Goal: Task Accomplishment & Management: Manage account settings

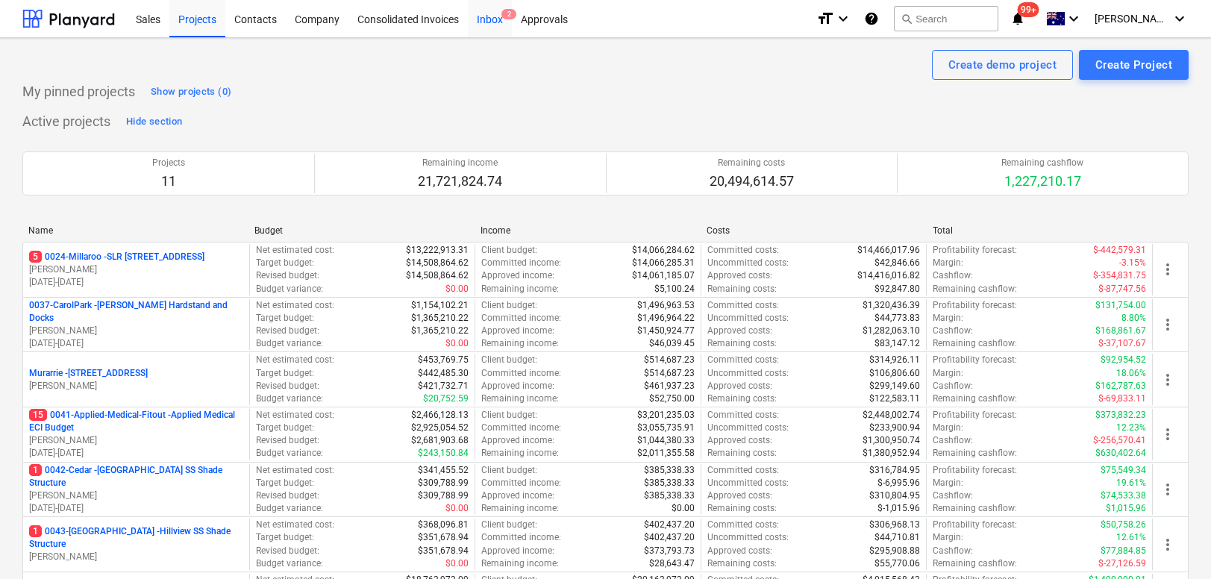
click at [494, 25] on div "Inbox 2" at bounding box center [490, 18] width 44 height 38
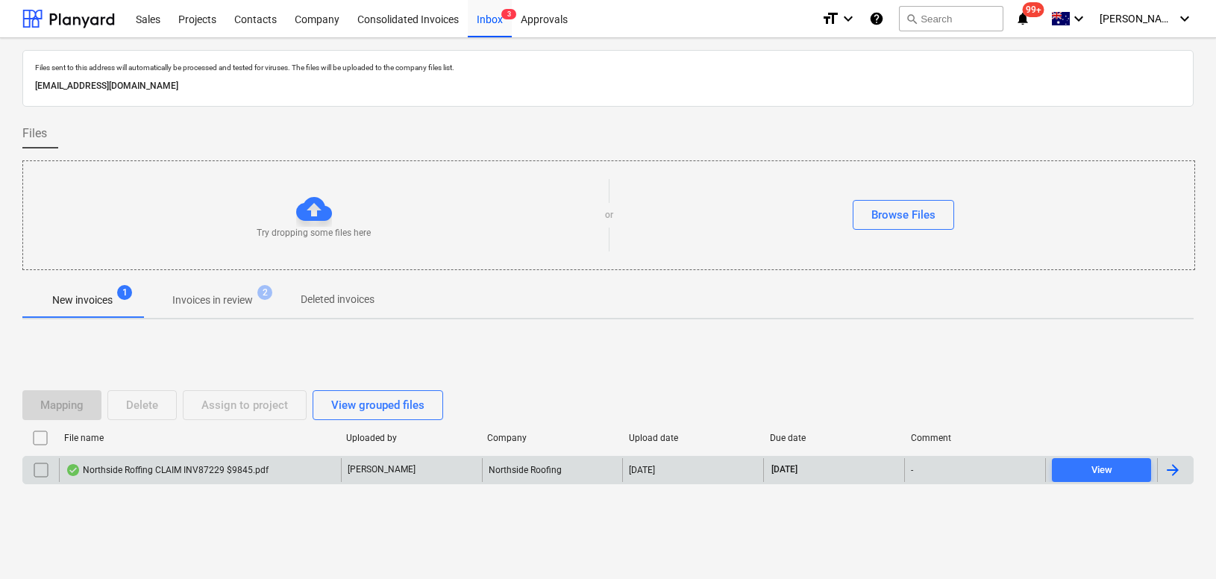
click at [157, 467] on div "Northside Roffing CLAIM INV87229 $9845.pdf" at bounding box center [167, 470] width 203 height 12
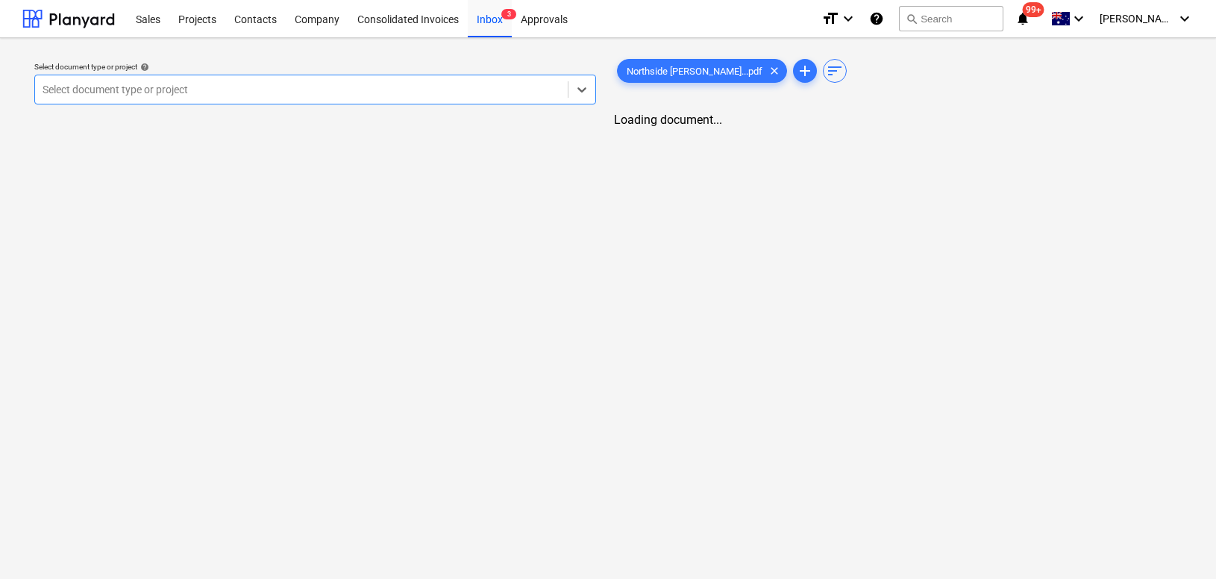
click at [231, 93] on div at bounding box center [302, 89] width 518 height 15
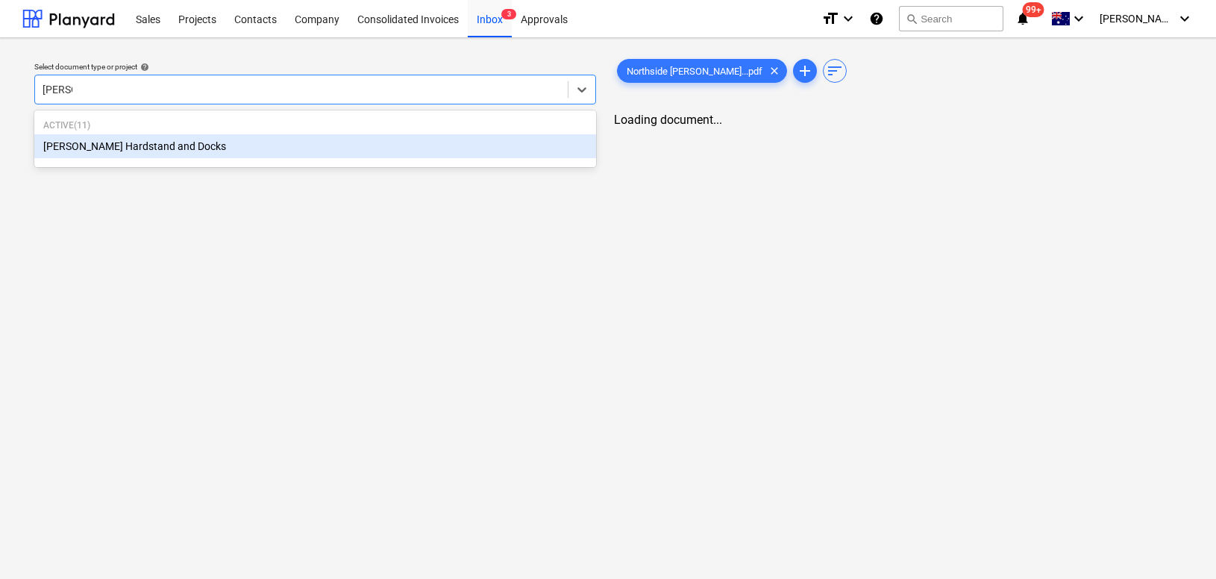
type input "[PERSON_NAME]"
click at [154, 145] on div "[PERSON_NAME] Hardstand and Docks" at bounding box center [314, 146] width 560 height 24
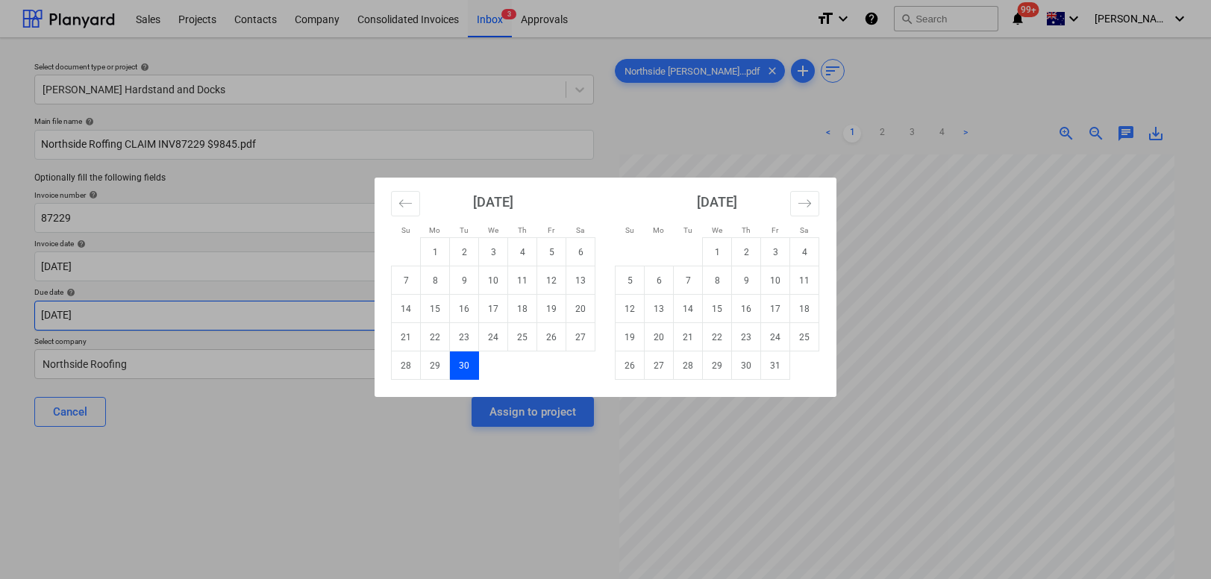
click at [130, 324] on body "Sales Projects Contacts Company Consolidated Invoices Inbox 3 Approvals format_…" at bounding box center [605, 289] width 1211 height 579
click at [493, 282] on td "10" at bounding box center [493, 280] width 29 height 28
type input "[DATE]"
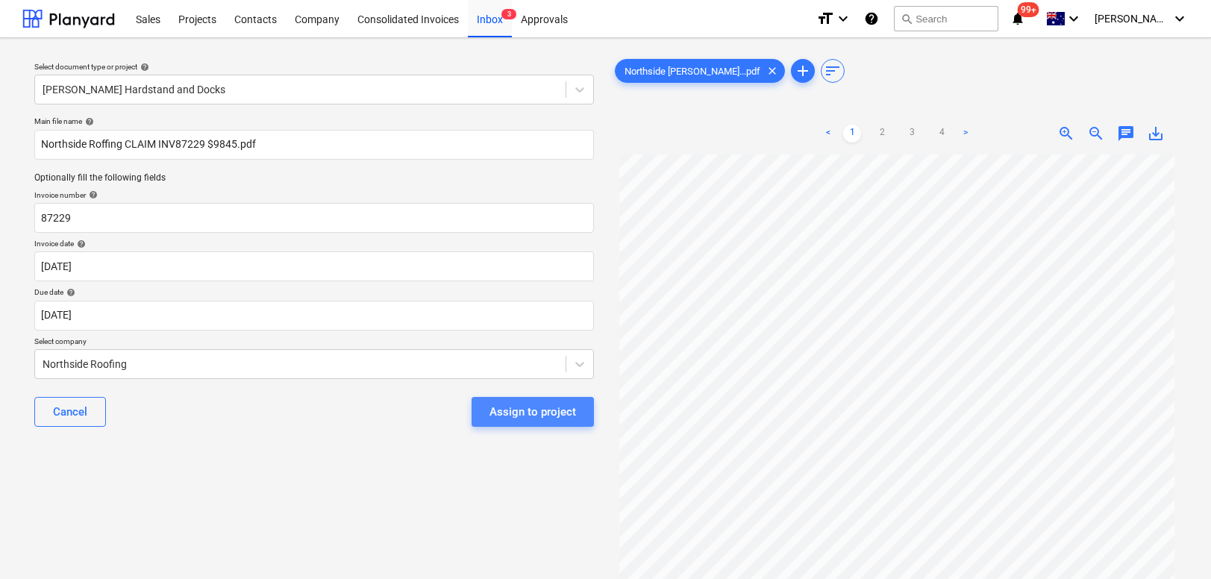
click at [540, 410] on div "Assign to project" at bounding box center [532, 411] width 87 height 19
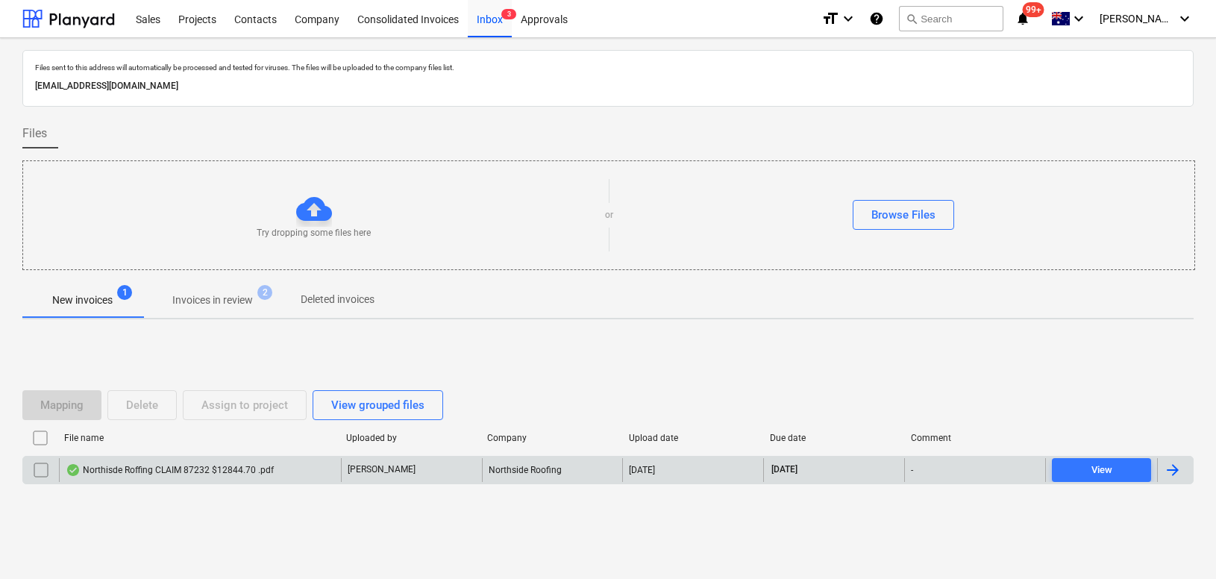
click at [184, 475] on div "Northisde Roffing CLAIM 87232 $12844.70 .pdf" at bounding box center [170, 470] width 208 height 12
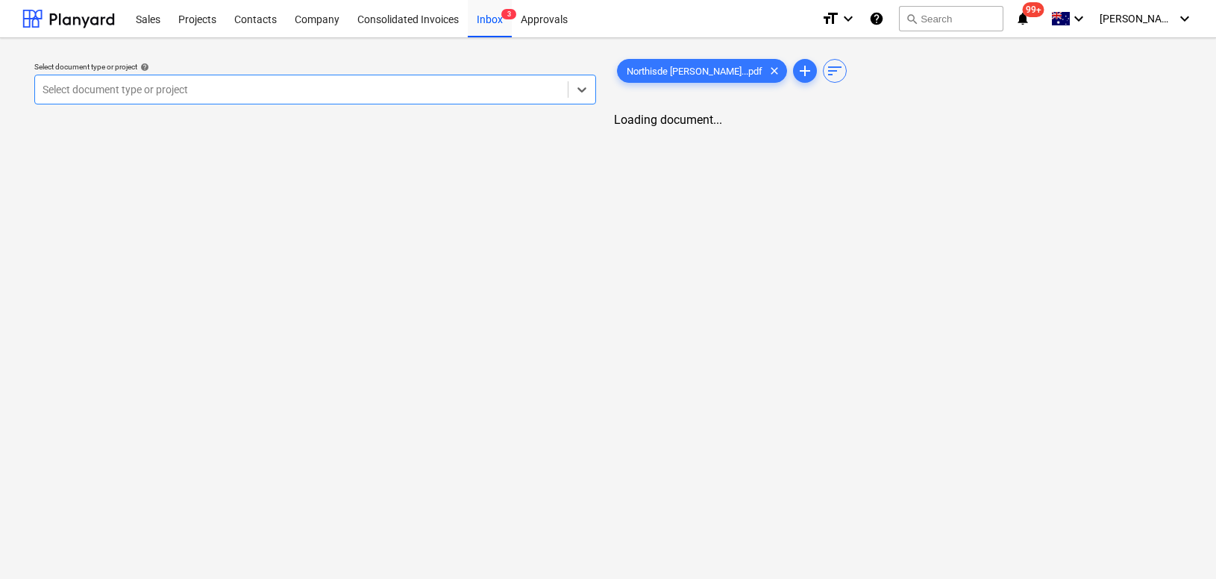
click at [321, 94] on div at bounding box center [302, 89] width 518 height 15
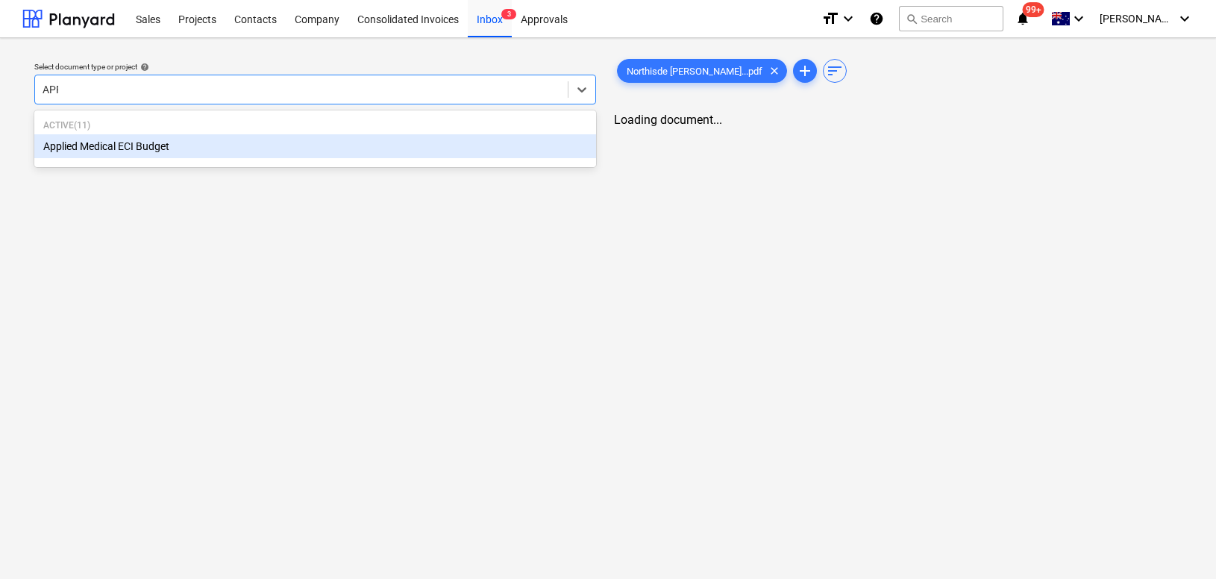
type input "APPL"
click at [246, 151] on div "Applied Medical ECI Budget" at bounding box center [314, 146] width 560 height 24
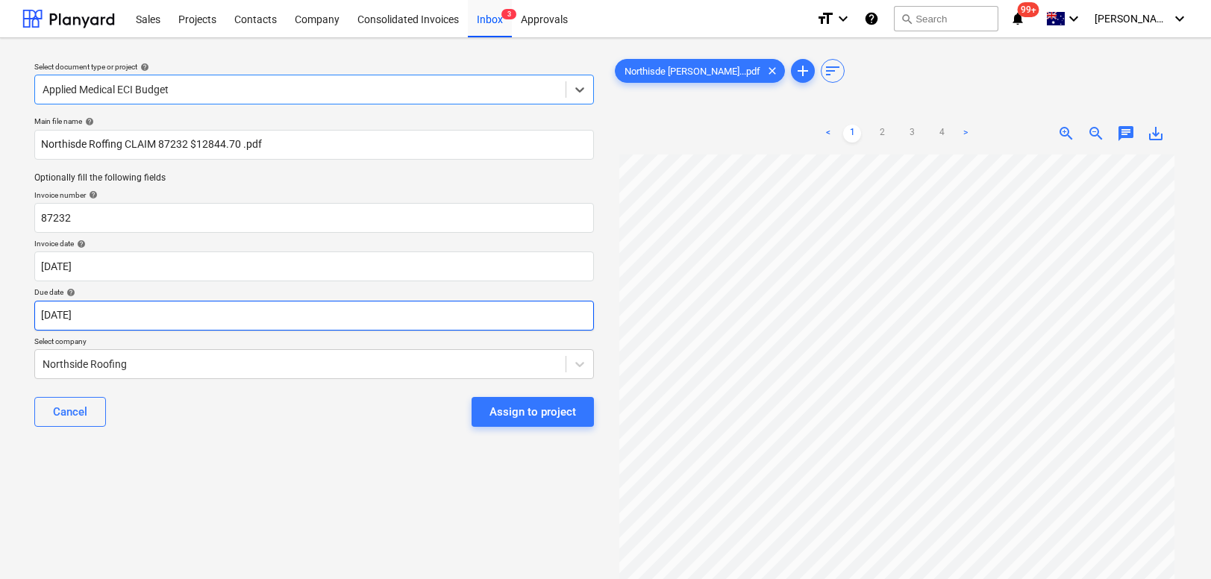
click at [151, 323] on body "Sales Projects Contacts Company Consolidated Invoices Inbox 3 Approvals format_…" at bounding box center [605, 289] width 1211 height 579
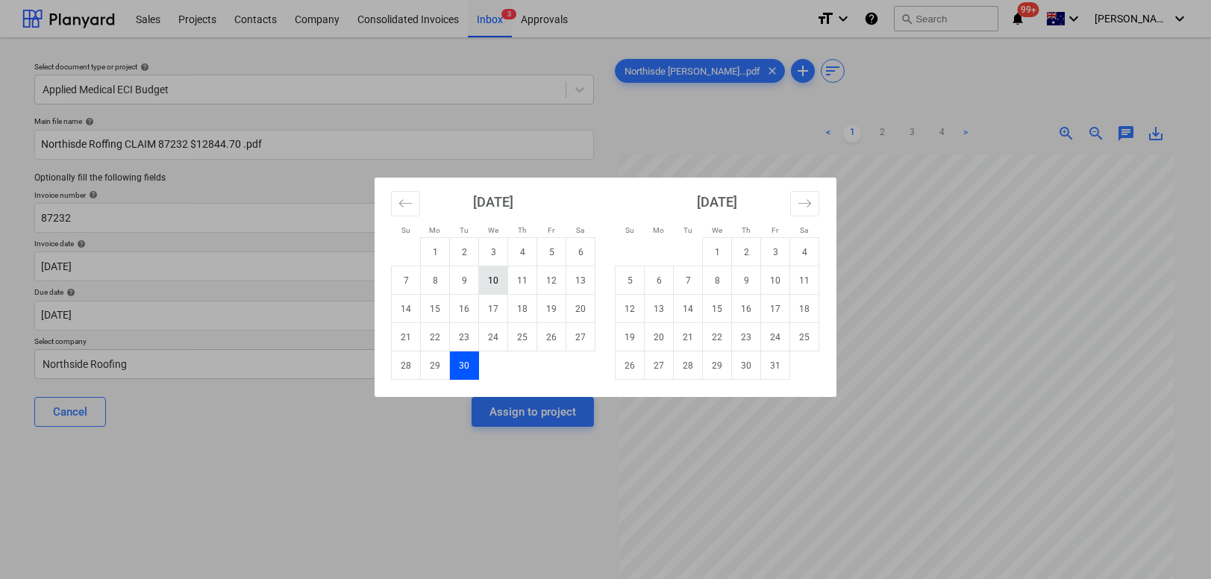
click at [489, 281] on td "10" at bounding box center [493, 280] width 29 height 28
type input "[DATE]"
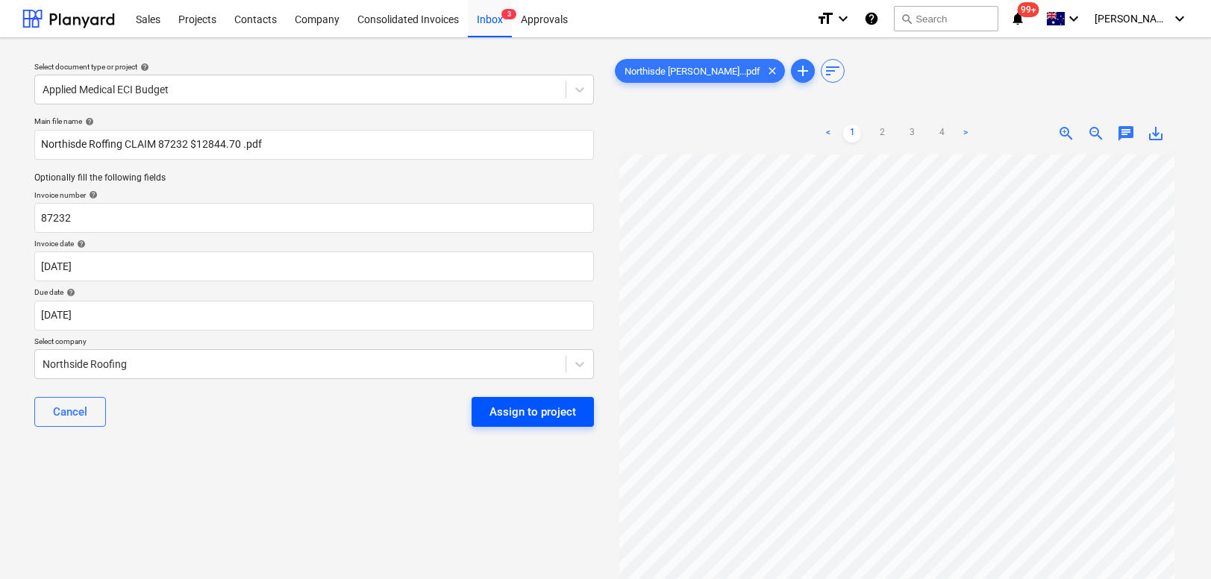
click at [536, 413] on div "Assign to project" at bounding box center [532, 411] width 87 height 19
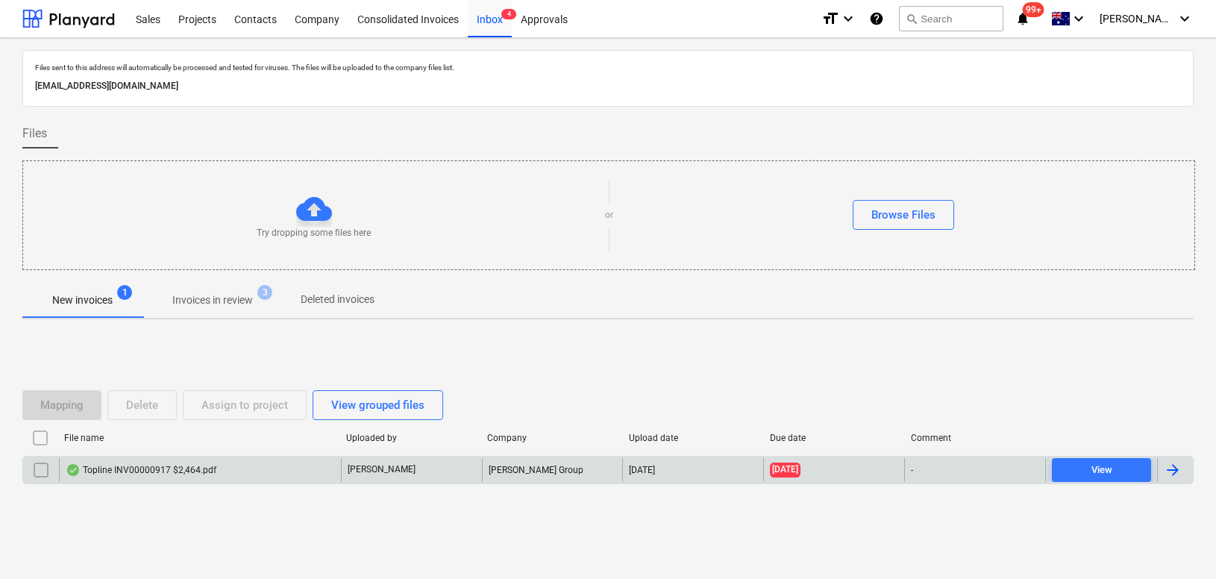
click at [141, 466] on div "Topline INV00000917 $2,464.pdf" at bounding box center [141, 470] width 151 height 12
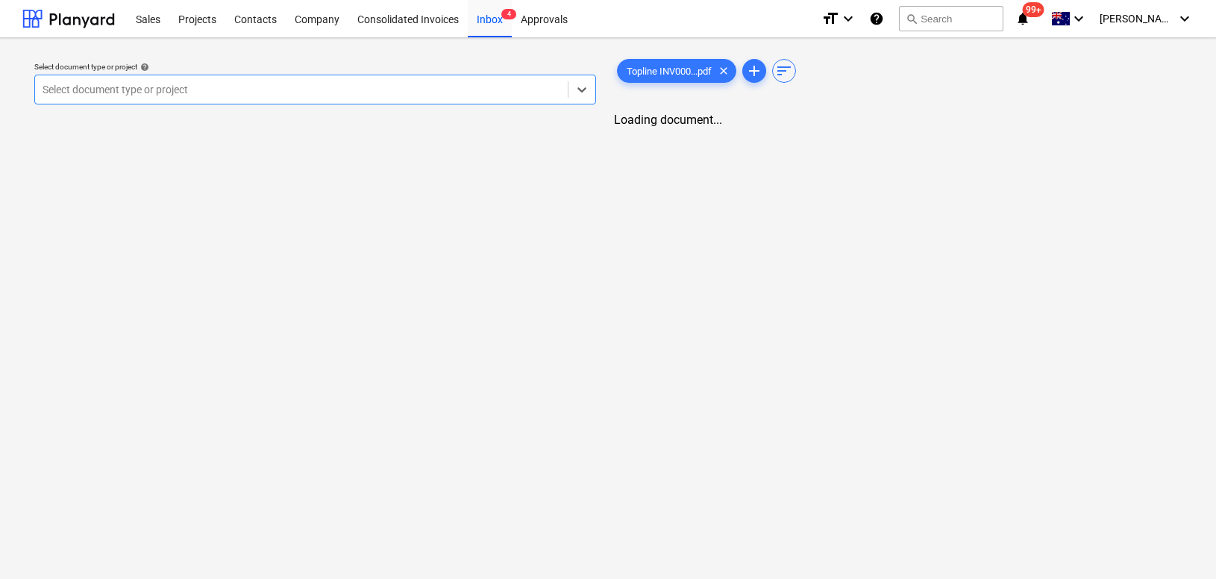
click at [207, 91] on div at bounding box center [302, 89] width 518 height 15
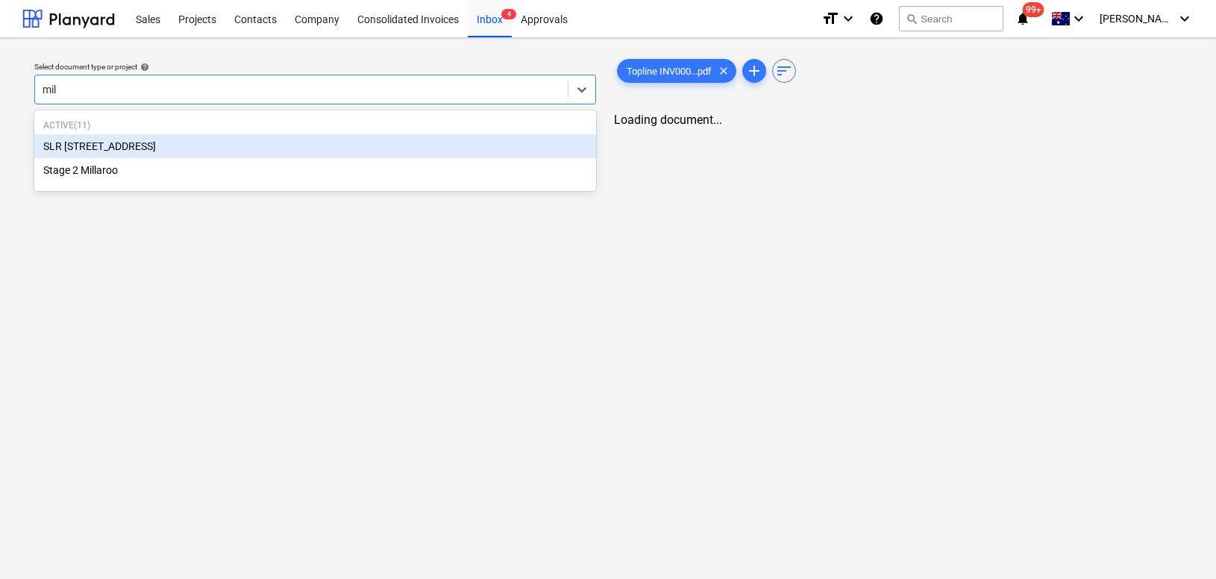
type input "mill"
click at [155, 144] on div "SLR [STREET_ADDRESS]" at bounding box center [309, 146] width 551 height 24
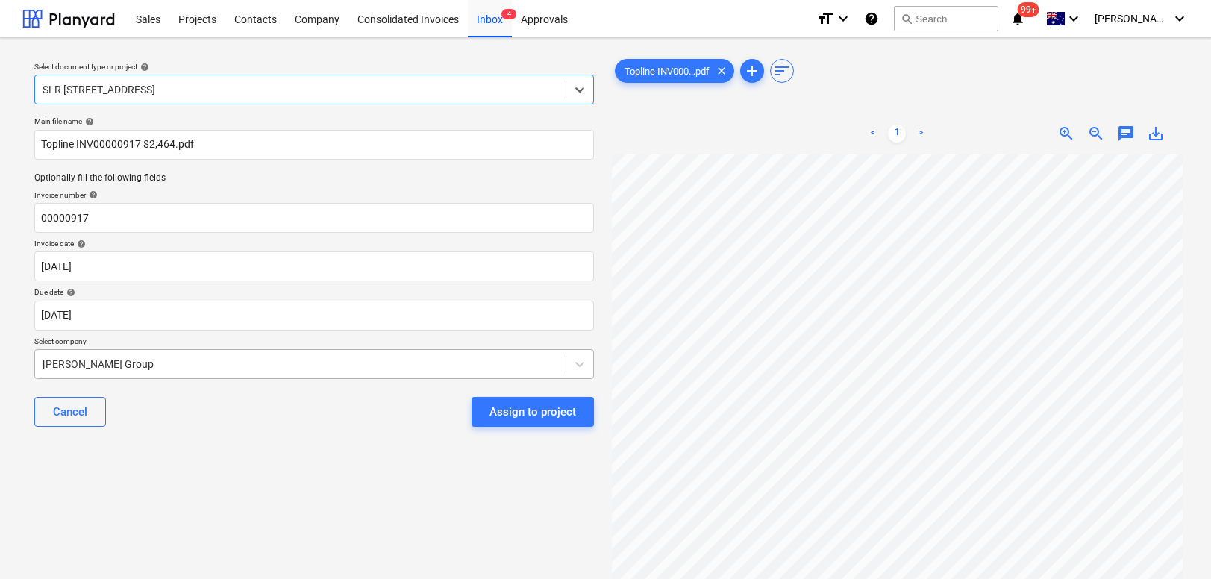
click at [187, 361] on body "Sales Projects Contacts Company Consolidated Invoices Inbox 4 Approvals format_…" at bounding box center [605, 289] width 1211 height 579
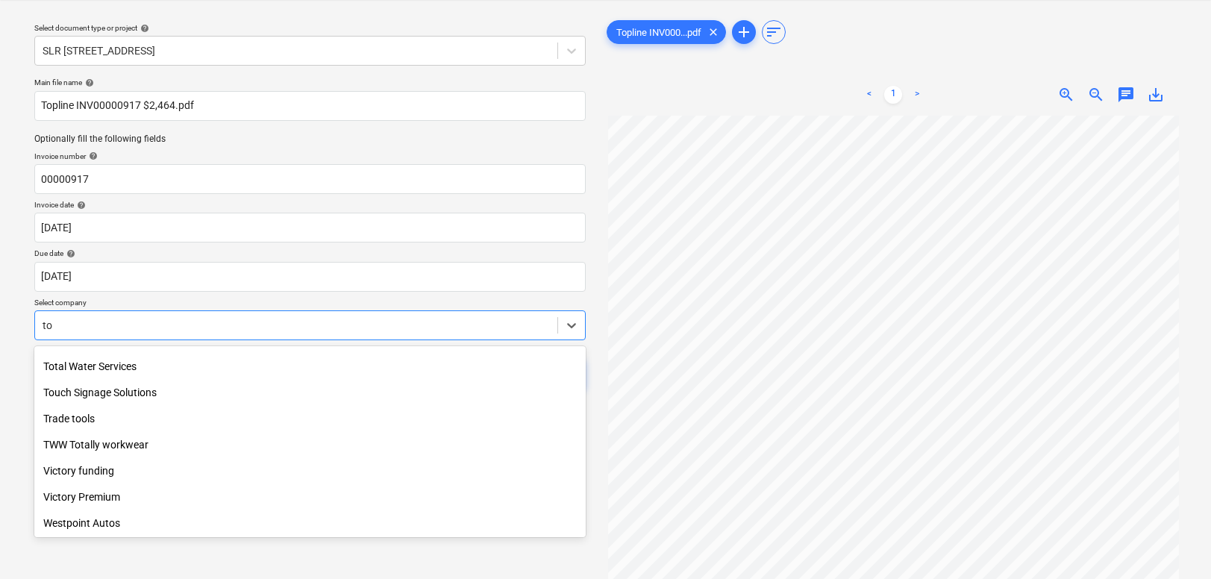
scroll to position [1483, 0]
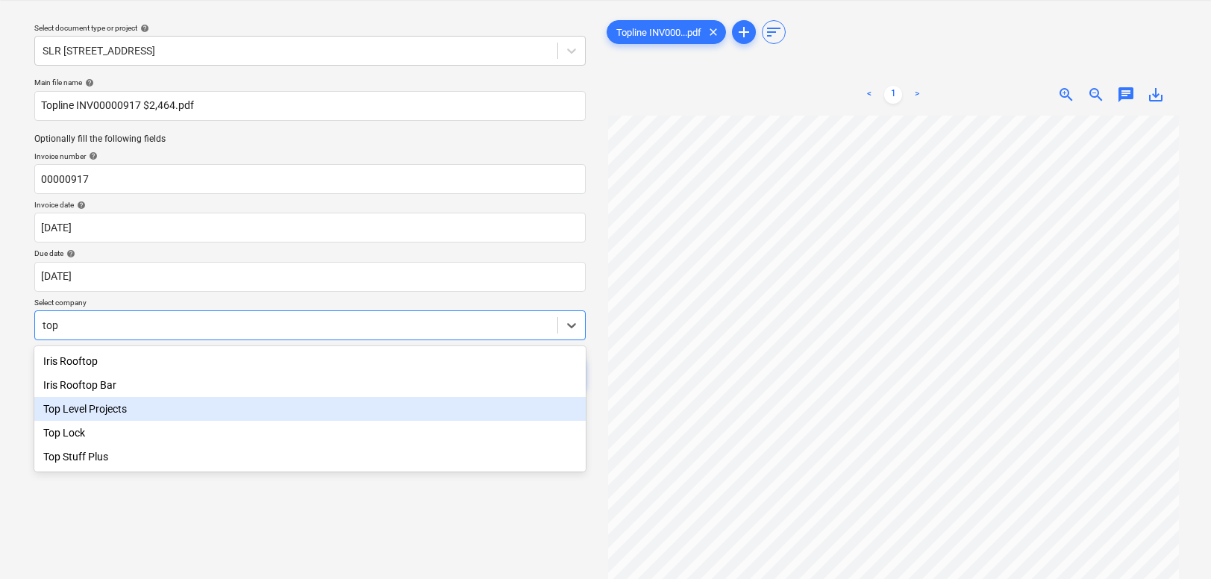
type input "top"
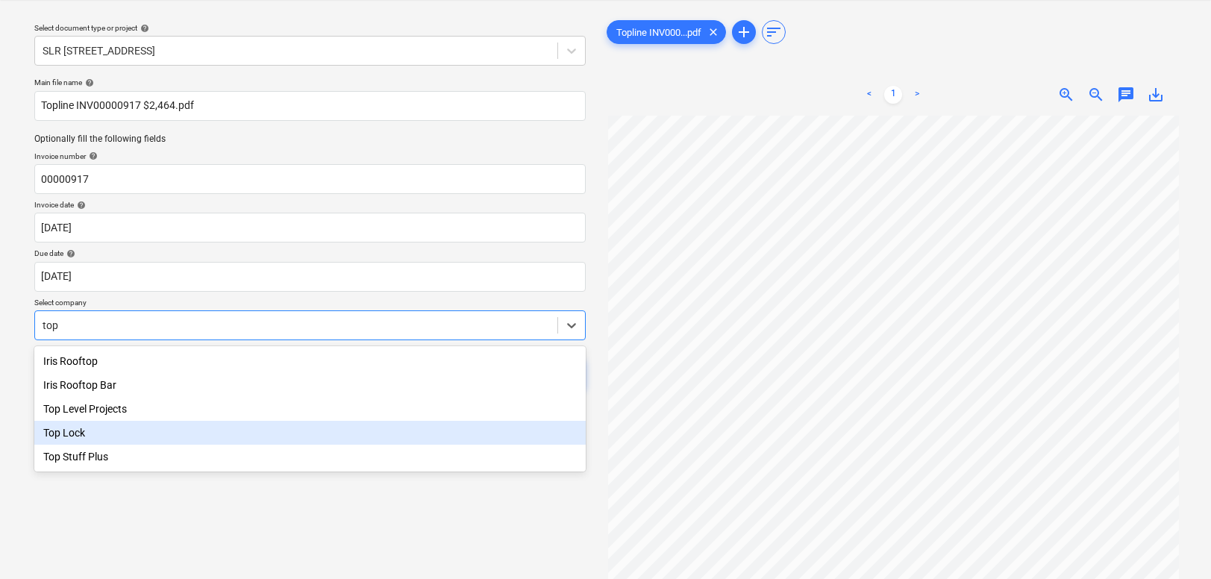
click at [96, 428] on div "Top Lock" at bounding box center [309, 433] width 551 height 24
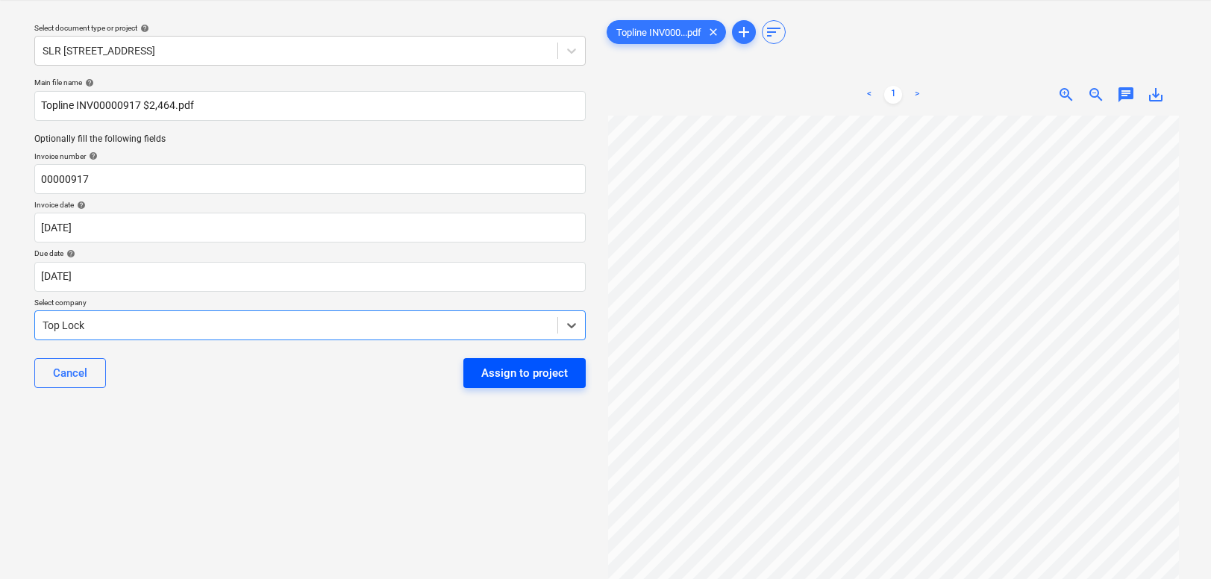
scroll to position [20, 0]
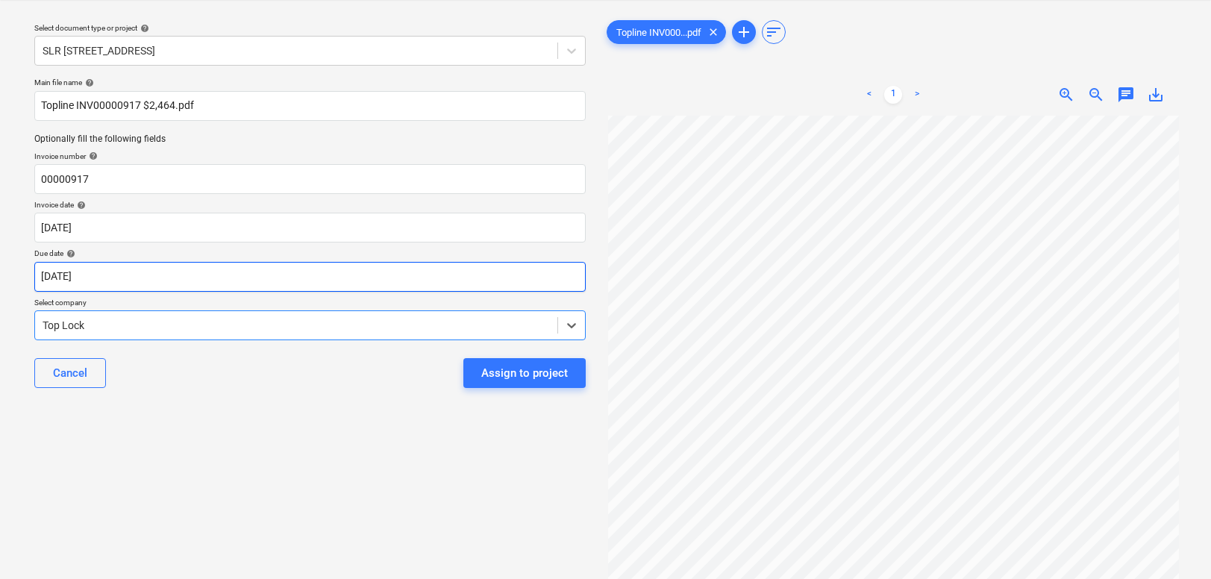
click at [169, 281] on body "Sales Projects Contacts Company Consolidated Invoices Inbox 4 Approvals format_…" at bounding box center [605, 250] width 1211 height 579
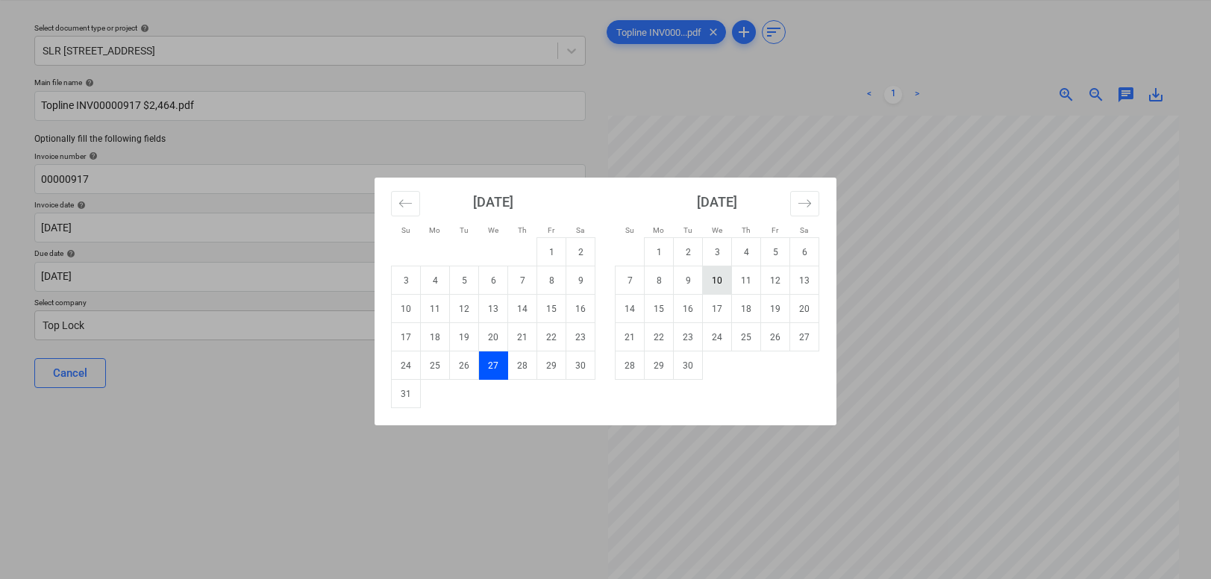
click at [716, 283] on td "10" at bounding box center [717, 280] width 29 height 28
type input "[DATE]"
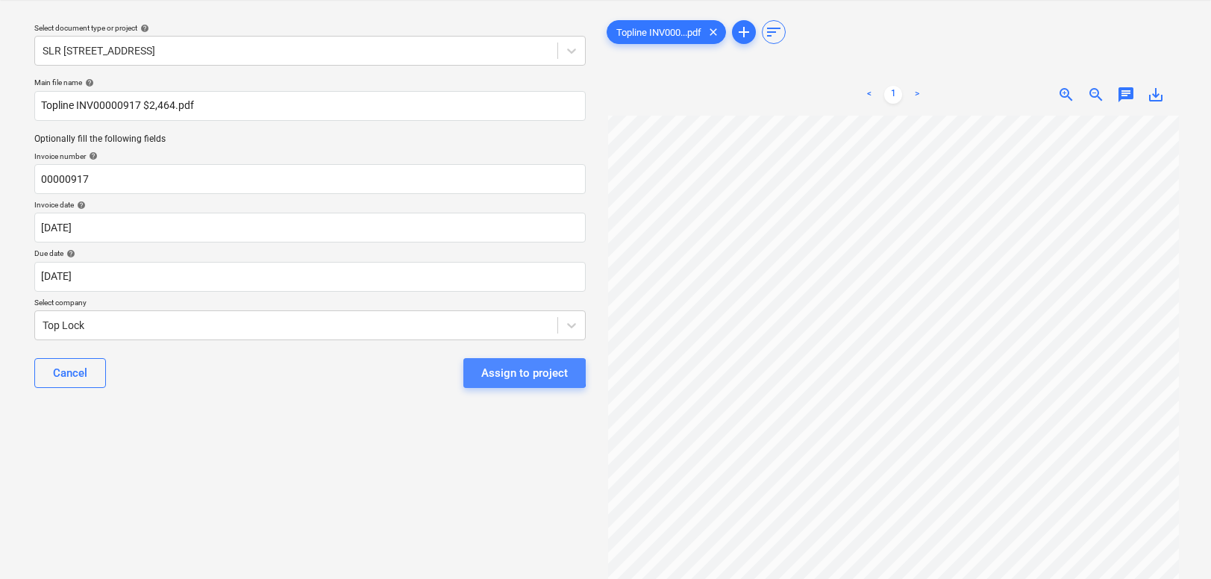
click at [508, 372] on div "Assign to project" at bounding box center [524, 372] width 87 height 19
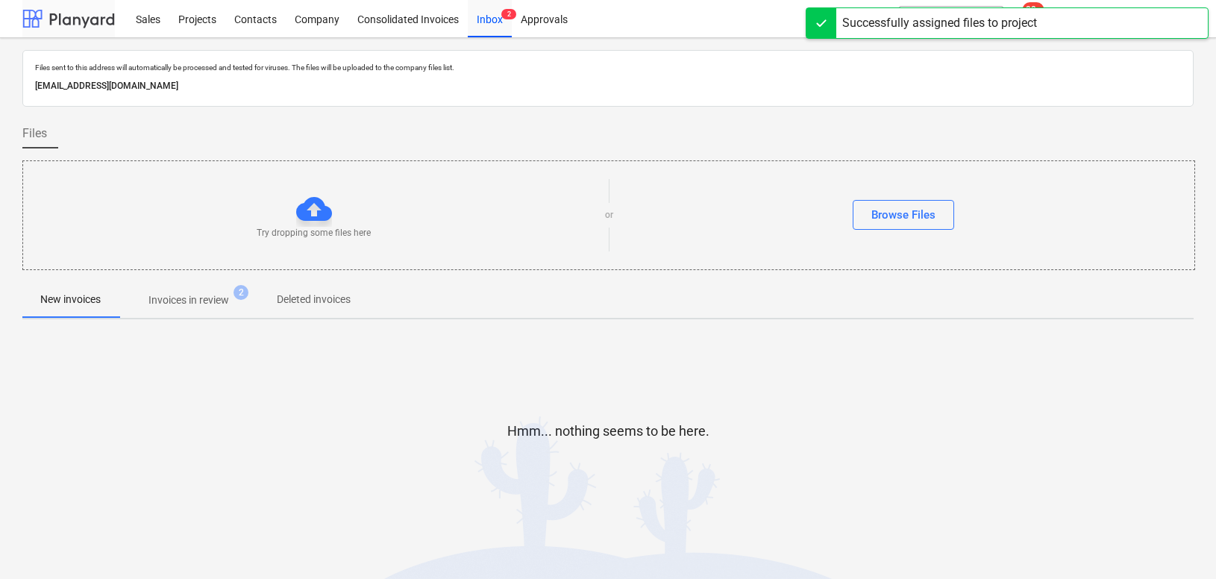
click at [70, 7] on div at bounding box center [68, 18] width 93 height 37
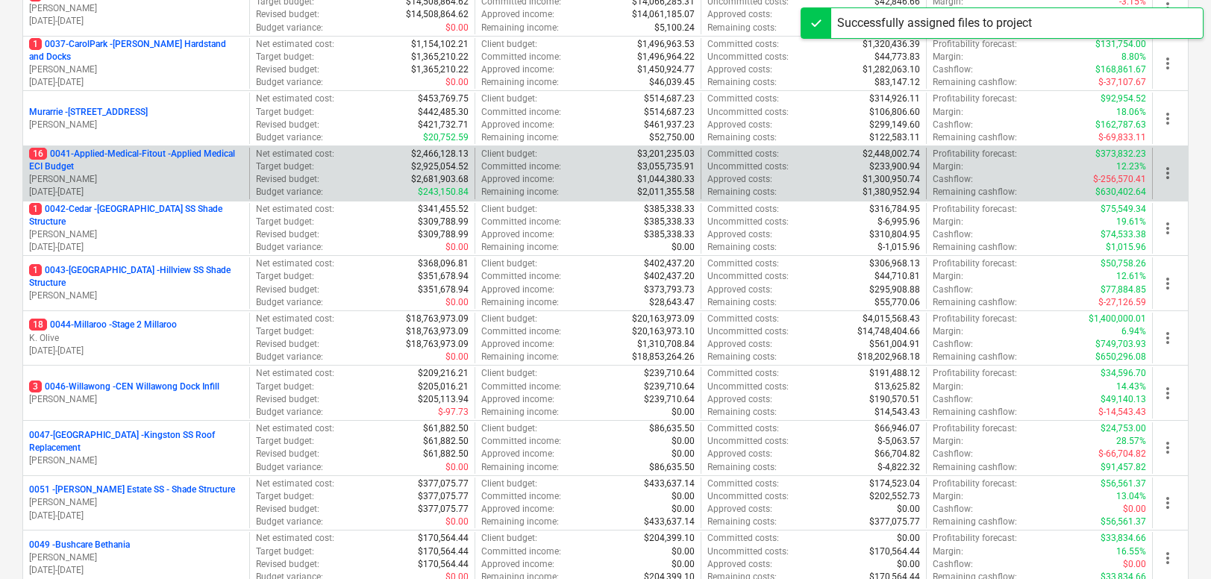
scroll to position [264, 0]
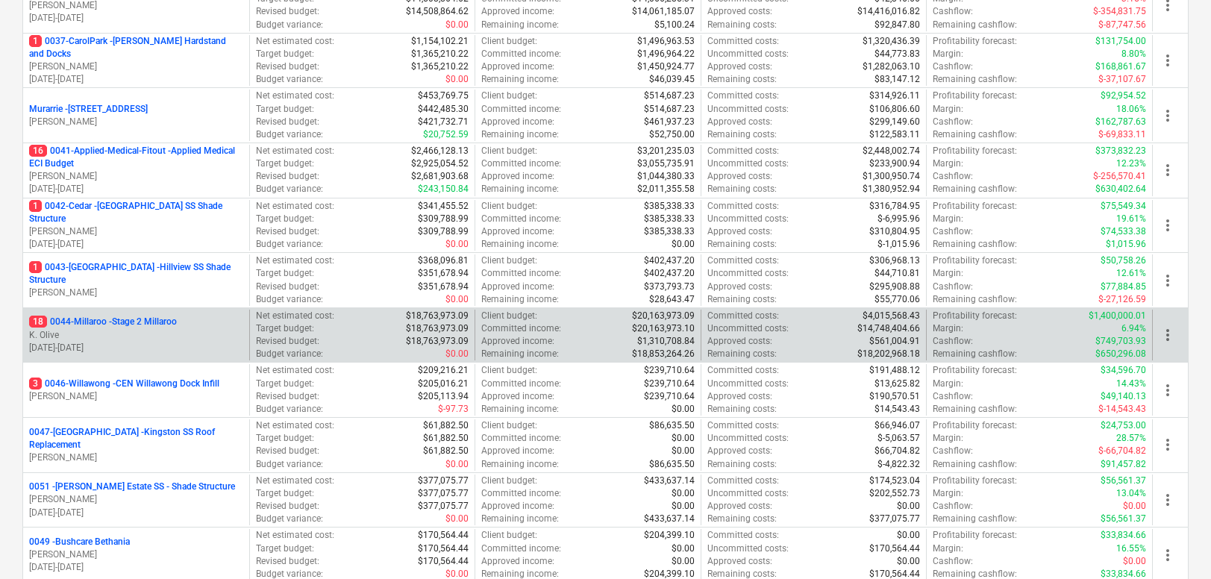
click at [136, 328] on p "18 0044-Millaroo - Stage 2 Millaroo" at bounding box center [103, 322] width 148 height 13
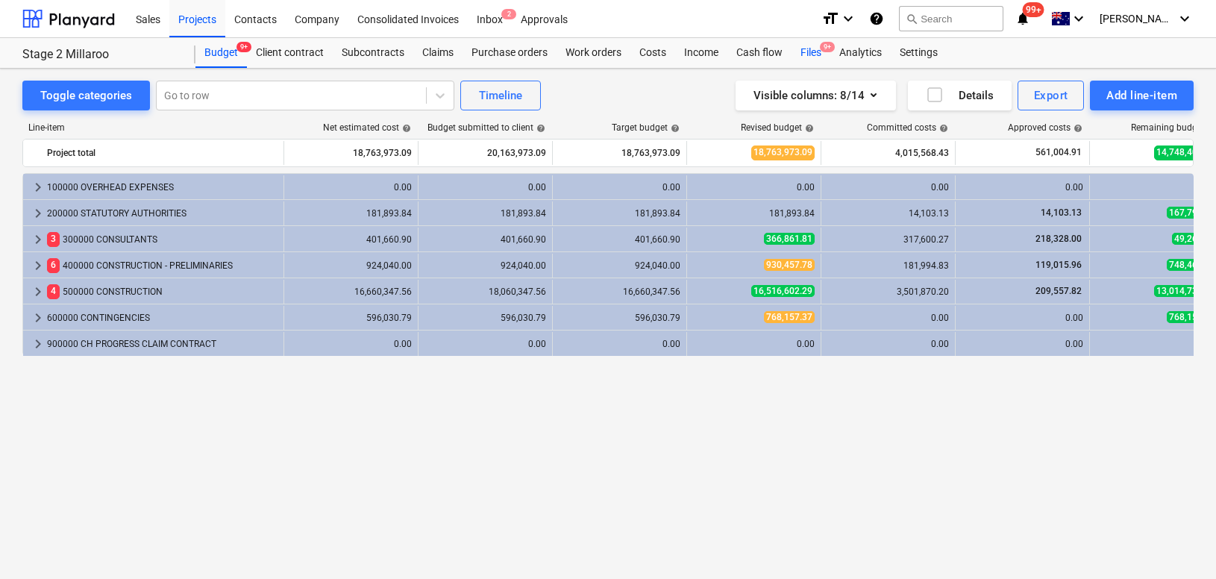
click at [816, 52] on div "Files 9+" at bounding box center [811, 53] width 39 height 30
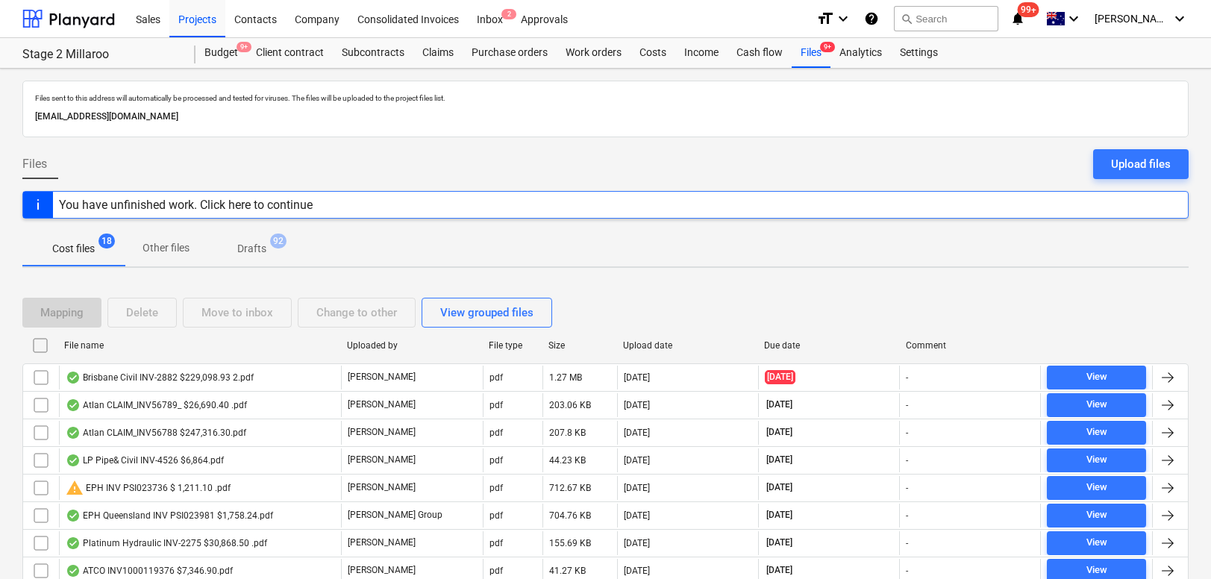
click at [642, 342] on div "Upload date" at bounding box center [688, 345] width 130 height 10
checkbox input "false"
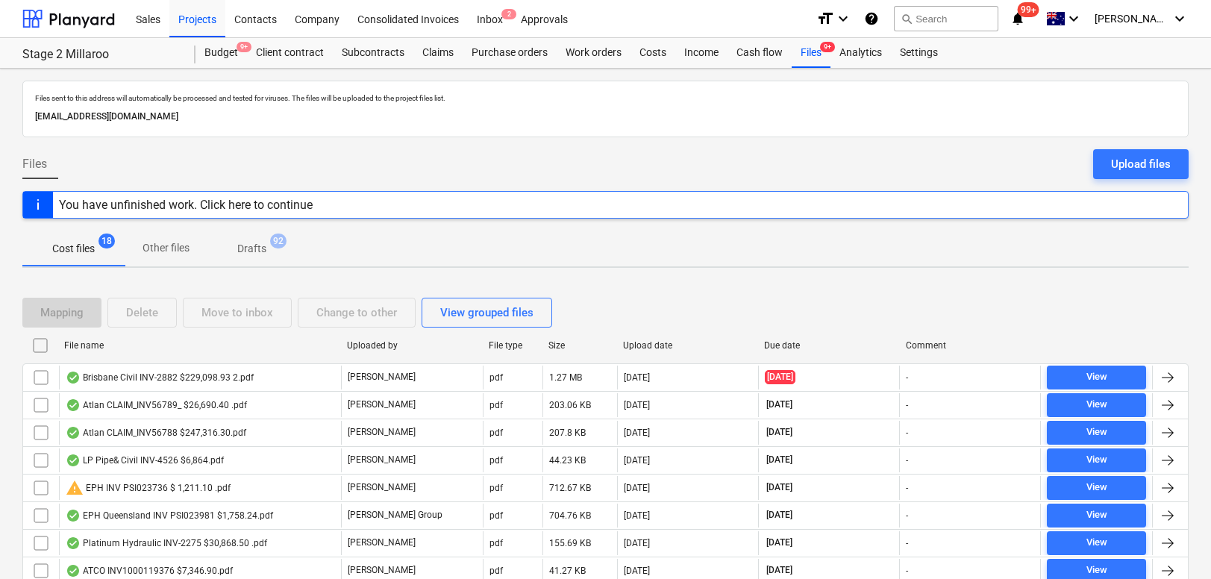
checkbox input "false"
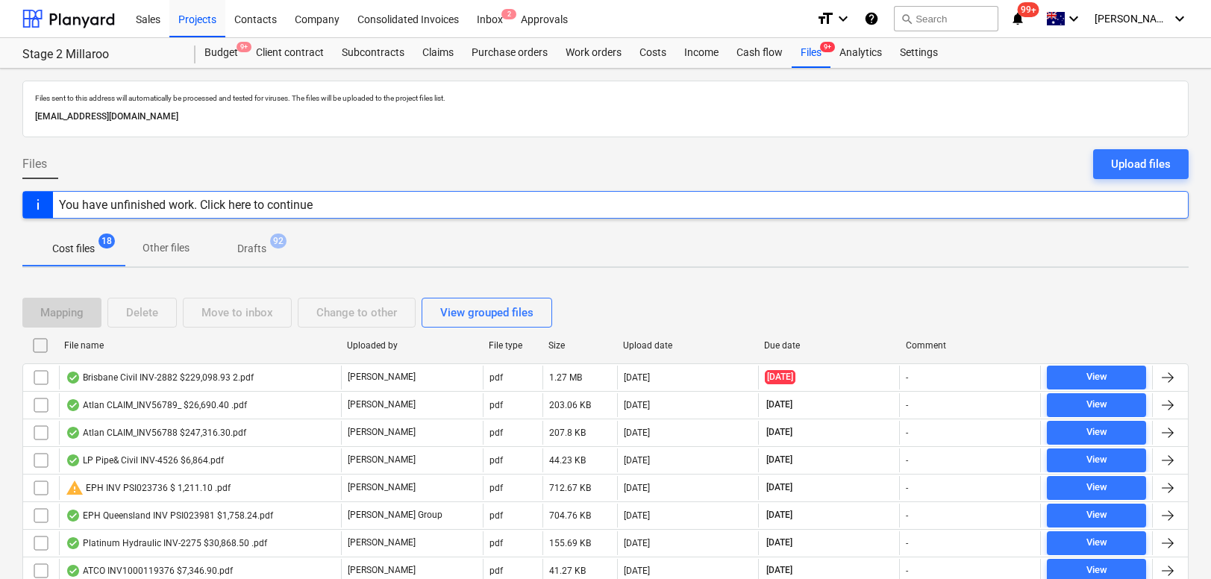
checkbox input "false"
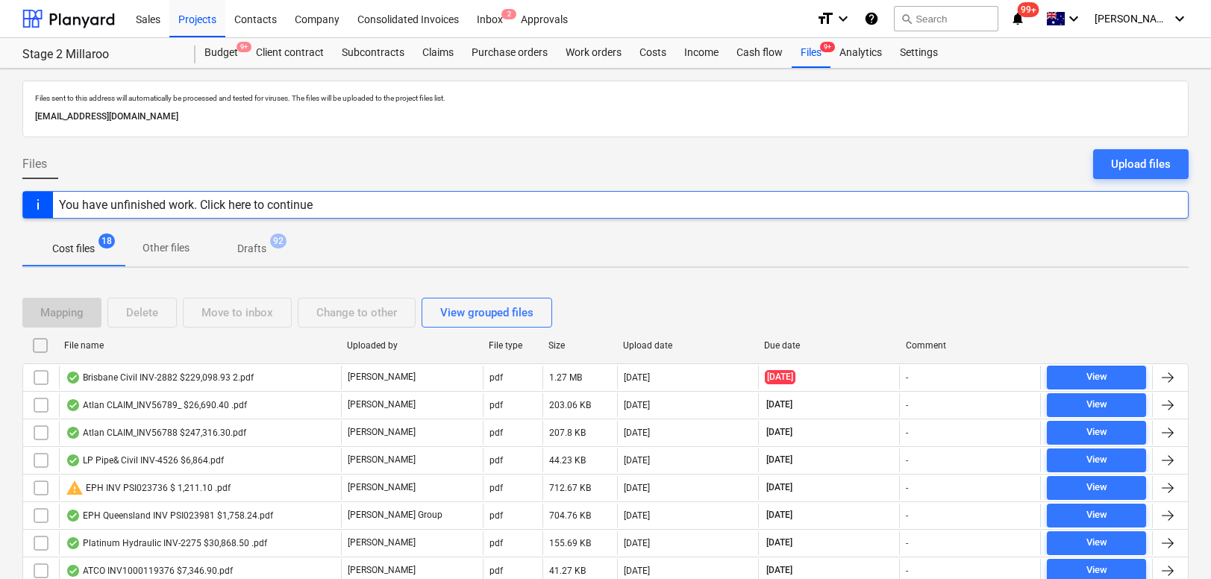
checkbox input "false"
click at [642, 342] on div "Upload date" at bounding box center [688, 345] width 130 height 10
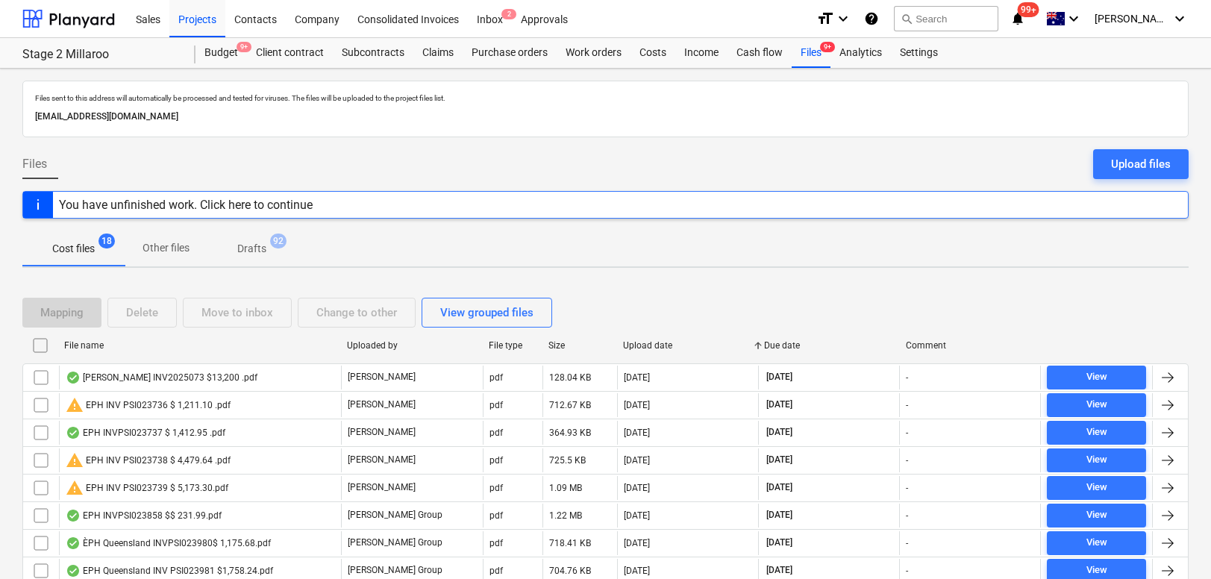
checkbox input "false"
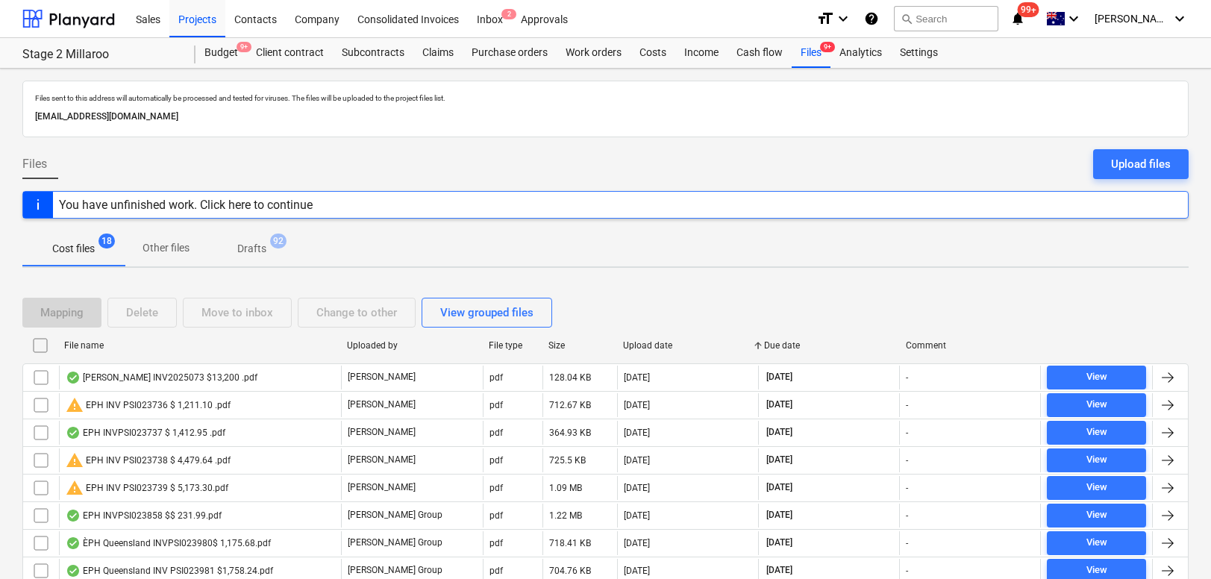
checkbox input "false"
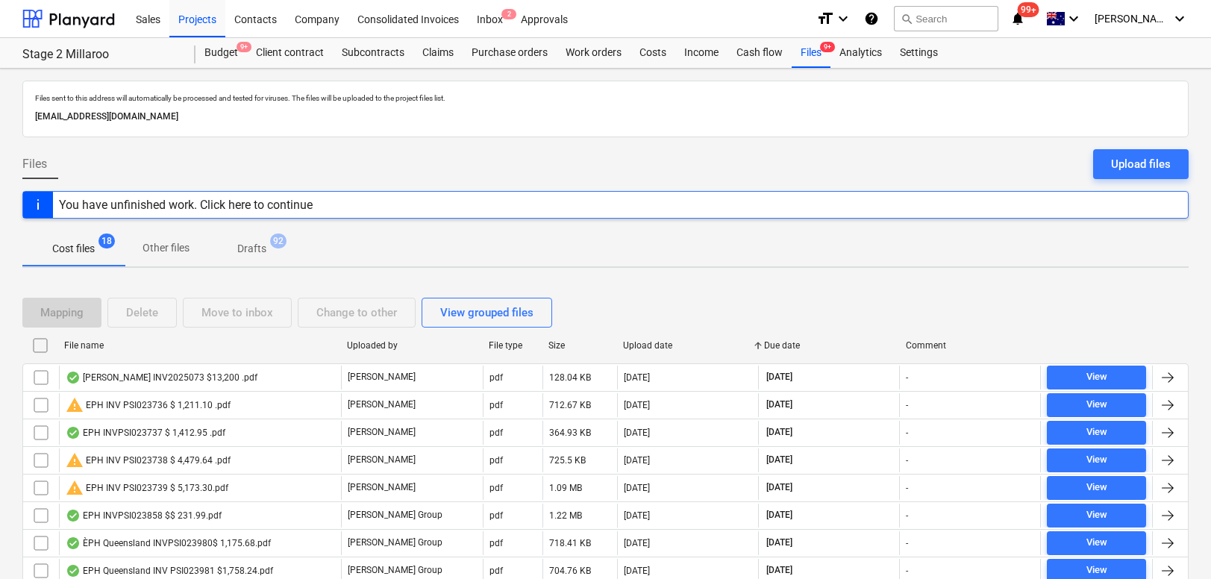
checkbox input "false"
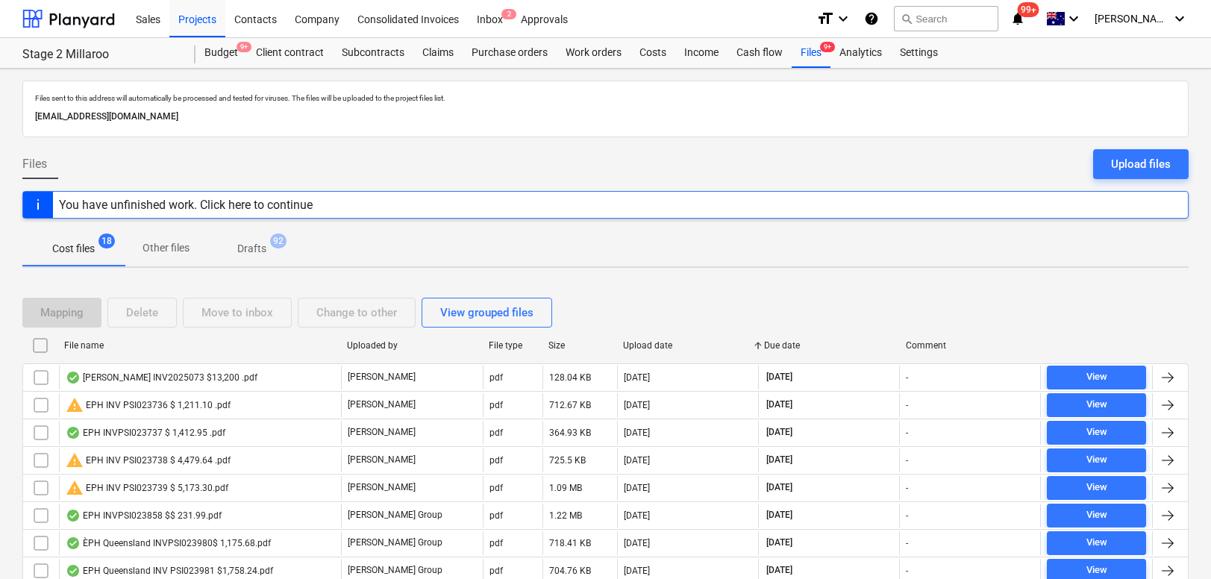
checkbox input "false"
click at [654, 345] on div "Upload date" at bounding box center [688, 345] width 130 height 10
checkbox input "false"
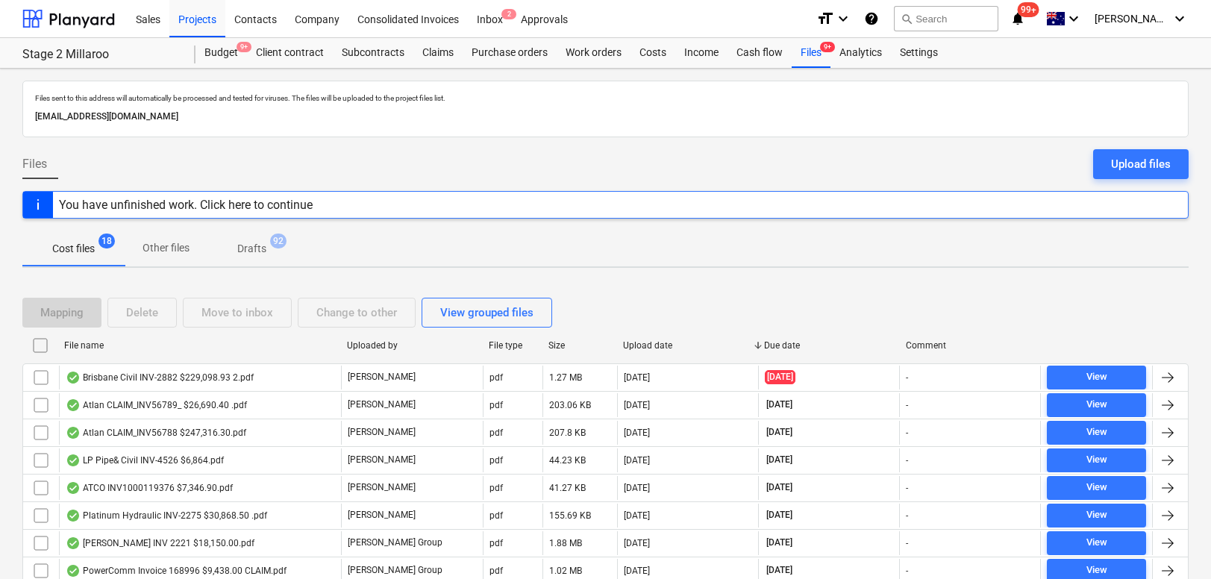
checkbox input "false"
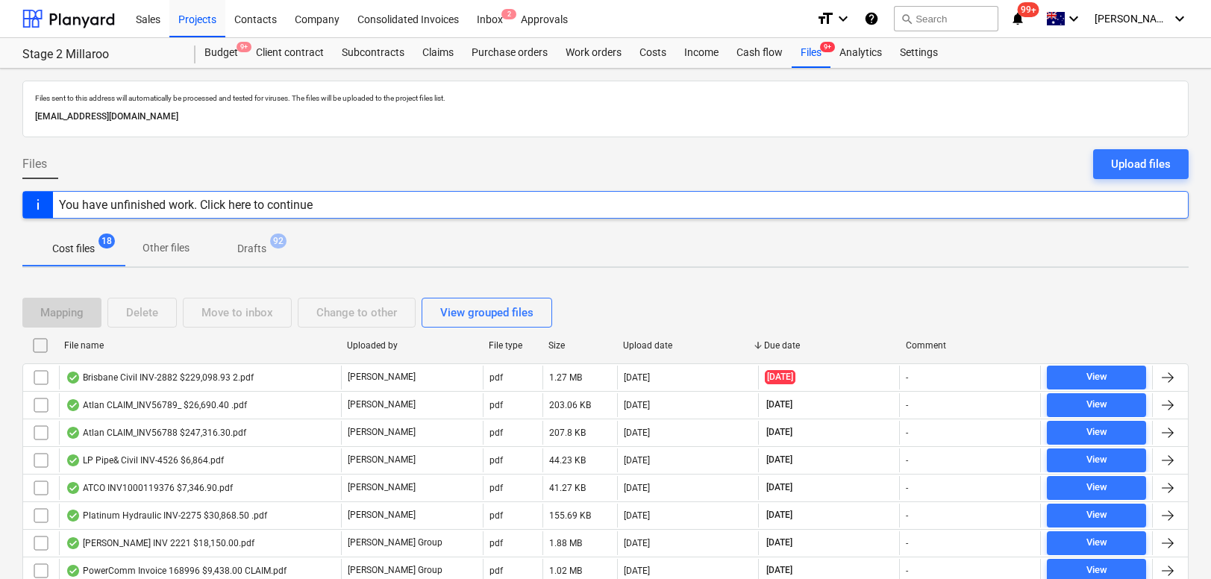
checkbox input "false"
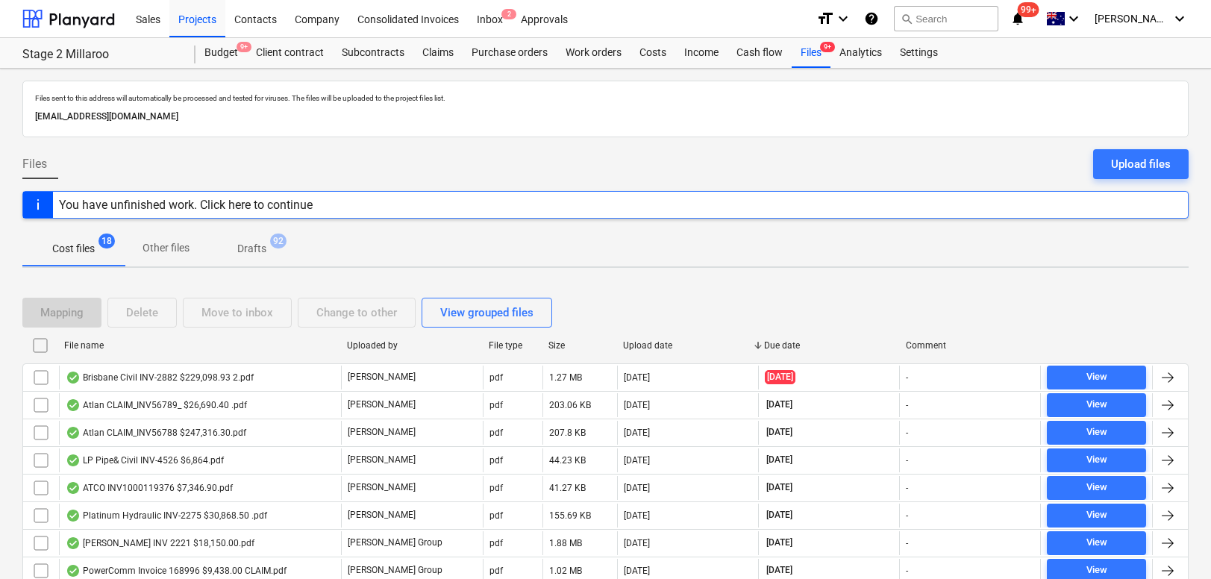
checkbox input "false"
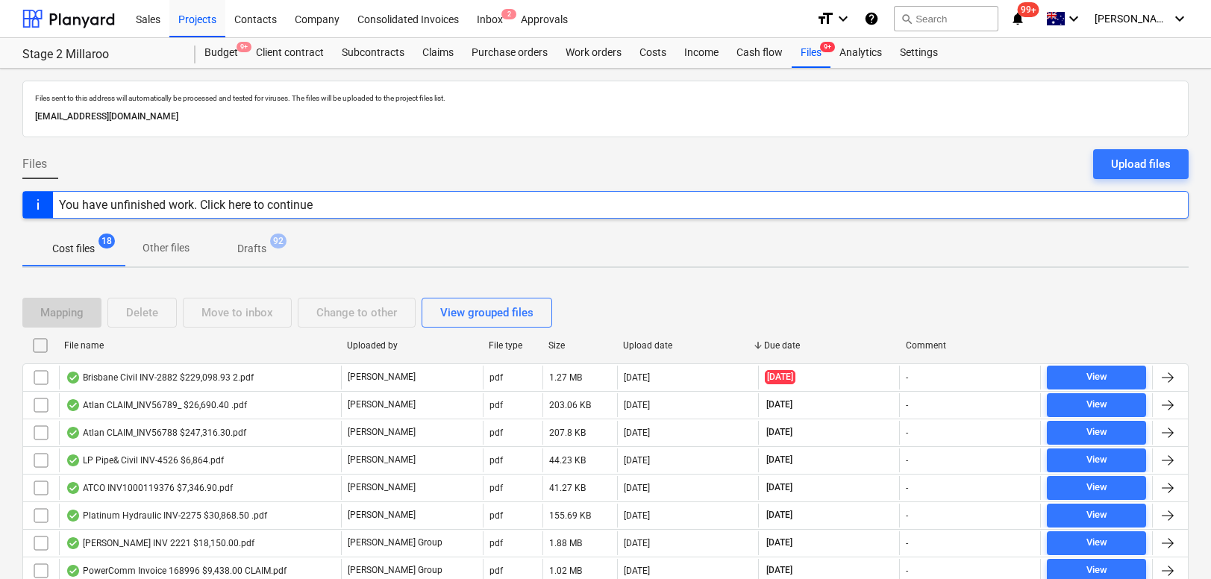
checkbox input "false"
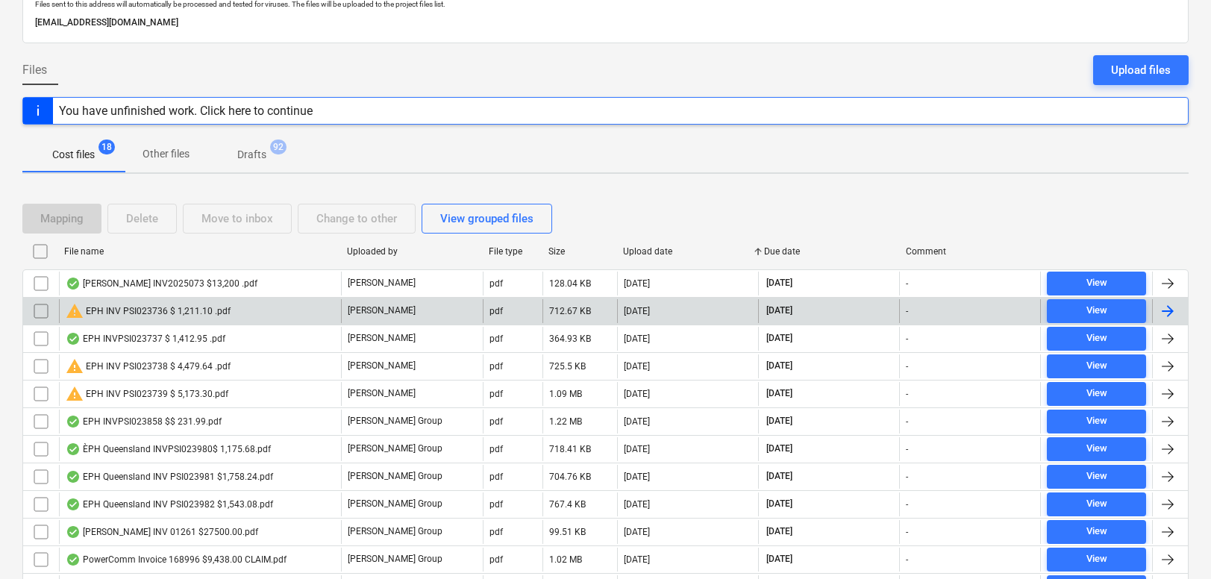
scroll to position [126, 0]
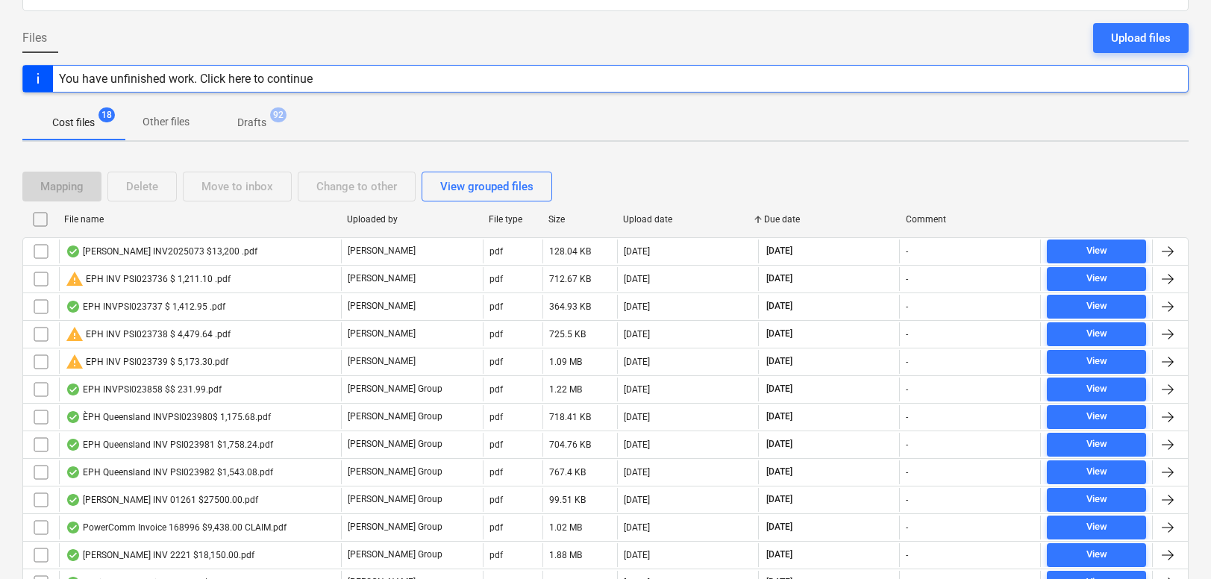
click at [645, 218] on div "Upload date" at bounding box center [688, 219] width 130 height 10
checkbox input "false"
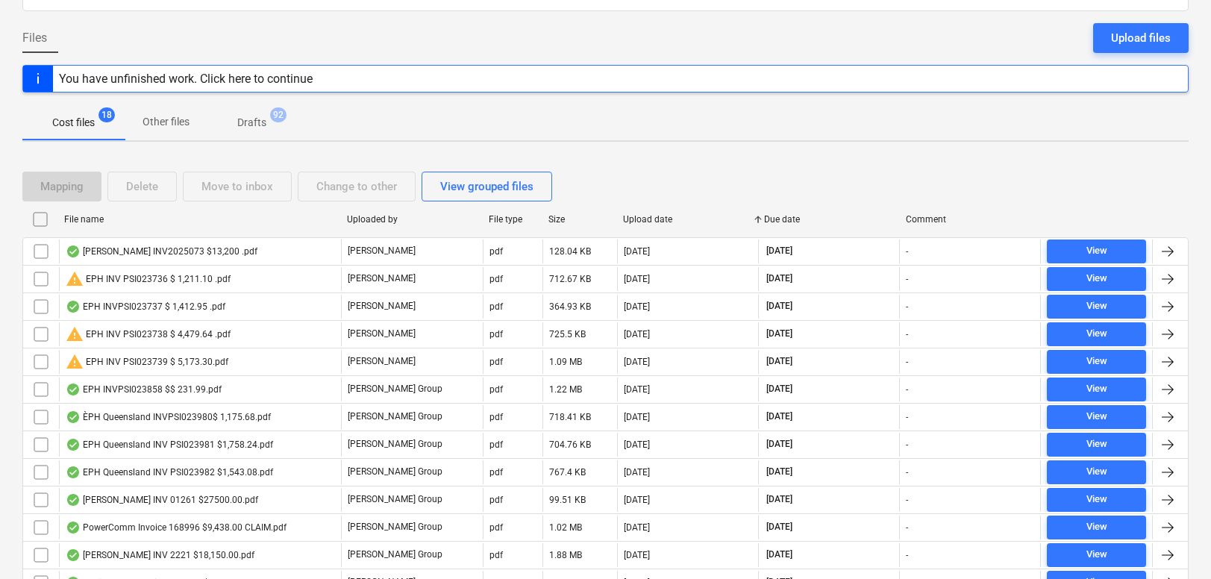
checkbox input "false"
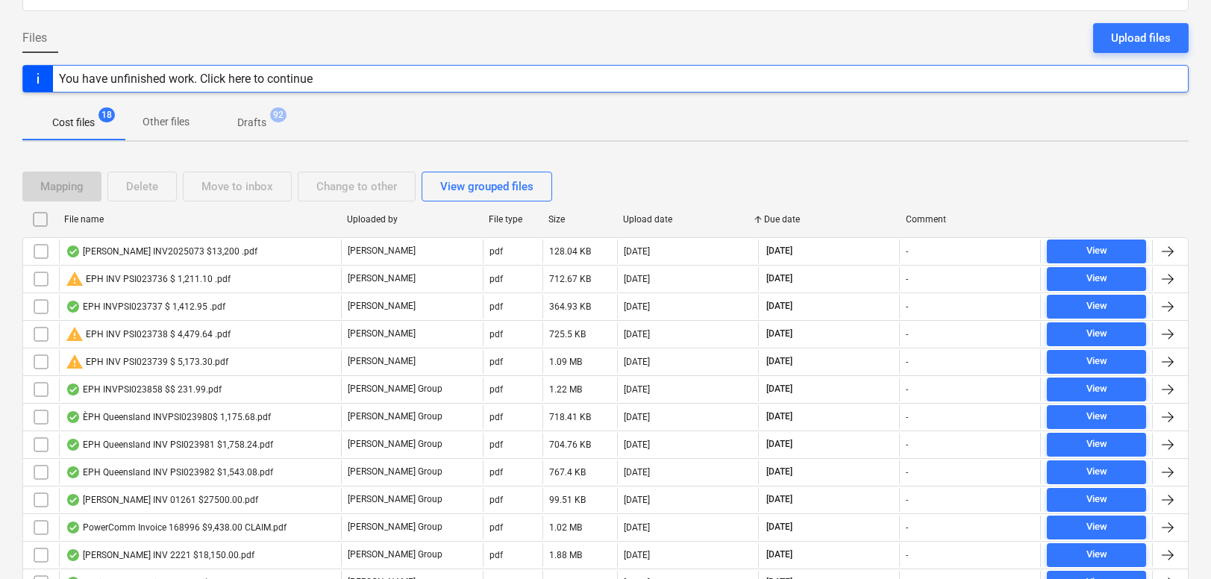
checkbox input "false"
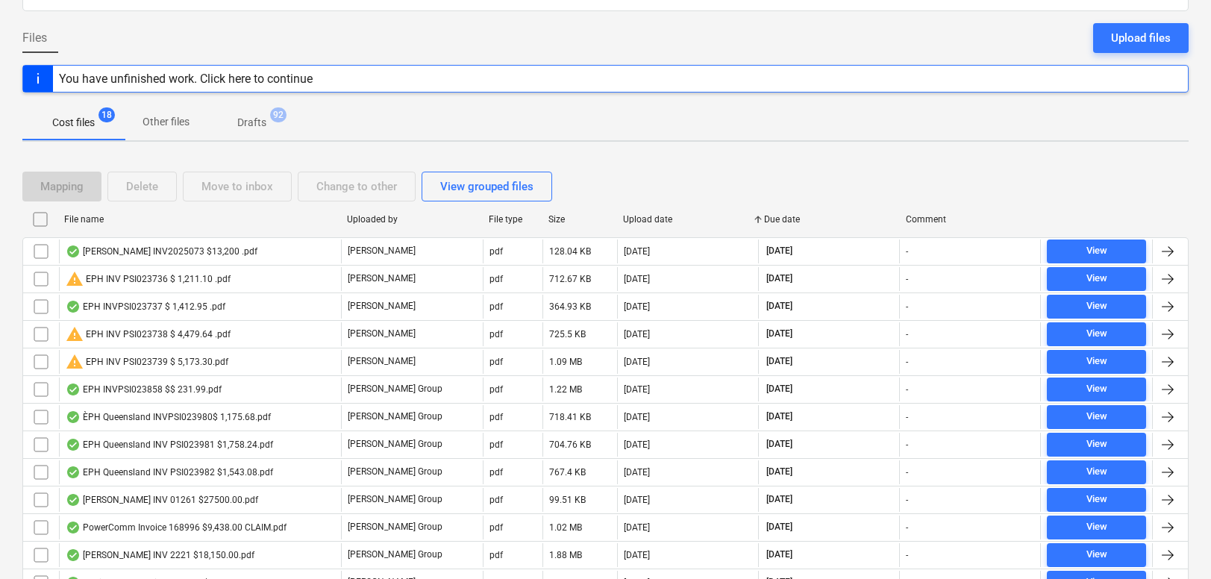
checkbox input "false"
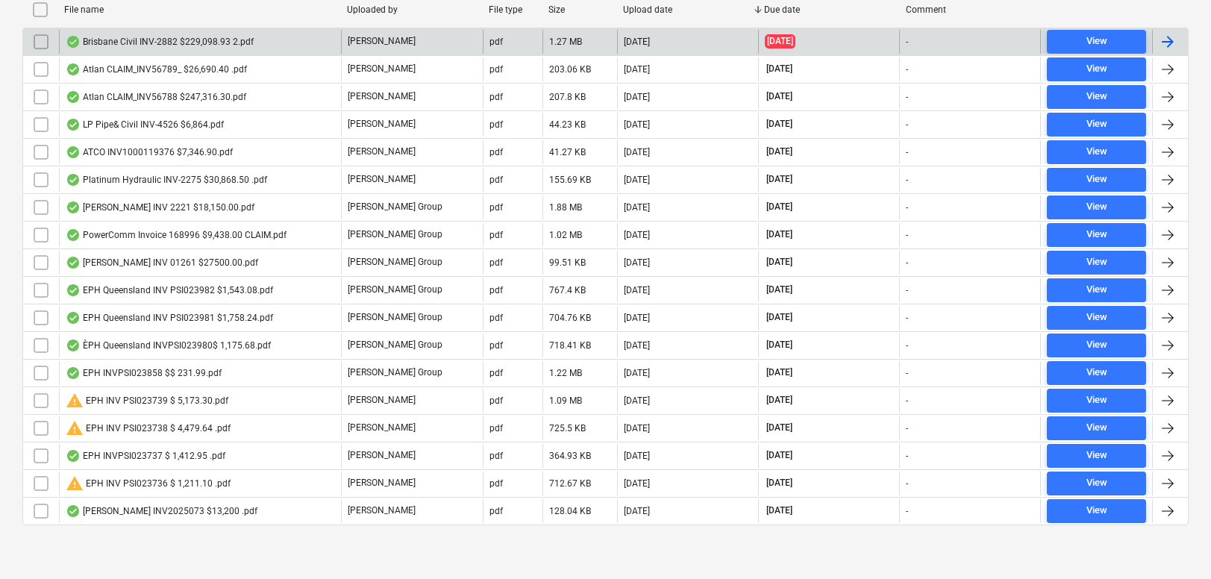
scroll to position [0, 0]
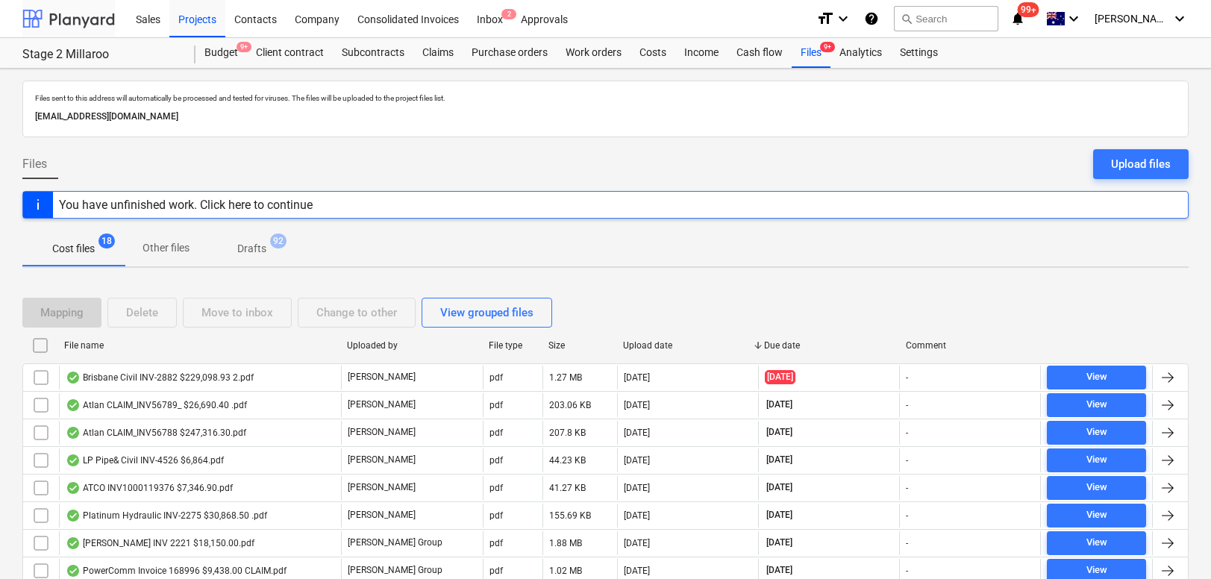
click at [62, 33] on div at bounding box center [68, 18] width 93 height 37
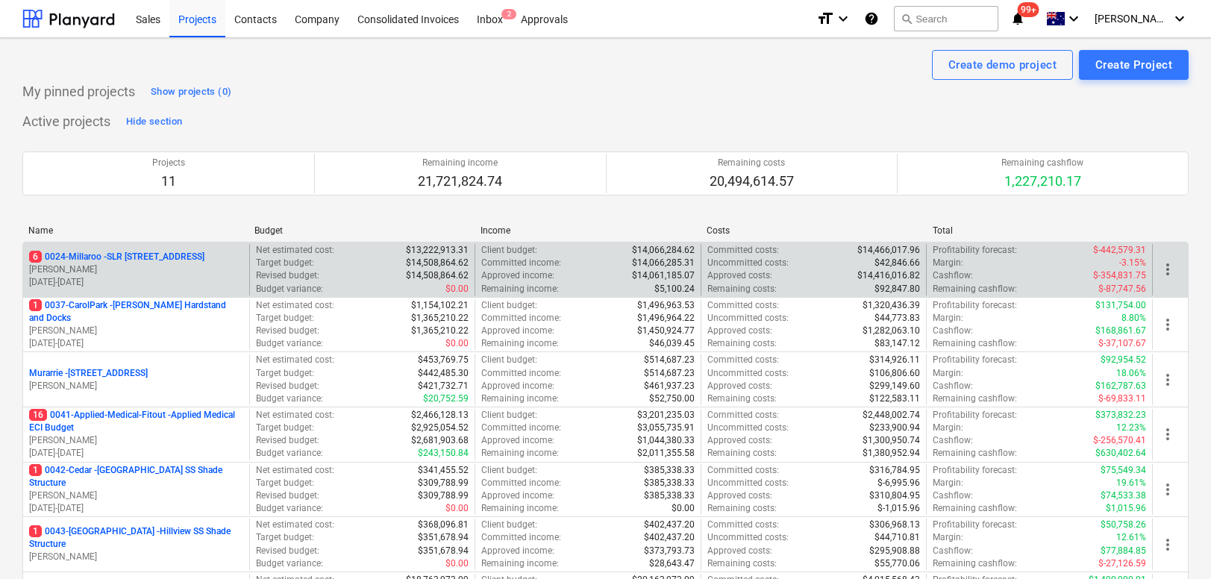
click at [133, 263] on p "6 0024-Millaroo - SLR [STREET_ADDRESS]" at bounding box center [116, 257] width 175 height 13
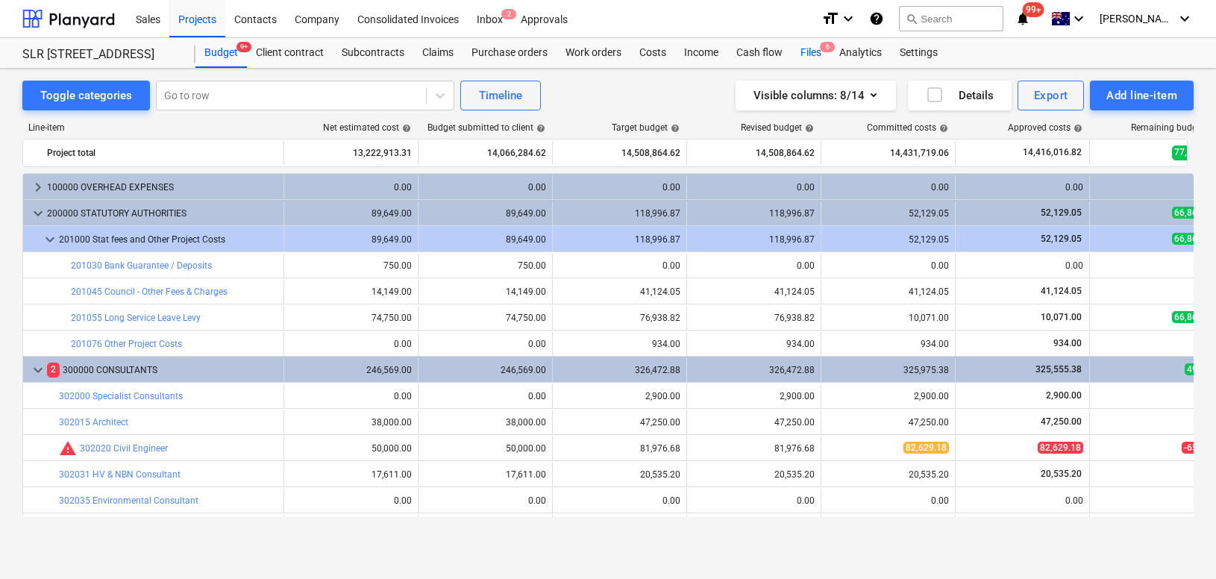
click at [823, 47] on span "6" at bounding box center [827, 47] width 15 height 10
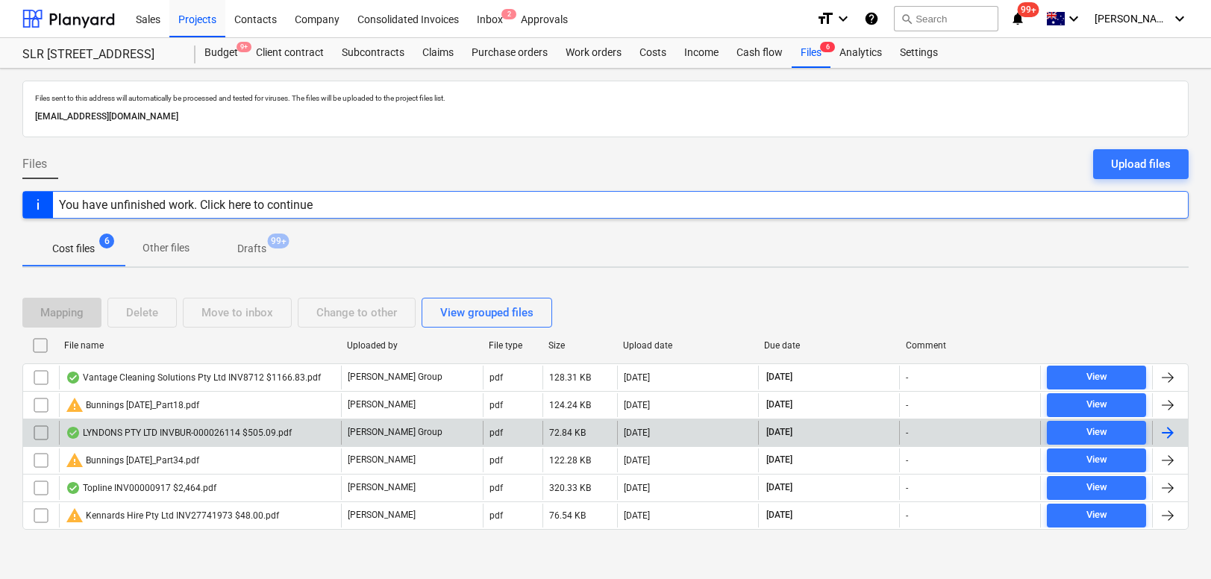
click at [181, 433] on div "LYNDONS PTY LTD INVBUR-000026114 $505.09.pdf" at bounding box center [179, 433] width 226 height 12
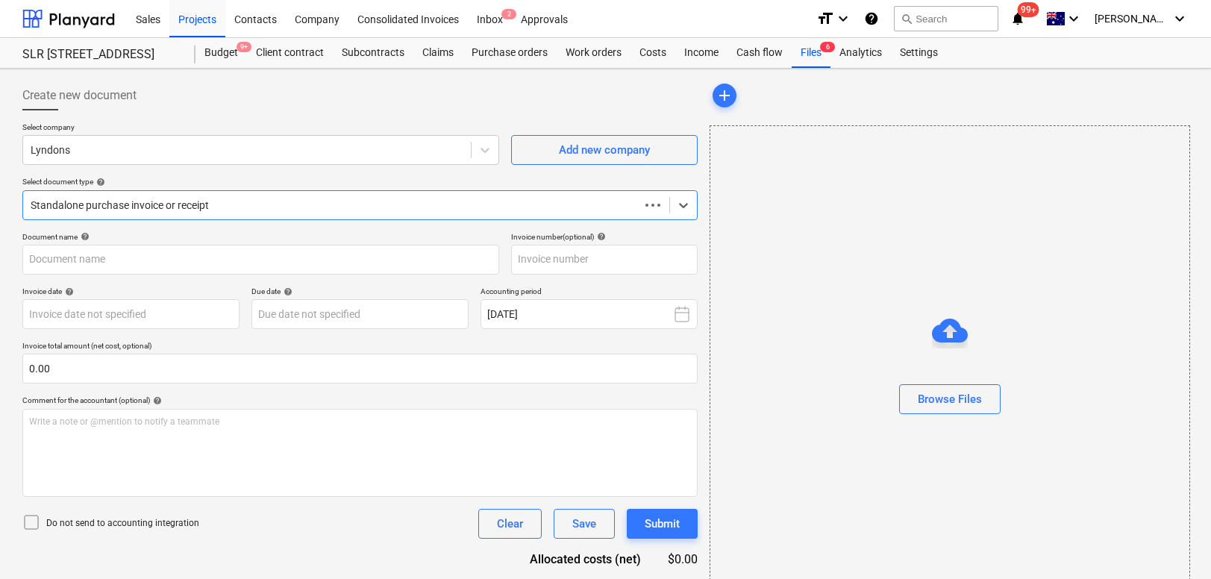
type input "BUR-000026114"
type input "[DATE]"
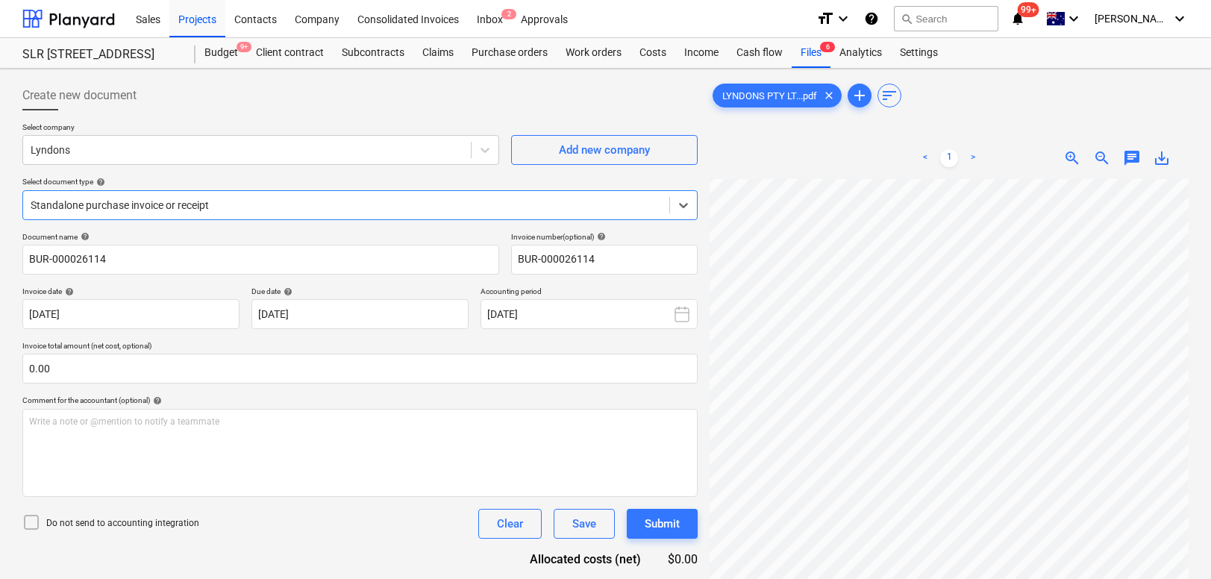
scroll to position [38, 0]
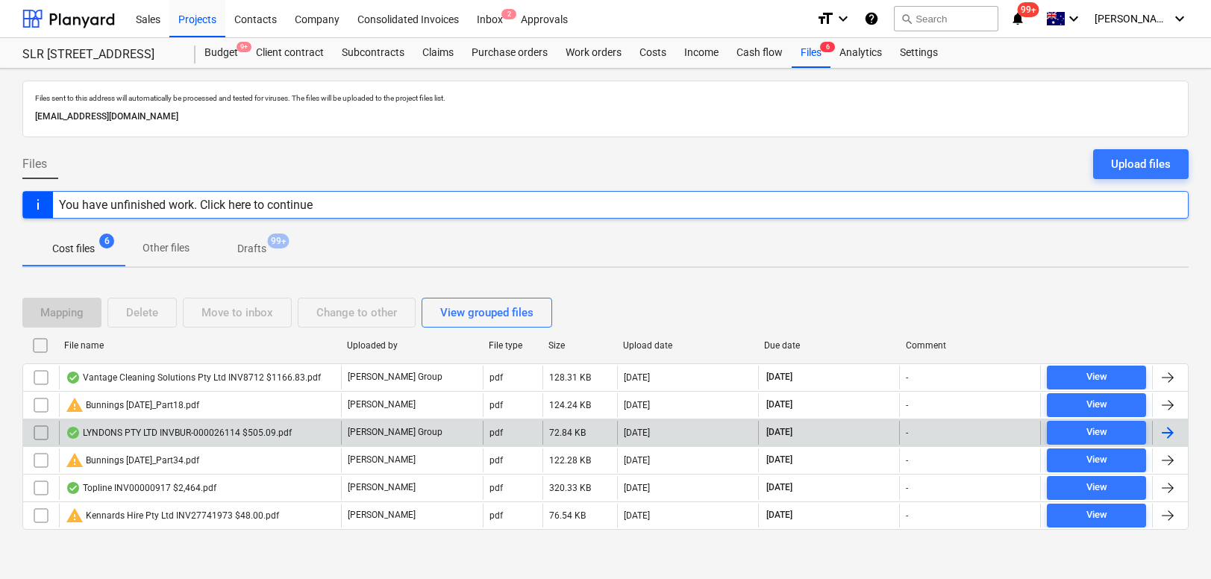
click at [37, 434] on input "checkbox" at bounding box center [41, 433] width 24 height 24
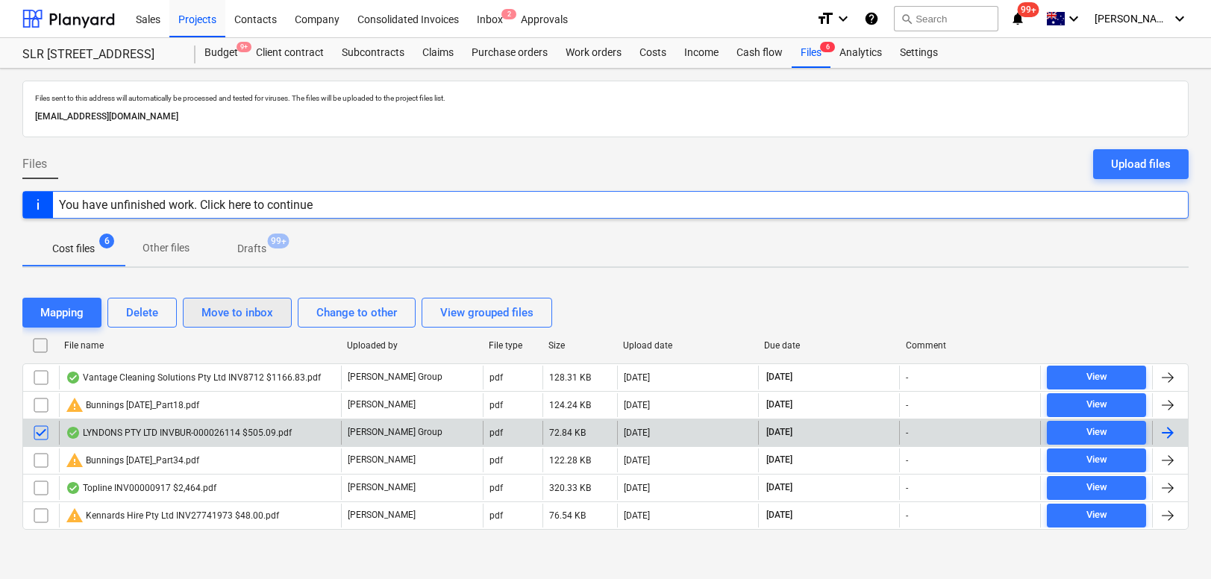
click at [251, 315] on div "Move to inbox" at bounding box center [237, 312] width 72 height 19
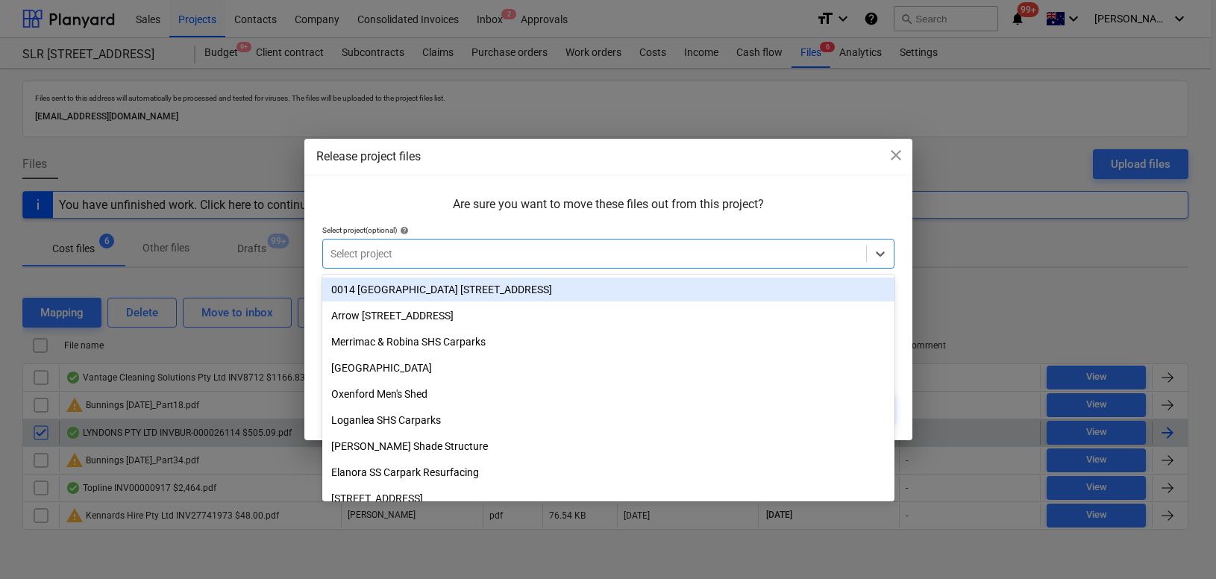
click at [392, 254] on div at bounding box center [595, 253] width 528 height 15
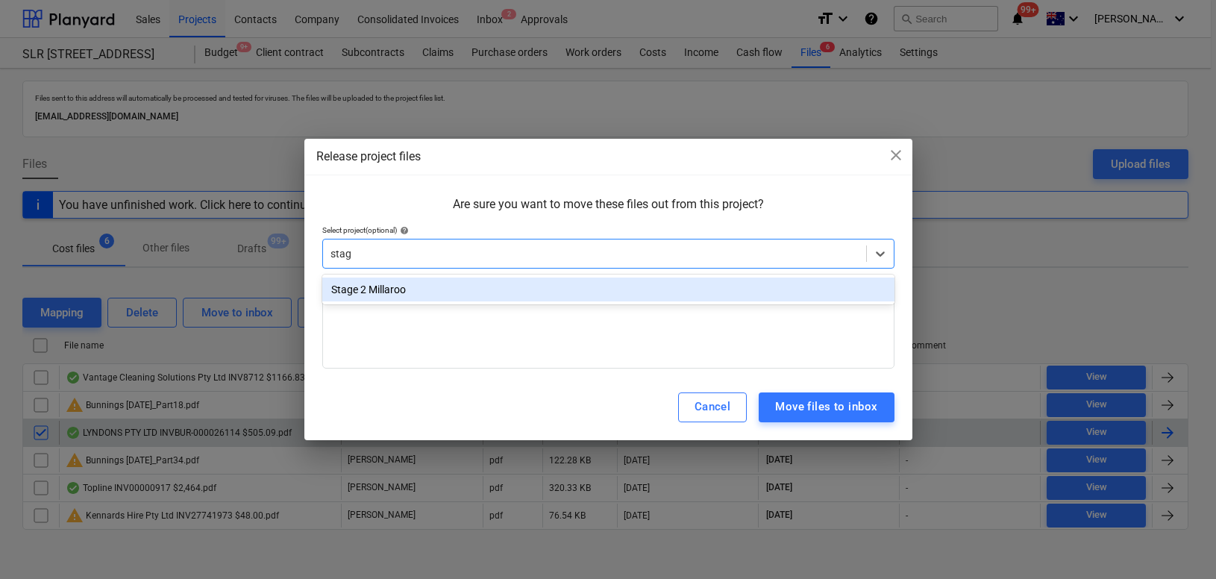
type input "stage"
click at [387, 296] on div "Stage 2 Millaroo" at bounding box center [608, 290] width 572 height 24
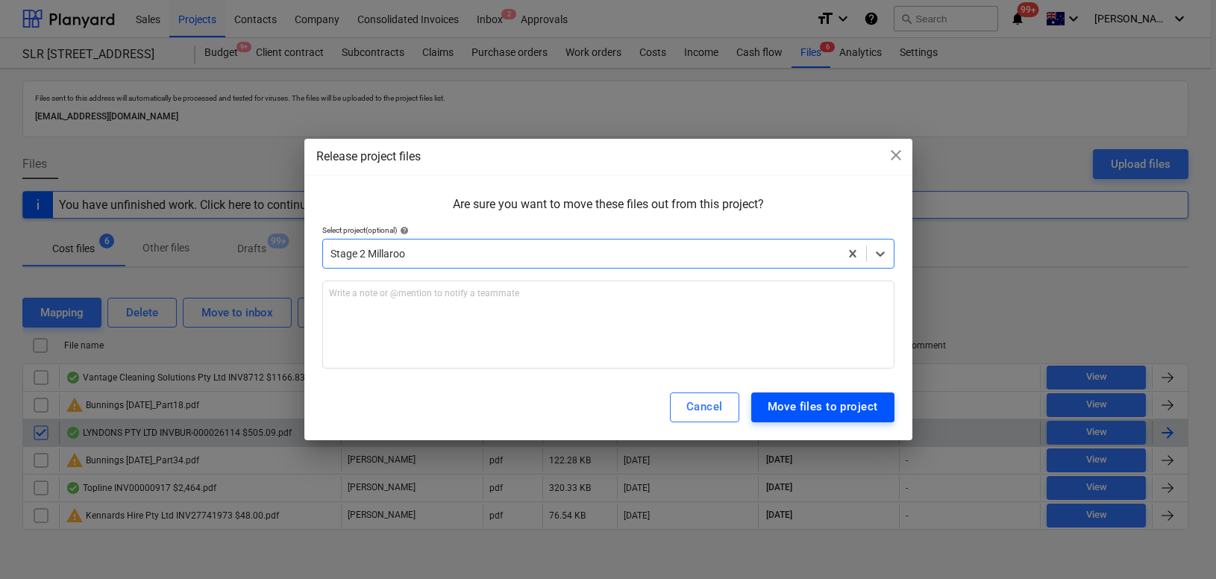
click at [818, 405] on div "Move files to project" at bounding box center [823, 406] width 110 height 19
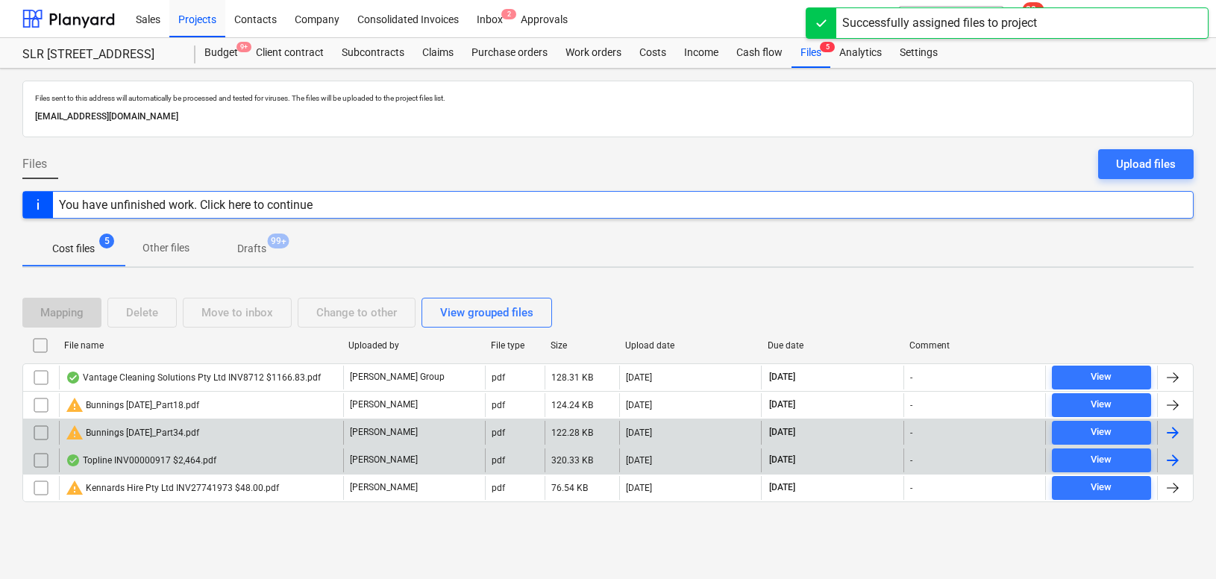
click at [34, 462] on input "checkbox" at bounding box center [41, 460] width 24 height 24
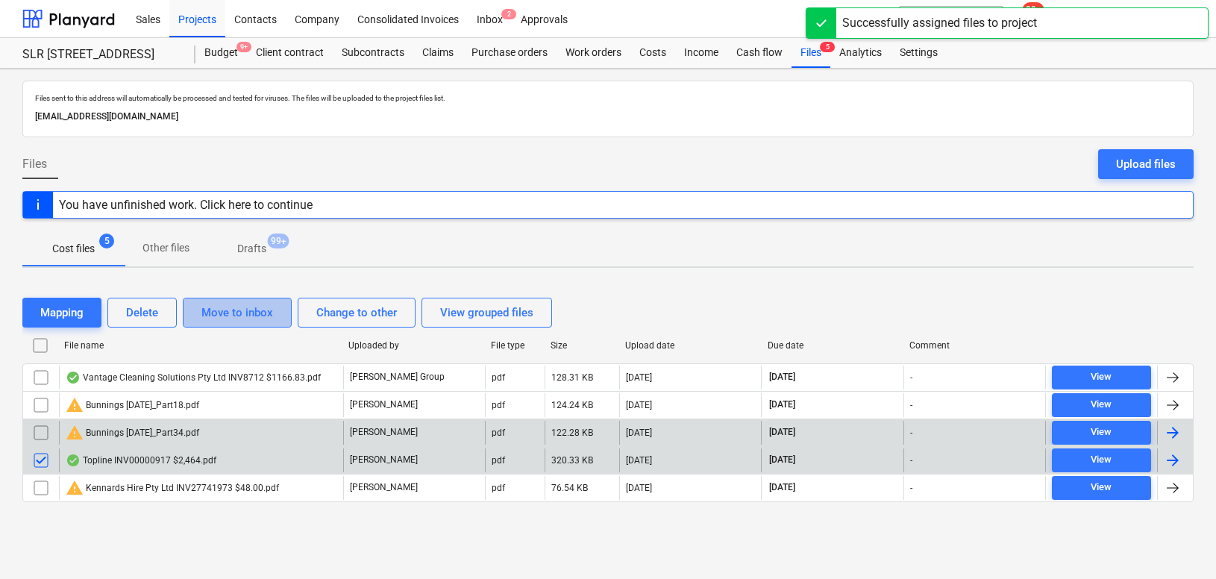
click at [245, 303] on div "Move to inbox" at bounding box center [237, 312] width 72 height 19
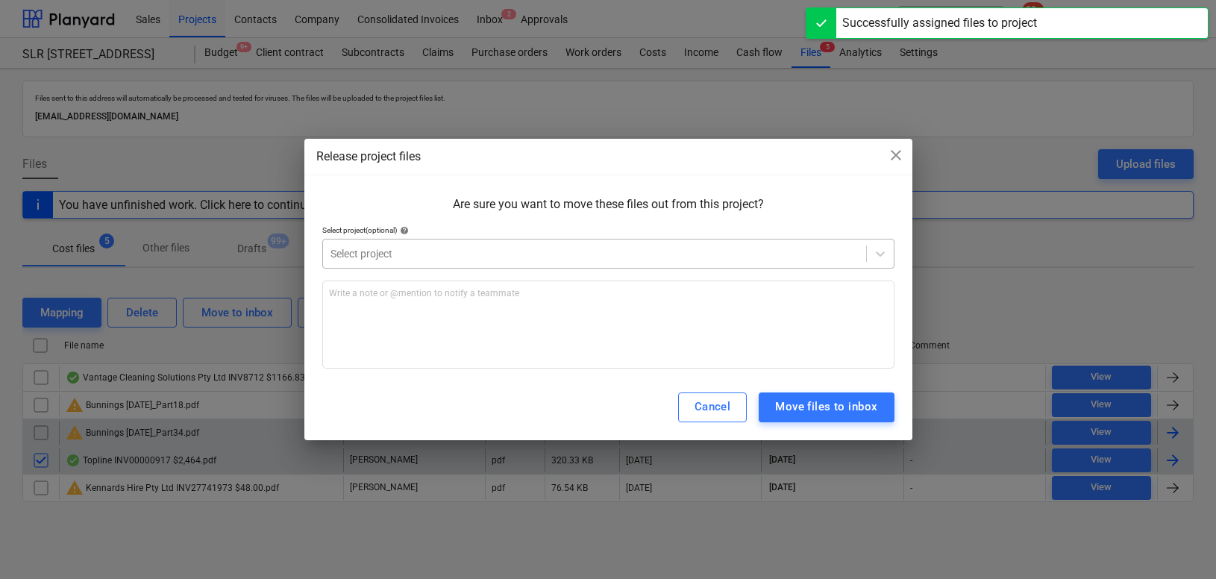
click at [413, 257] on div at bounding box center [595, 253] width 528 height 15
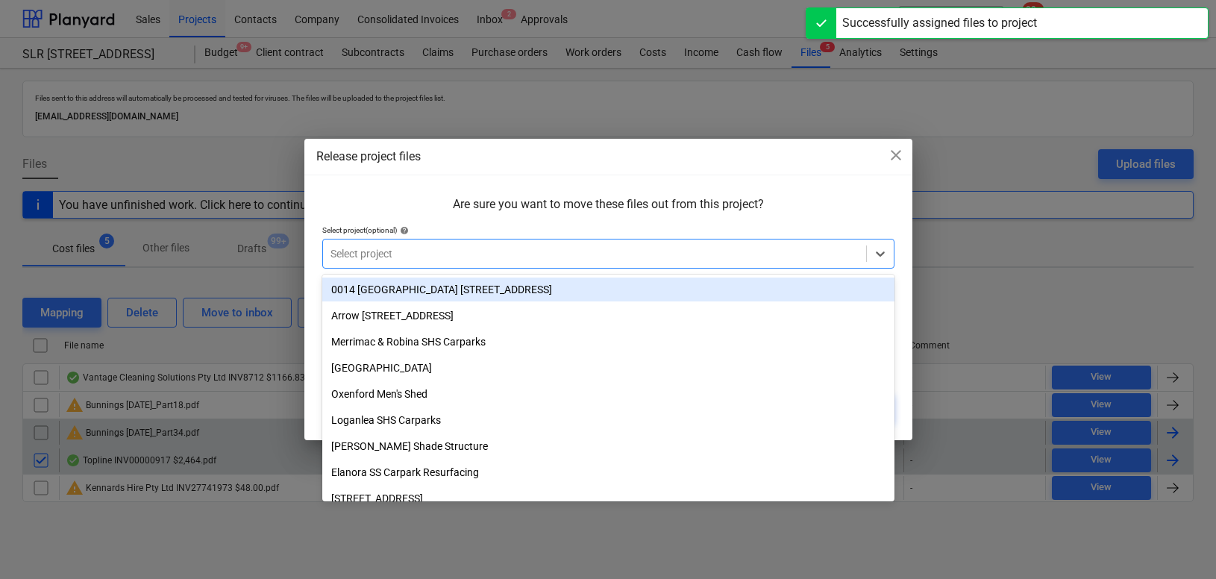
type input "d"
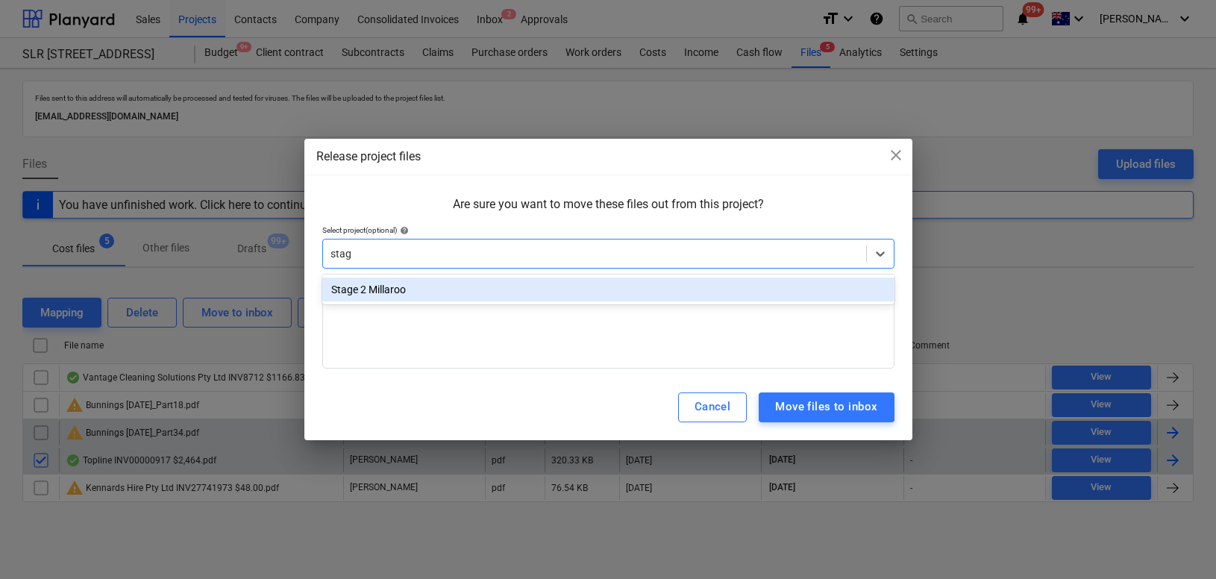
type input "stage"
click at [417, 286] on div "Stage 2 Millaroo" at bounding box center [608, 290] width 572 height 24
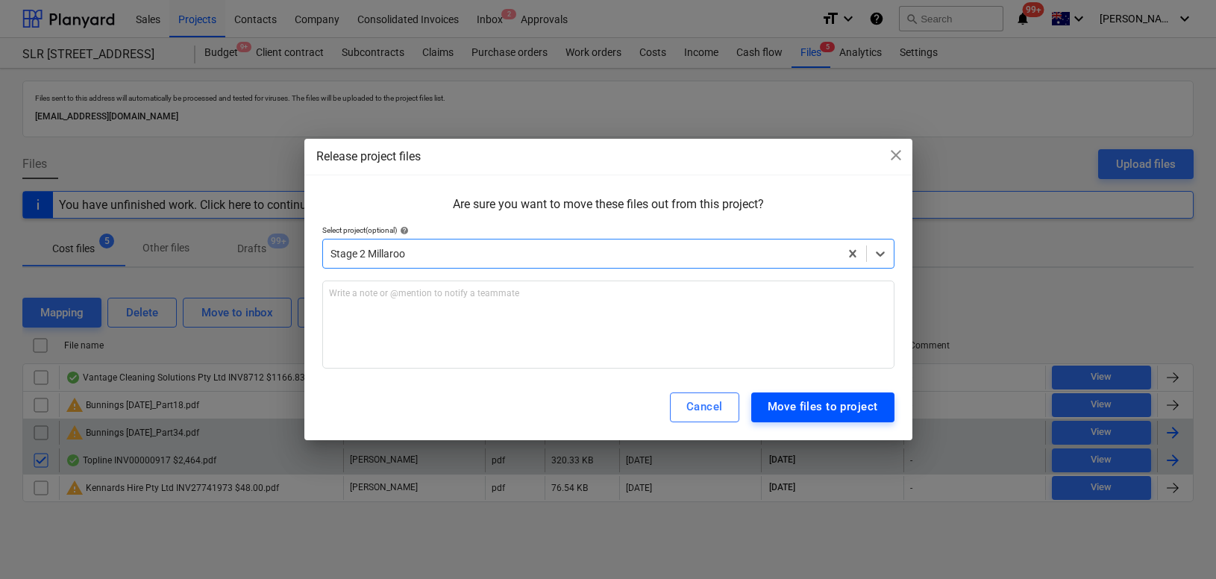
click at [785, 407] on div "Move files to project" at bounding box center [823, 406] width 110 height 19
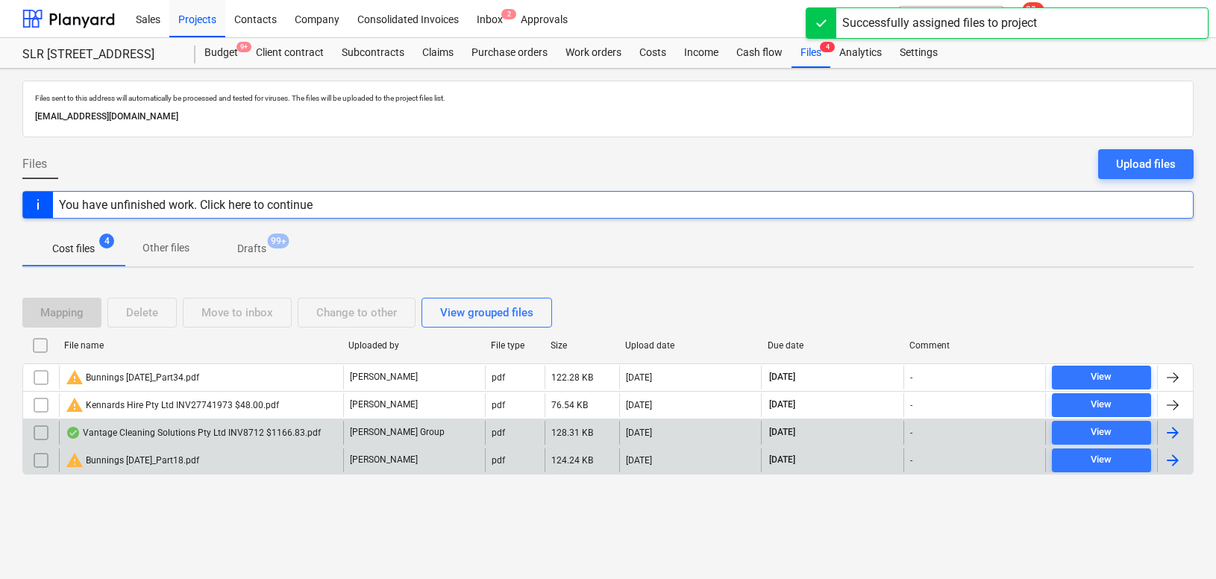
click at [157, 428] on div "Vantage Cleaning Solutions Pty Ltd INV8712 $1166.83.pdf" at bounding box center [193, 433] width 255 height 12
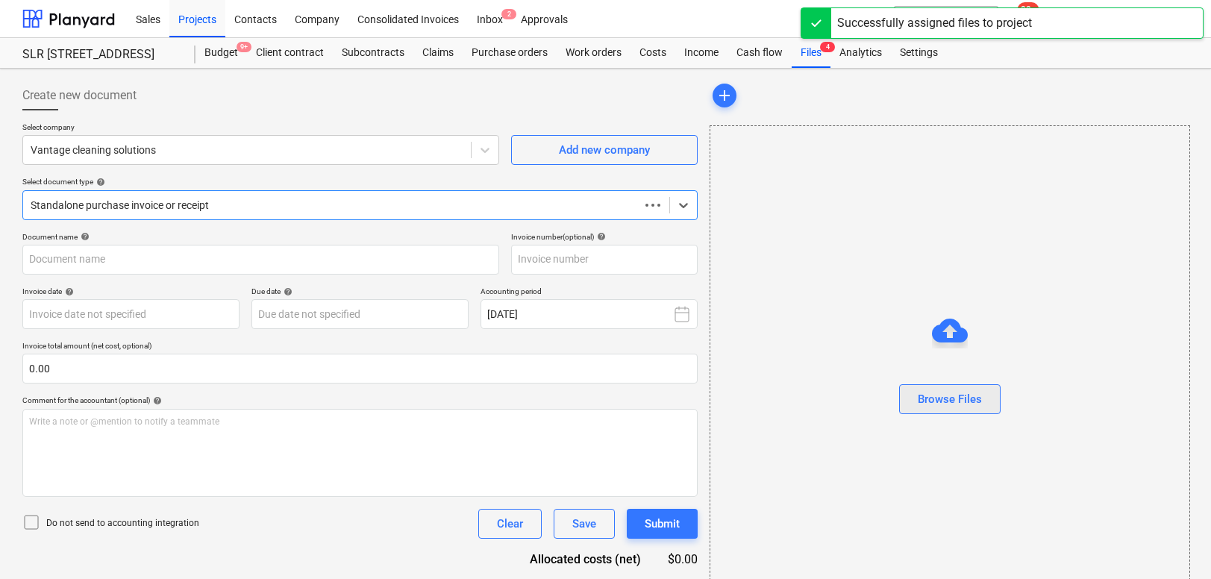
type input "8712"
type input "[DATE]"
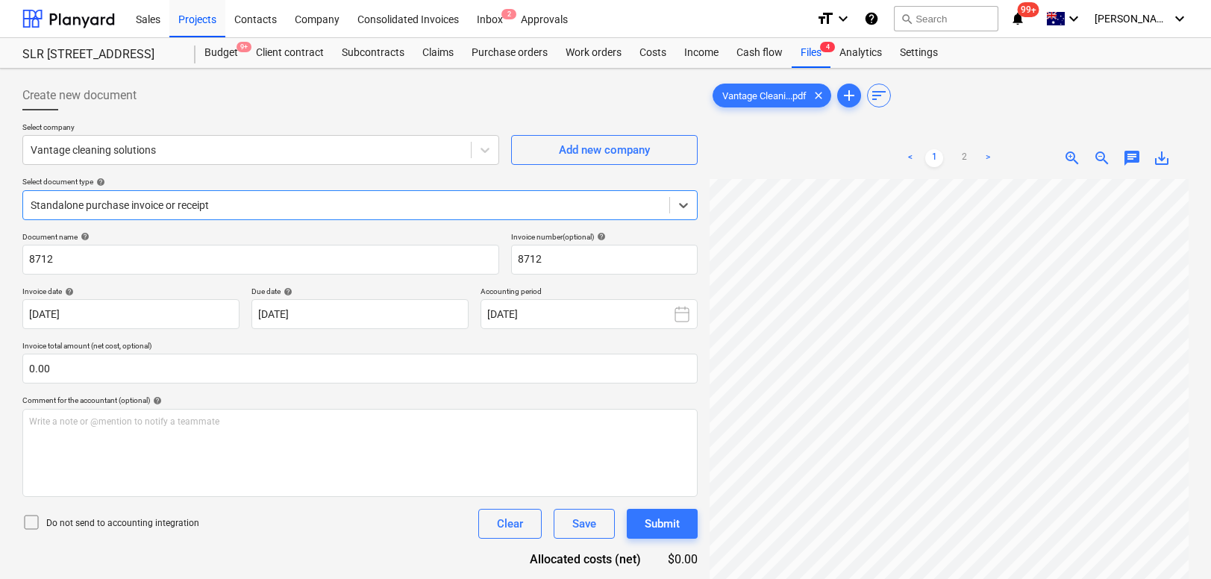
scroll to position [137, 0]
click at [60, 12] on div at bounding box center [68, 18] width 93 height 37
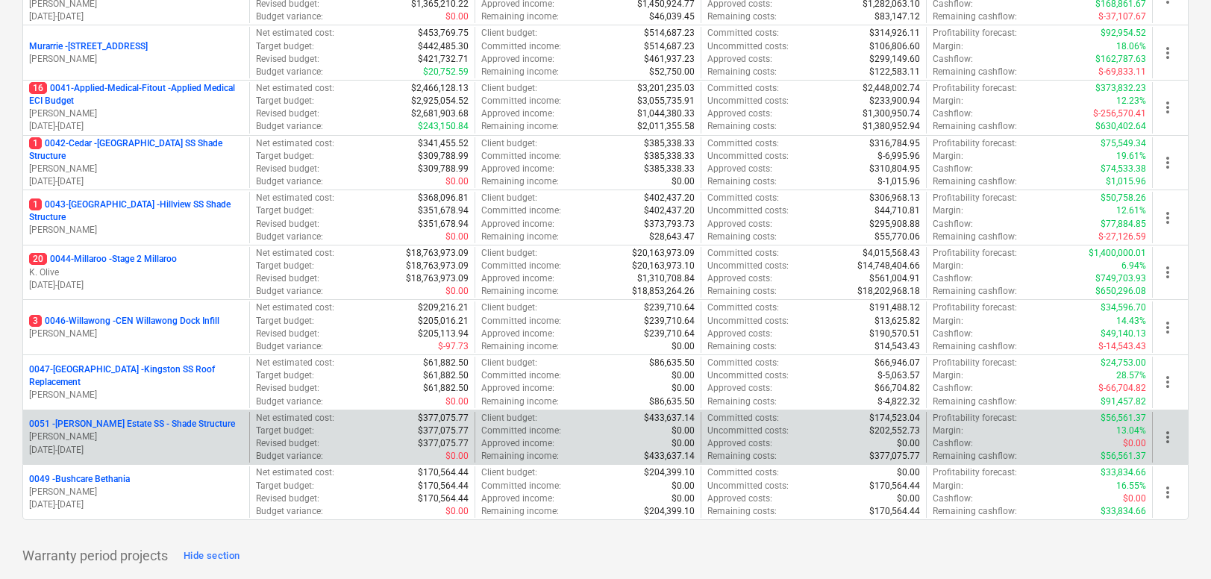
scroll to position [325, 0]
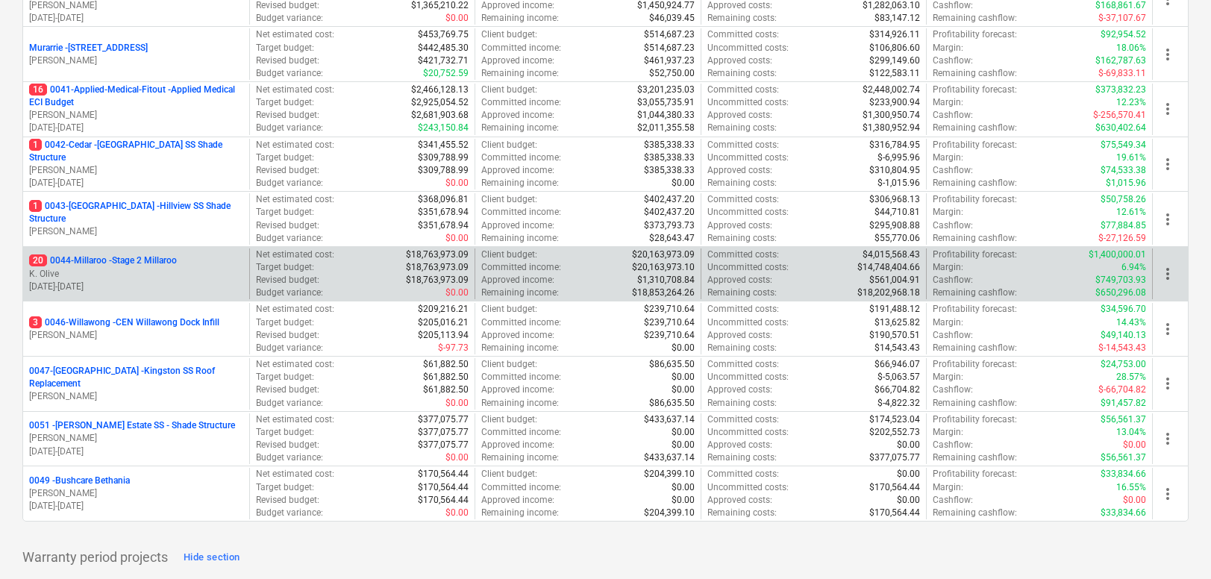
click at [112, 260] on p "20 0044-Millaroo - Stage 2 Millaroo" at bounding box center [103, 260] width 148 height 13
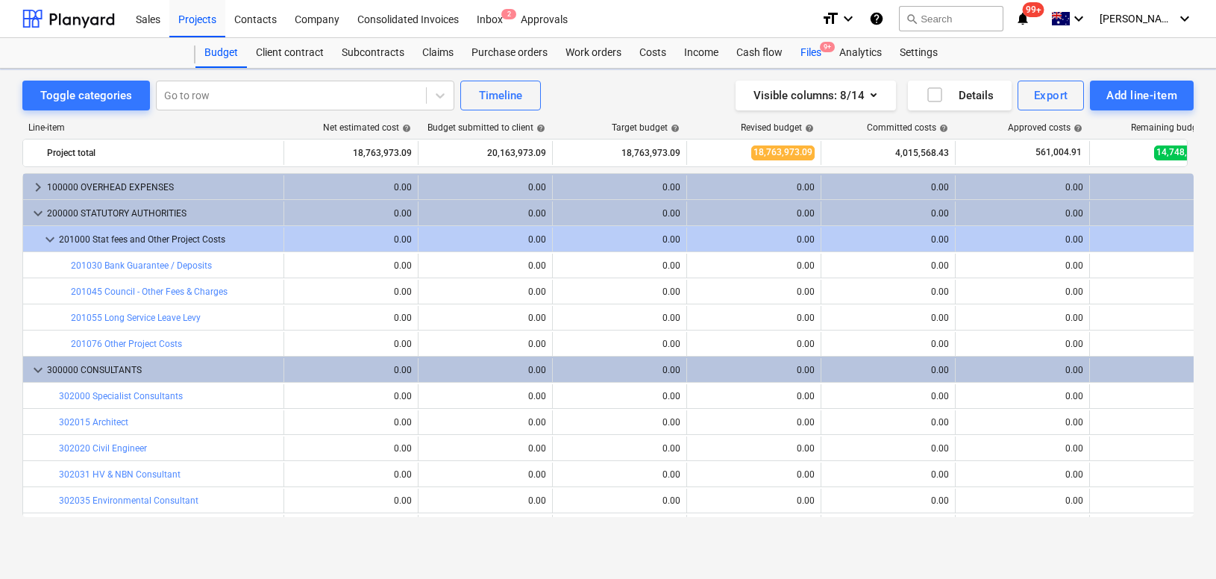
click at [810, 46] on div "Files 9+" at bounding box center [811, 53] width 39 height 30
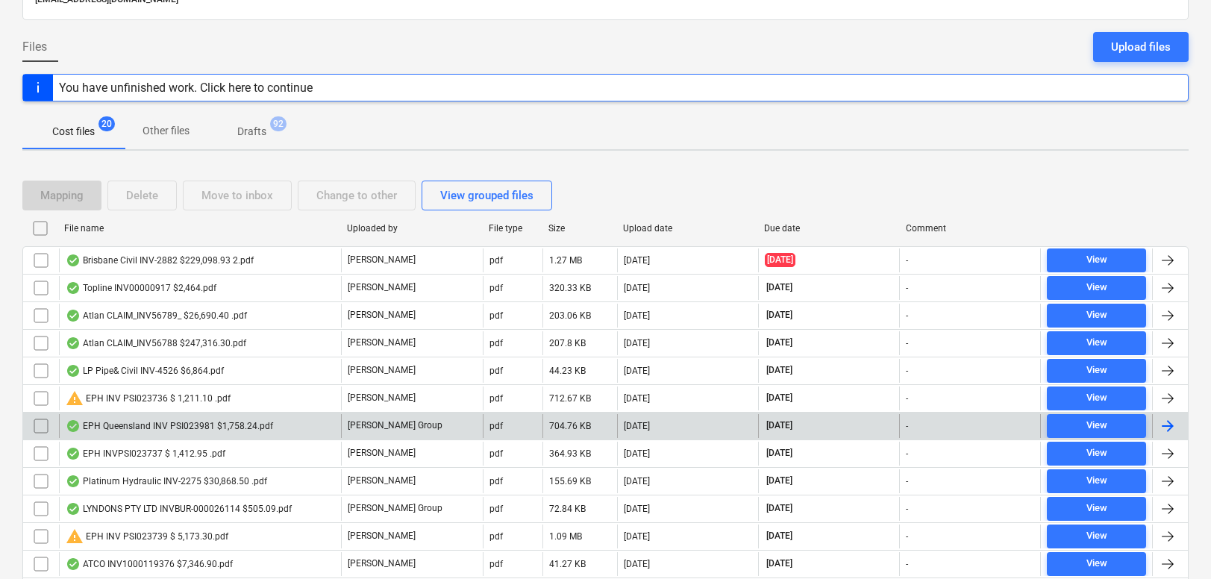
scroll to position [123, 0]
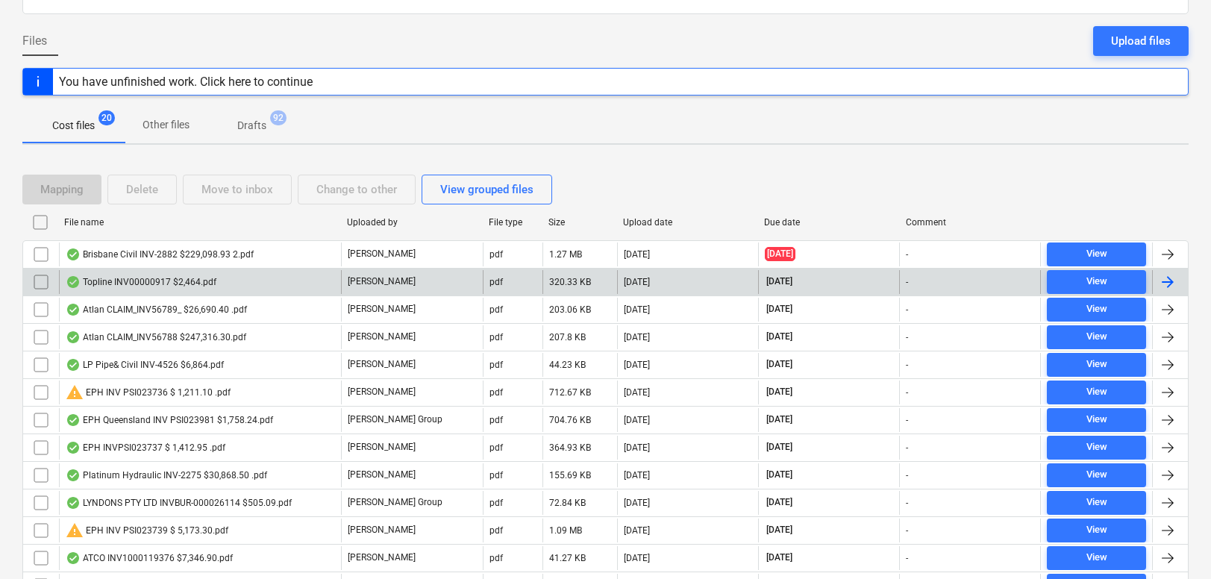
click at [141, 279] on div "Topline INV00000917 $2,464.pdf" at bounding box center [141, 282] width 151 height 12
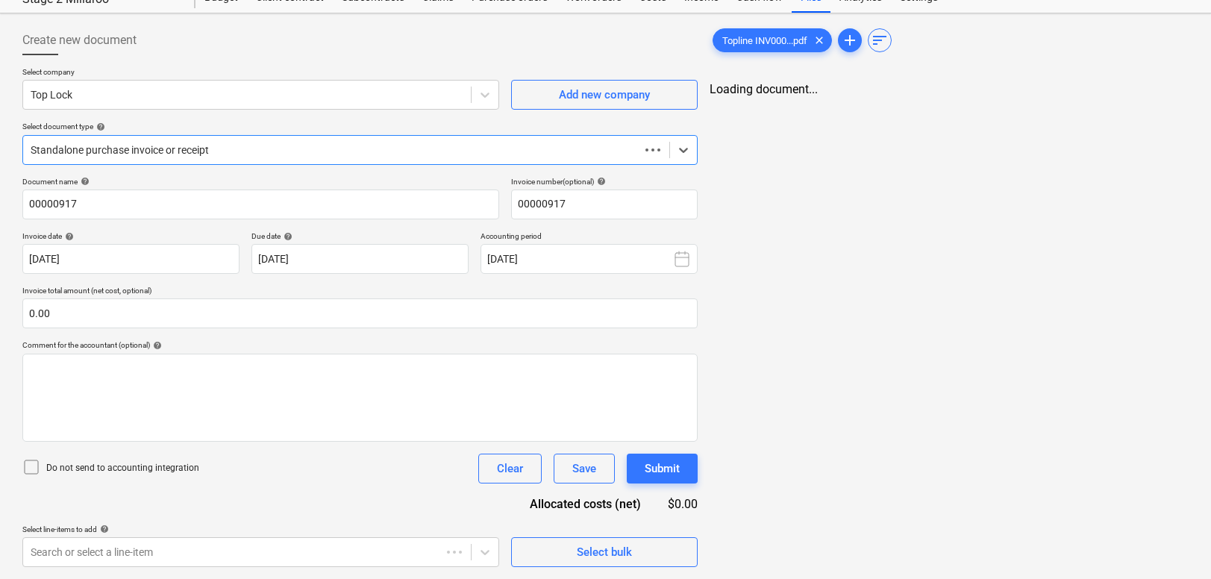
scroll to position [55, 0]
click at [613, 96] on div "Add new company" at bounding box center [604, 94] width 91 height 19
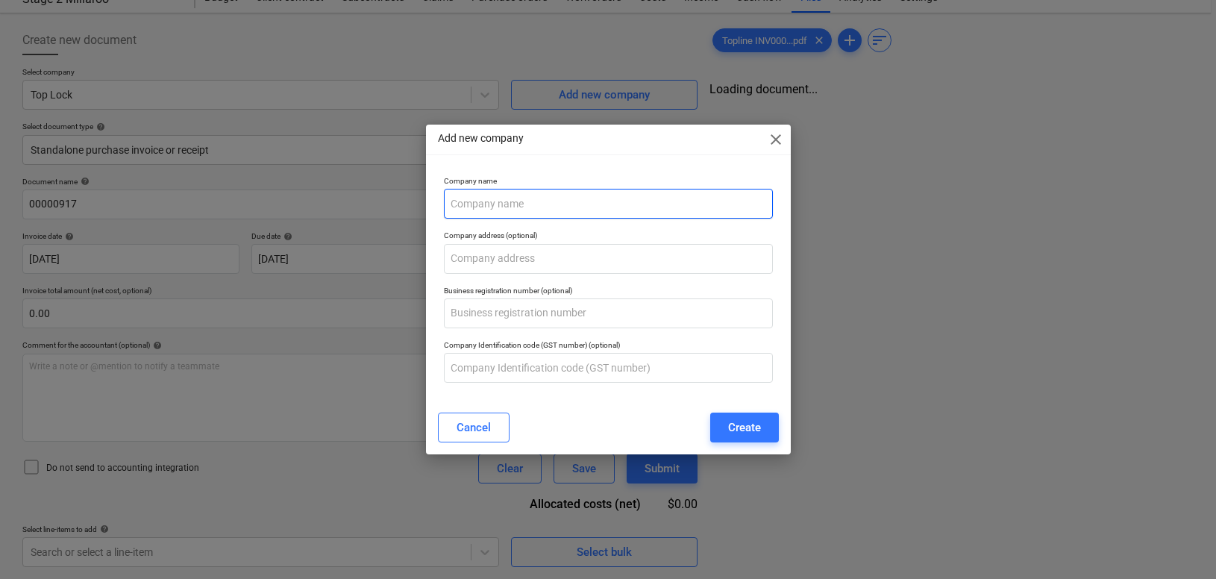
click at [531, 195] on input "text" at bounding box center [608, 204] width 329 height 30
type input "Topline Civil"
click at [742, 430] on div "Create" at bounding box center [744, 427] width 33 height 19
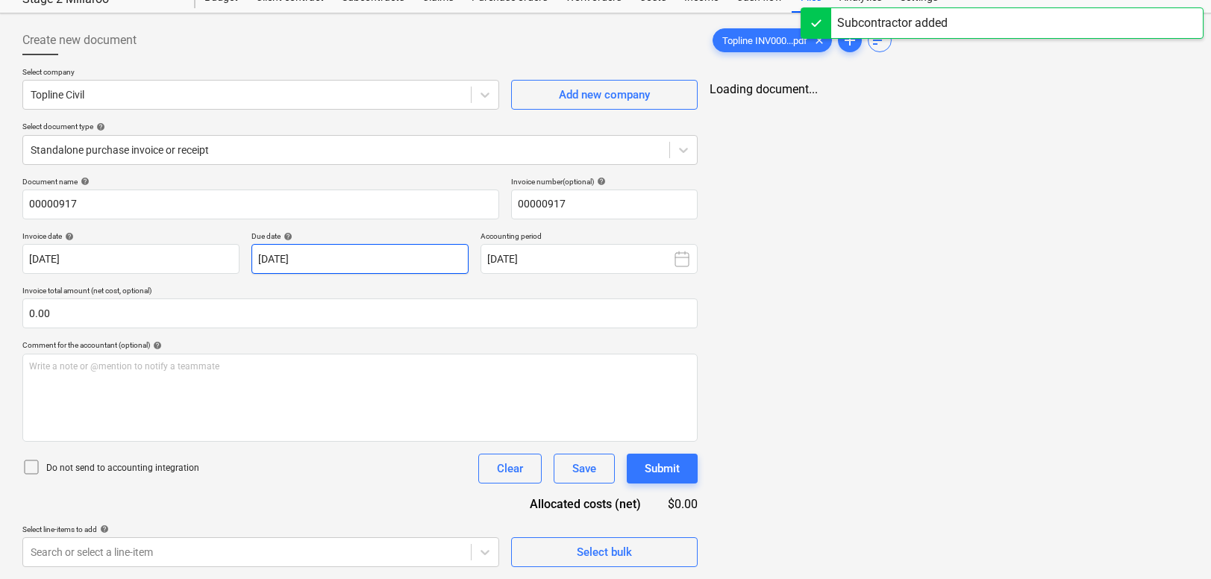
click at [313, 263] on body "Sales Projects Contacts Company Consolidated Invoices Inbox 2 Approvals format_…" at bounding box center [605, 234] width 1211 height 579
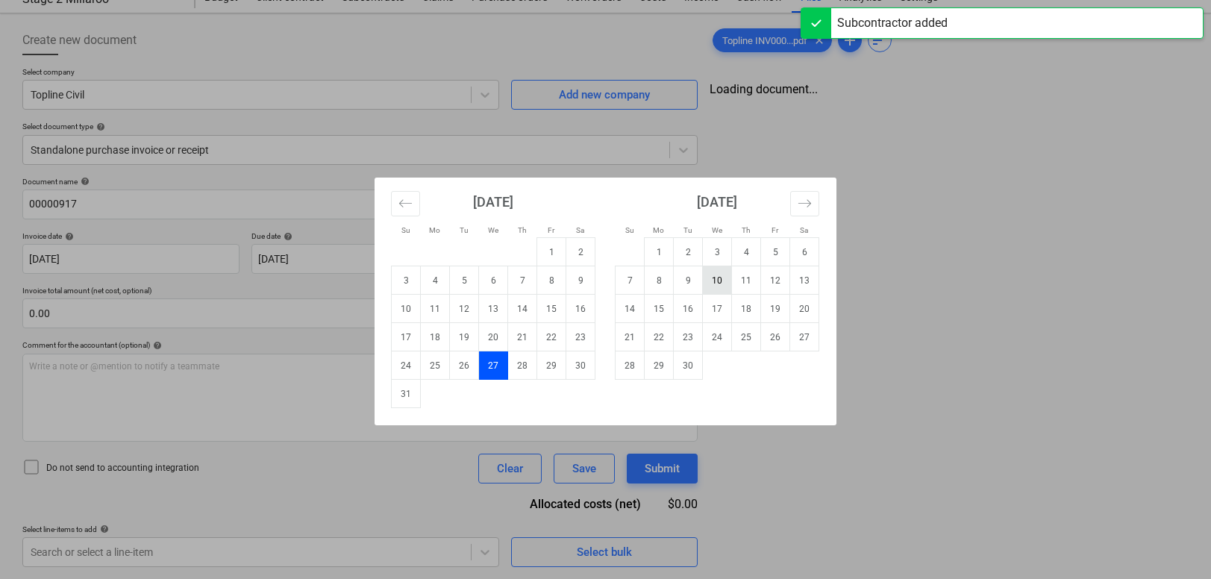
click at [719, 286] on td "10" at bounding box center [717, 280] width 29 height 28
type input "[DATE]"
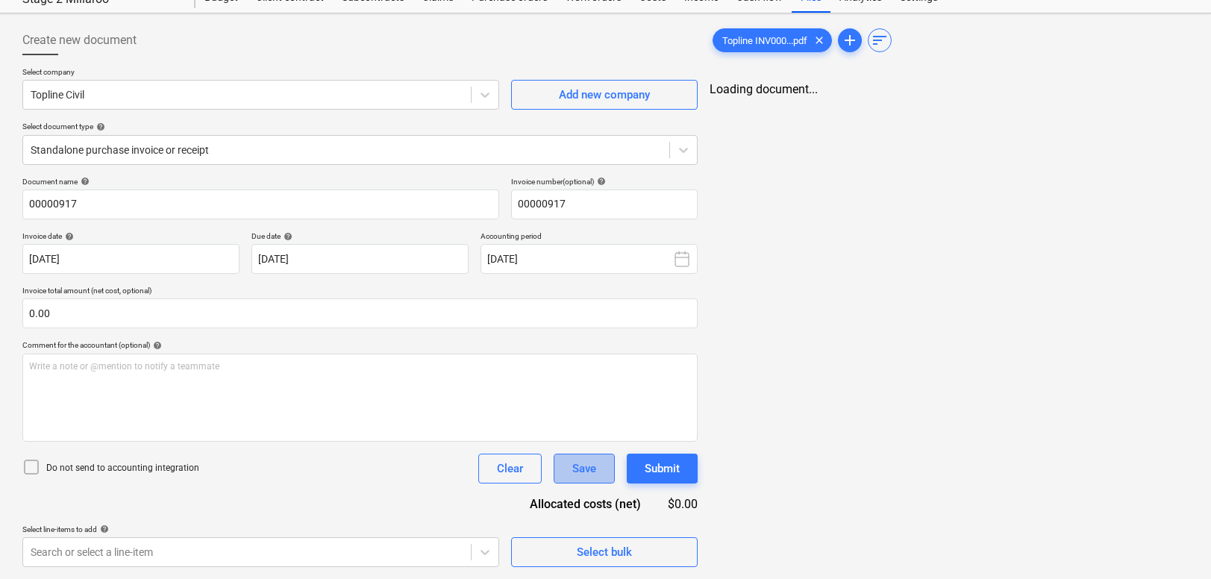
click at [579, 465] on div "Save" at bounding box center [584, 468] width 24 height 19
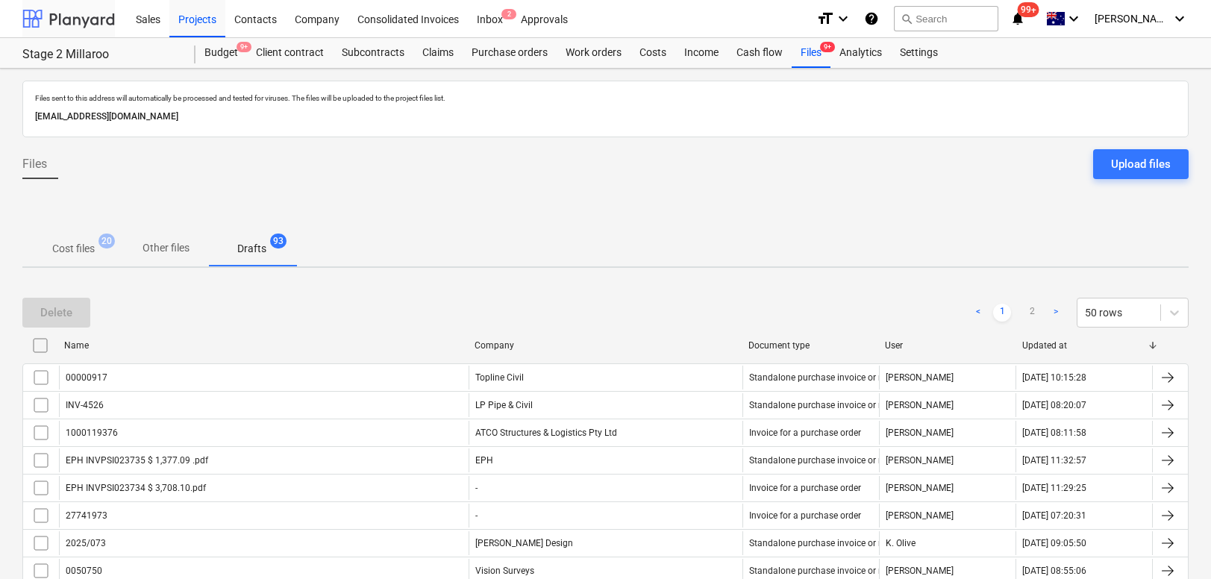
click at [61, 13] on div at bounding box center [68, 18] width 93 height 37
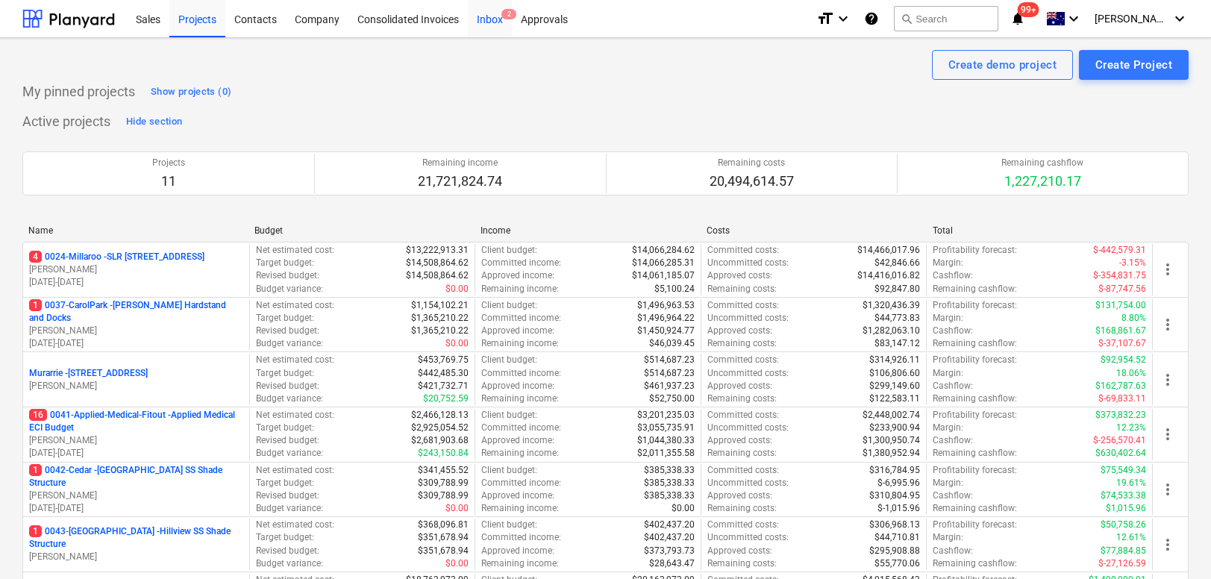
click at [501, 11] on div "Inbox 2" at bounding box center [490, 18] width 44 height 38
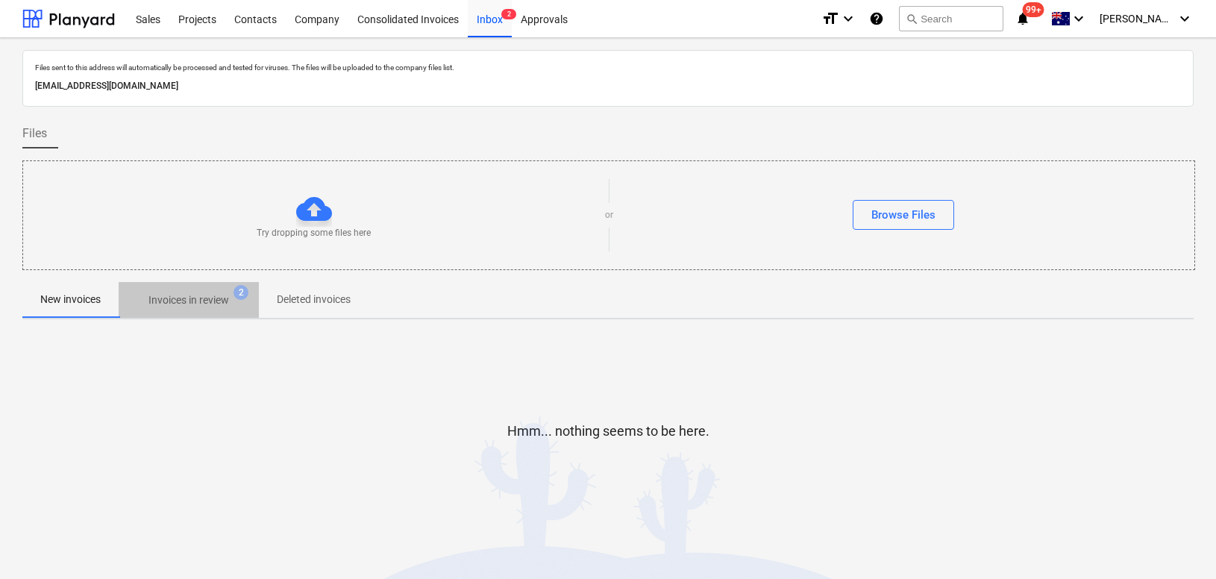
click at [187, 310] on span "Invoices in review 2" at bounding box center [189, 300] width 140 height 27
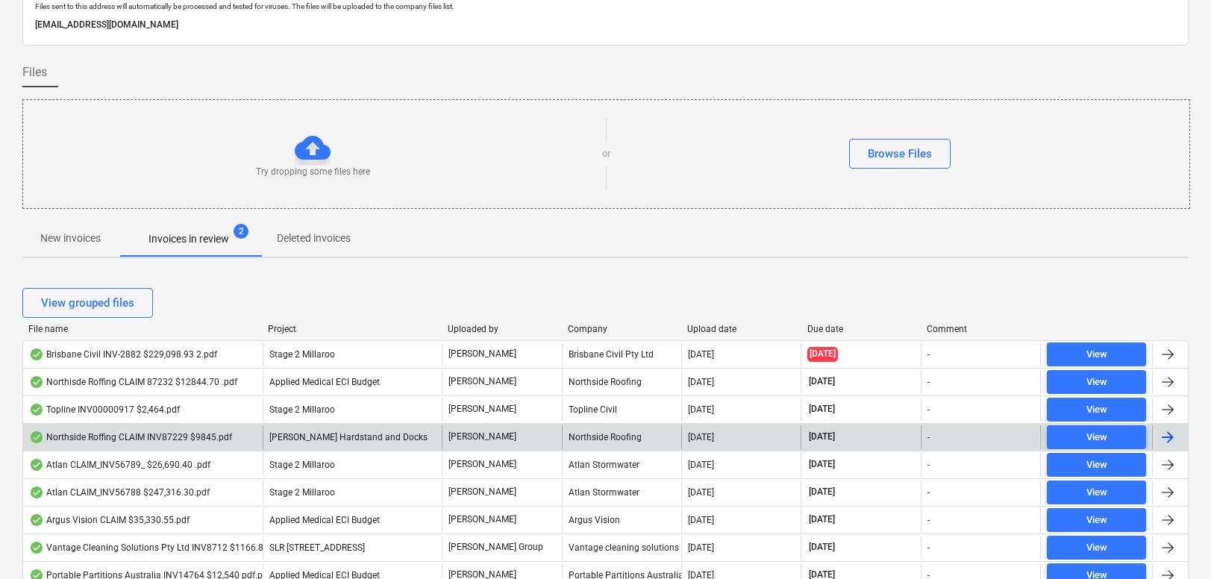
scroll to position [73, 0]
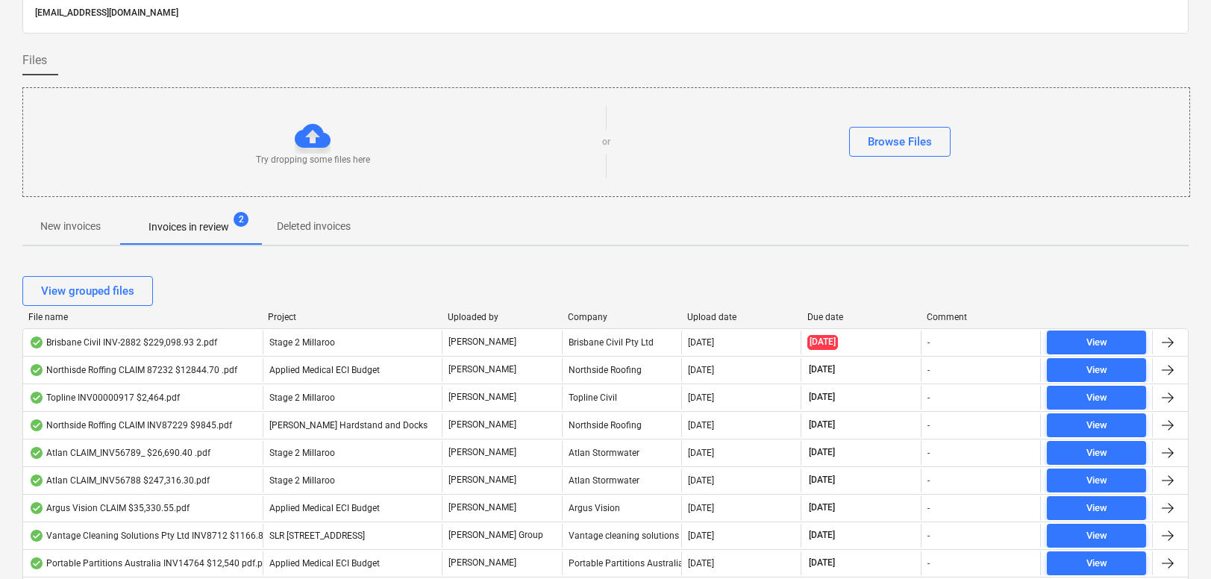
click at [702, 319] on div "Upload date" at bounding box center [741, 317] width 108 height 10
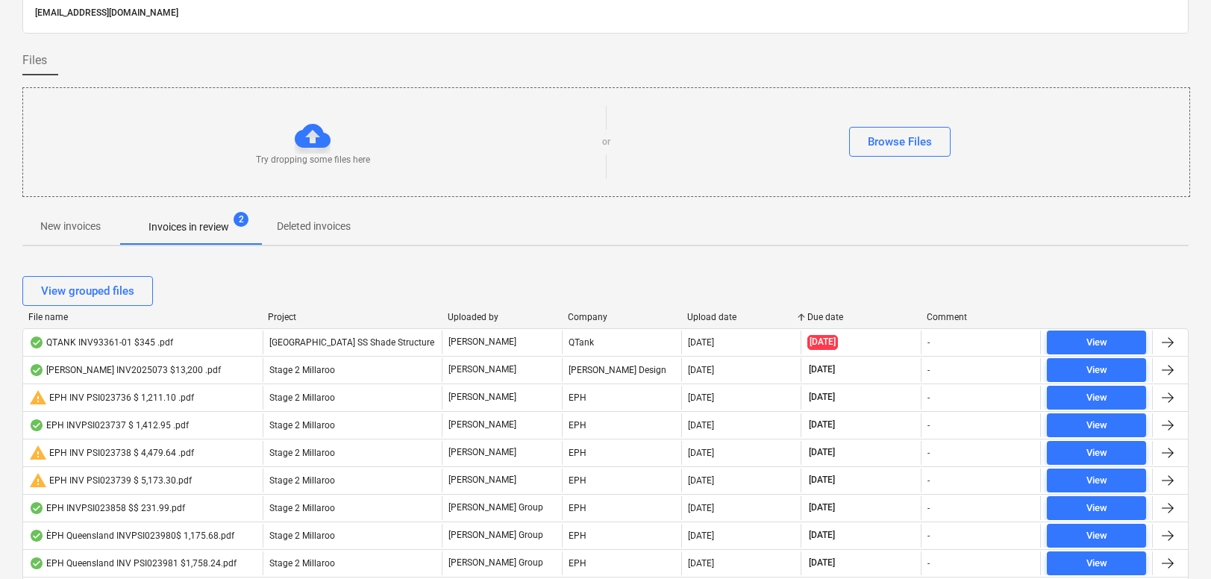
click at [702, 319] on div "Upload date" at bounding box center [741, 317] width 108 height 10
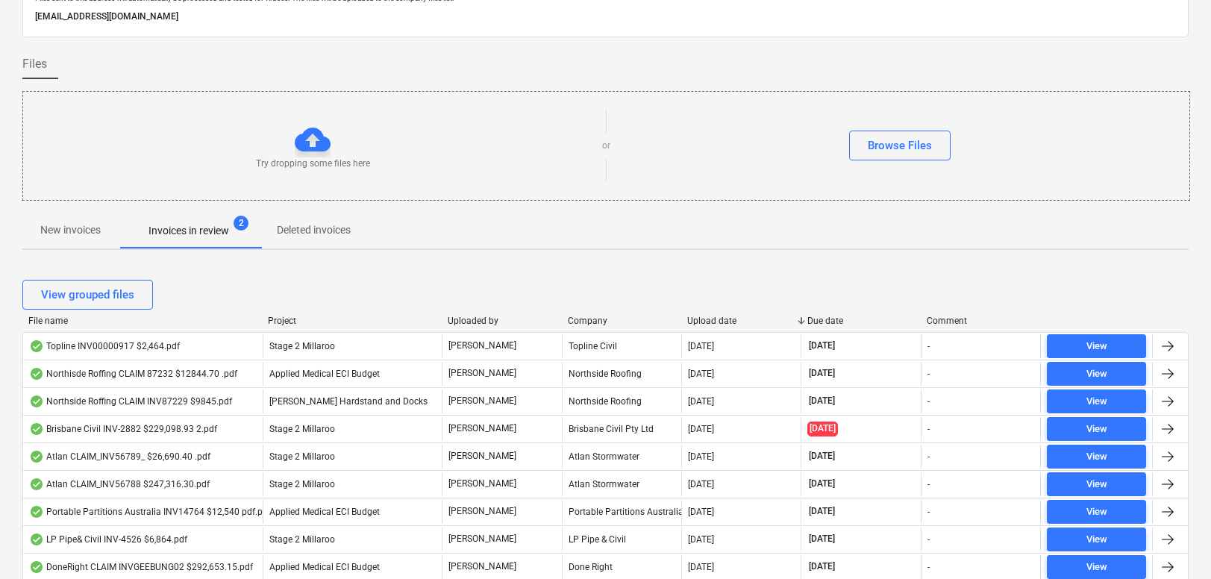
scroll to position [0, 0]
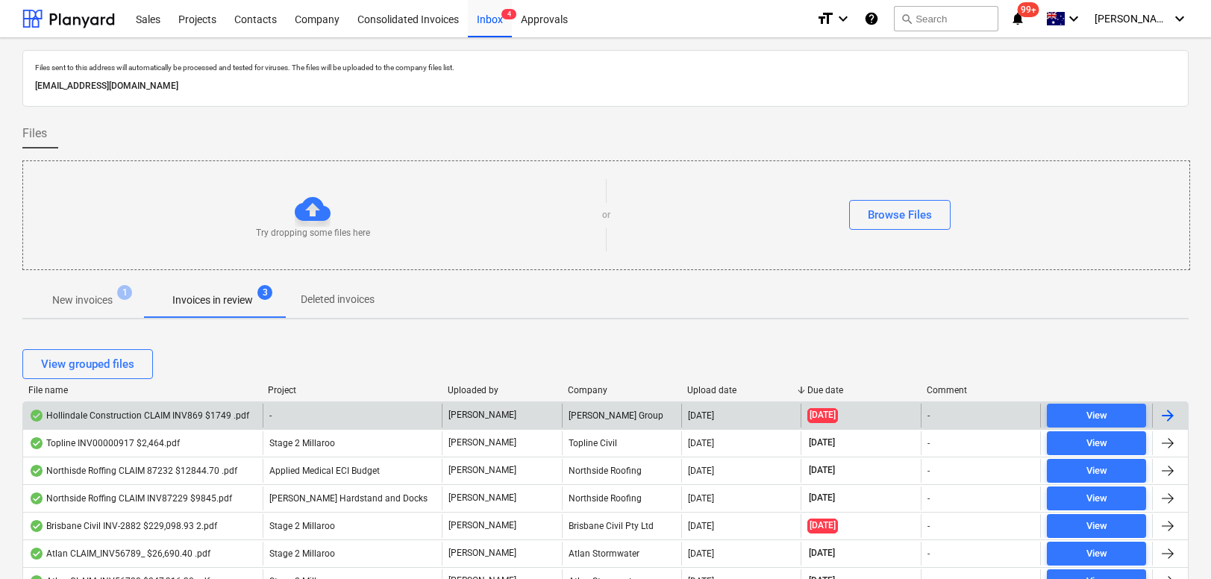
click at [196, 417] on div "Hollindale Construction CLAIM INV869 $1749 .pdf" at bounding box center [139, 416] width 220 height 12
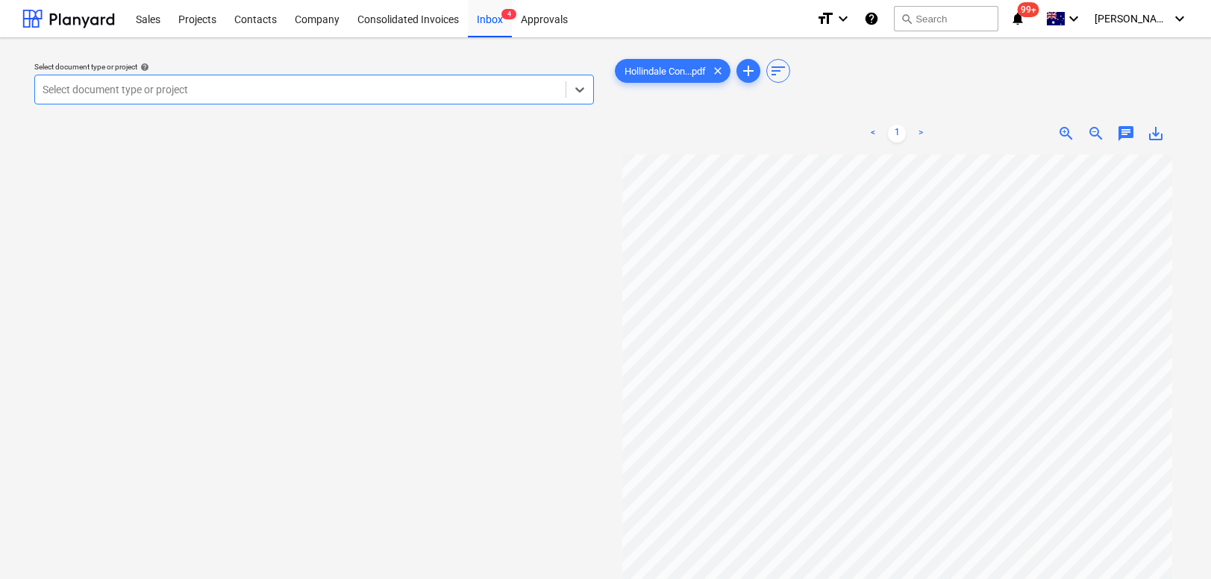
click at [311, 89] on div at bounding box center [301, 89] width 516 height 15
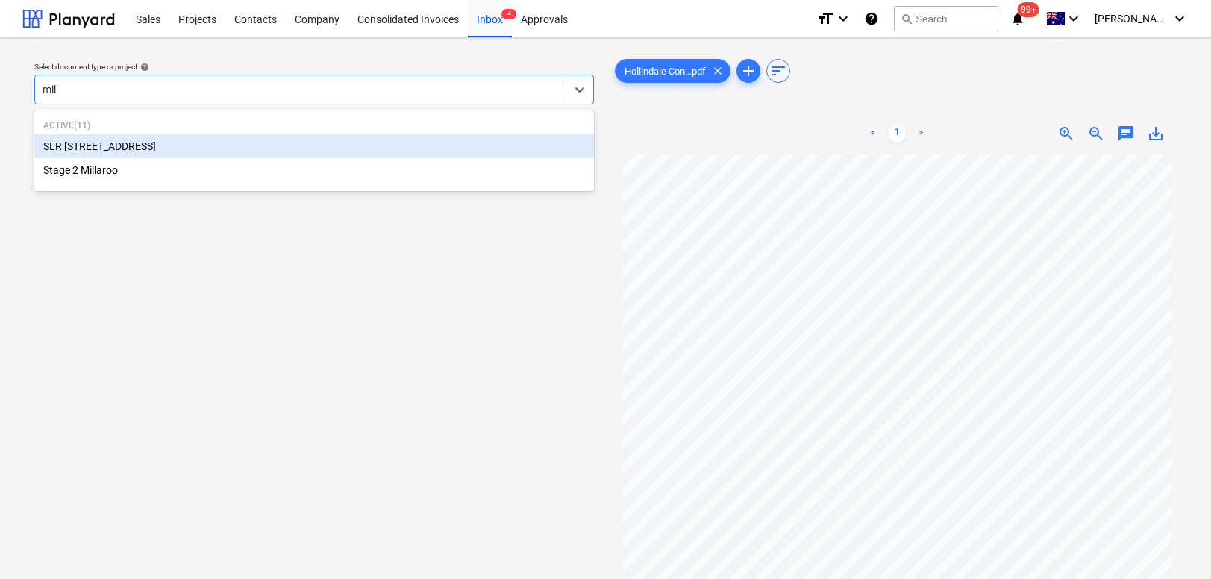
type input "mill"
click at [172, 147] on div "SLR [STREET_ADDRESS]" at bounding box center [314, 146] width 560 height 24
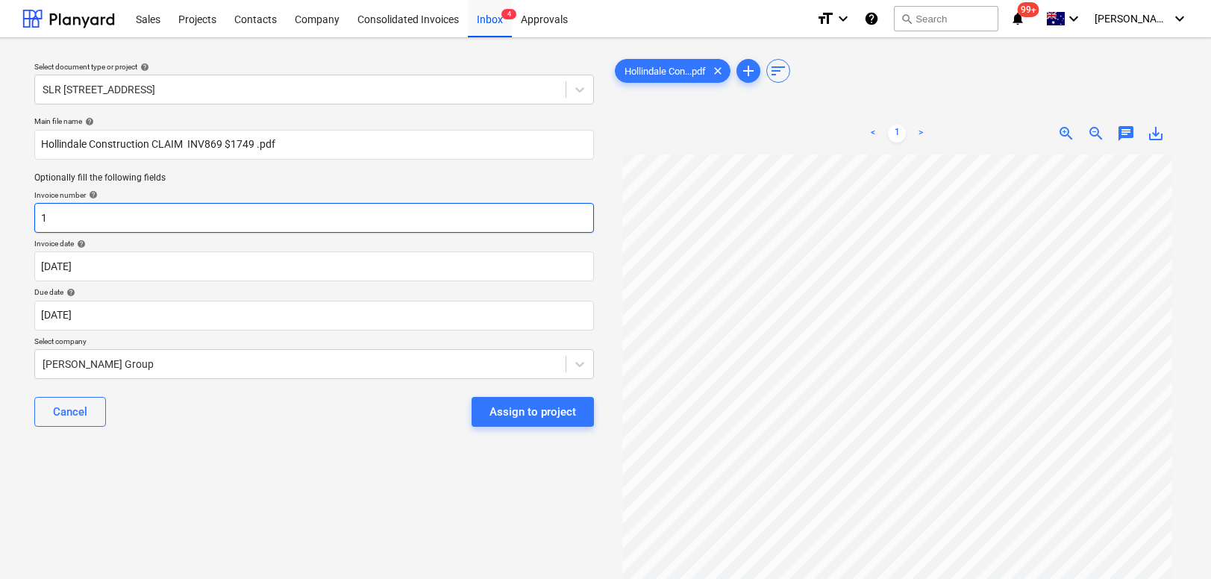
drag, startPoint x: 60, startPoint y: 219, endPoint x: -7, endPoint y: 219, distance: 67.2
click at [0, 219] on html "Sales Projects Contacts Company Consolidated Invoices Inbox 4 Approvals format_…" at bounding box center [605, 289] width 1211 height 579
type input "869"
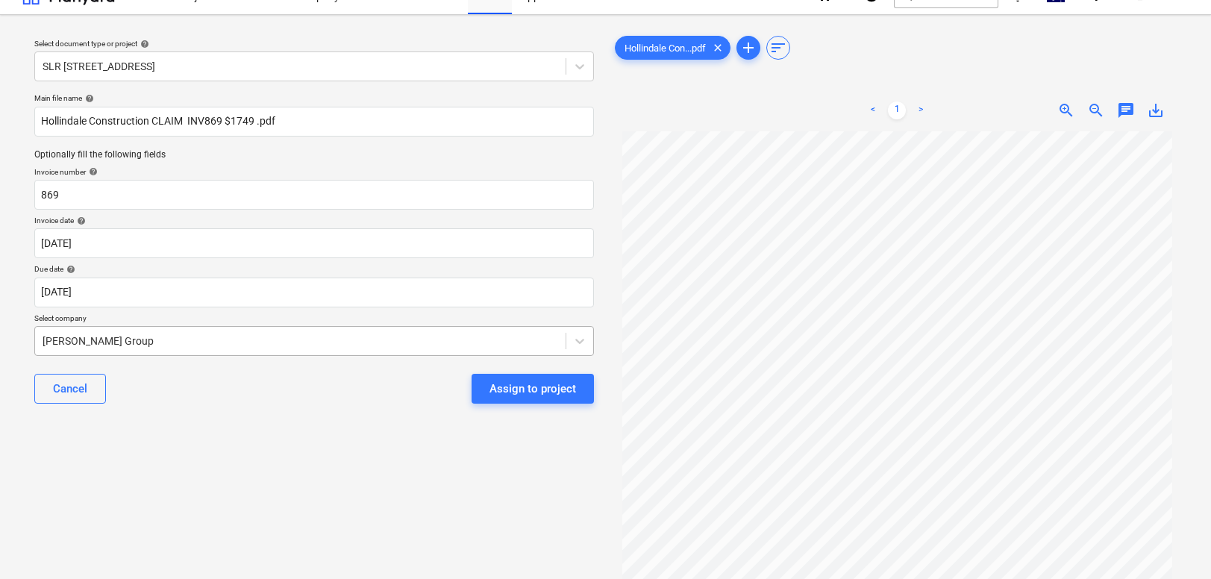
click at [93, 371] on body "Sales Projects Contacts Company Consolidated Invoices Inbox 4 Approvals format_…" at bounding box center [605, 266] width 1211 height 579
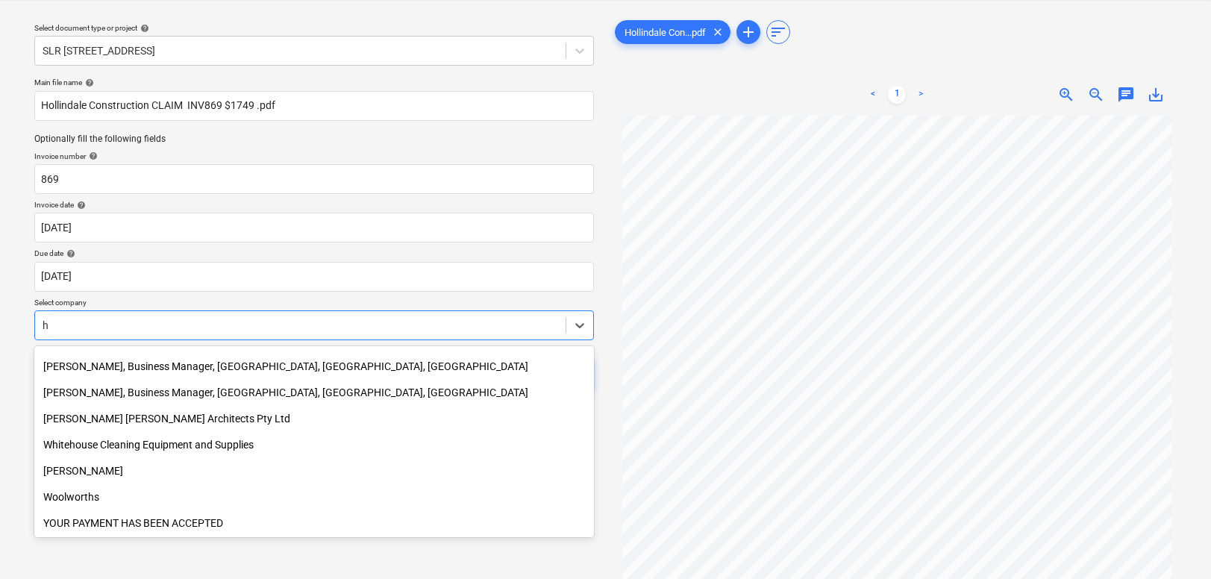
scroll to position [1118, 0]
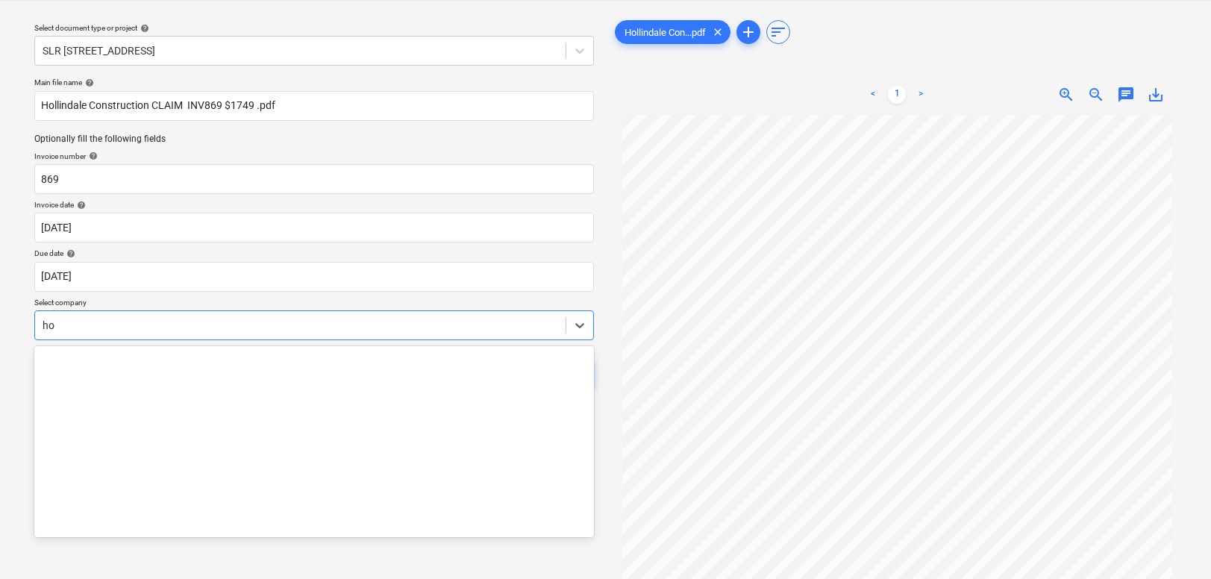
type input "h"
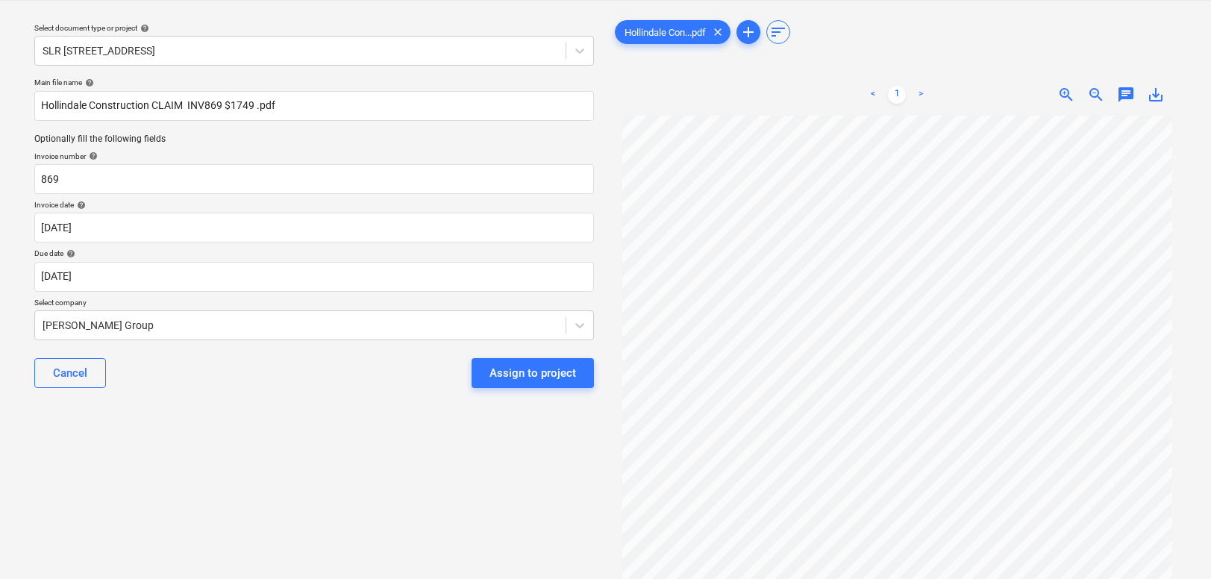
click at [22, 360] on div "Select document type or project help SLR 2 Millaroo Drive Main file name help H…" at bounding box center [313, 335] width 583 height 648
click at [498, 377] on div "Assign to project" at bounding box center [532, 372] width 87 height 19
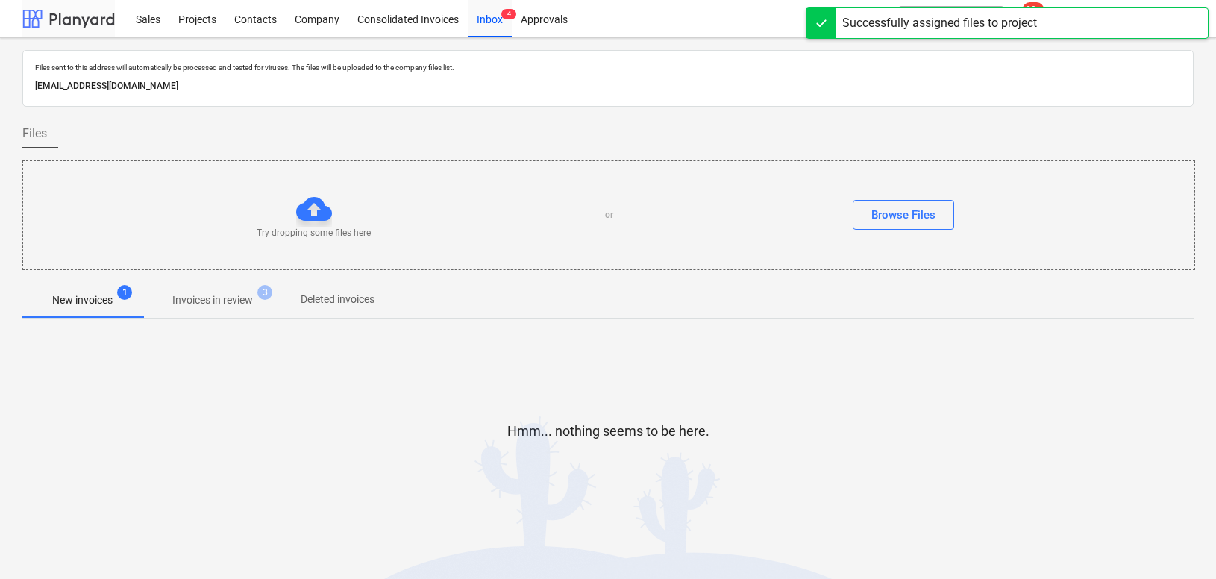
click at [63, 10] on div at bounding box center [68, 18] width 93 height 37
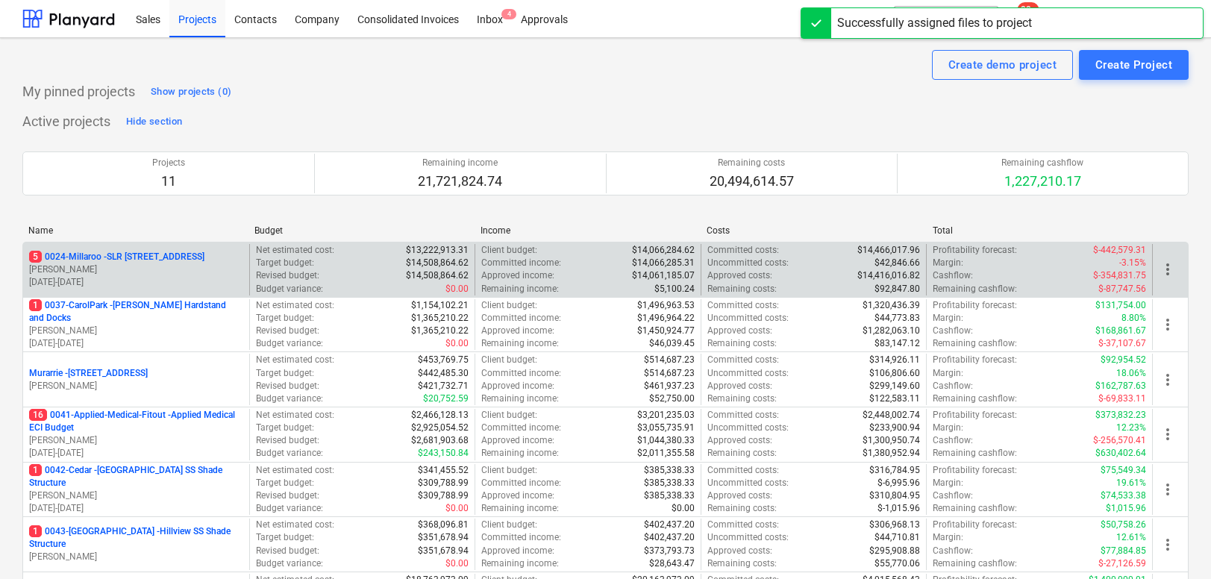
click at [104, 259] on p "5 0024-Millaroo - SLR 2 Millaroo Drive" at bounding box center [116, 257] width 175 height 13
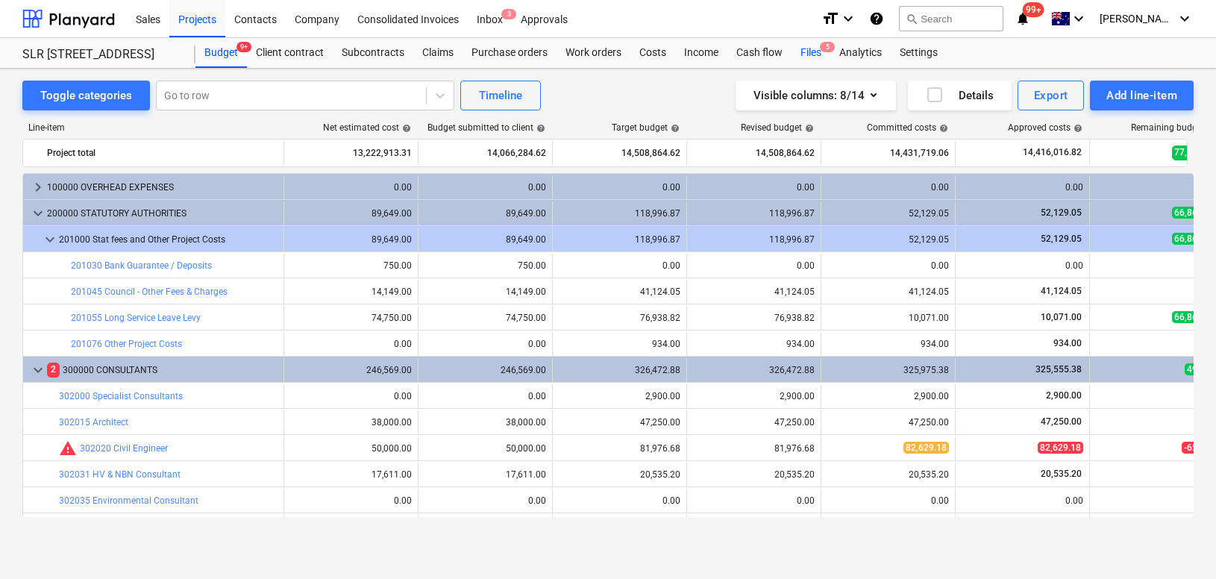
click at [808, 53] on div "Files 5" at bounding box center [811, 53] width 39 height 30
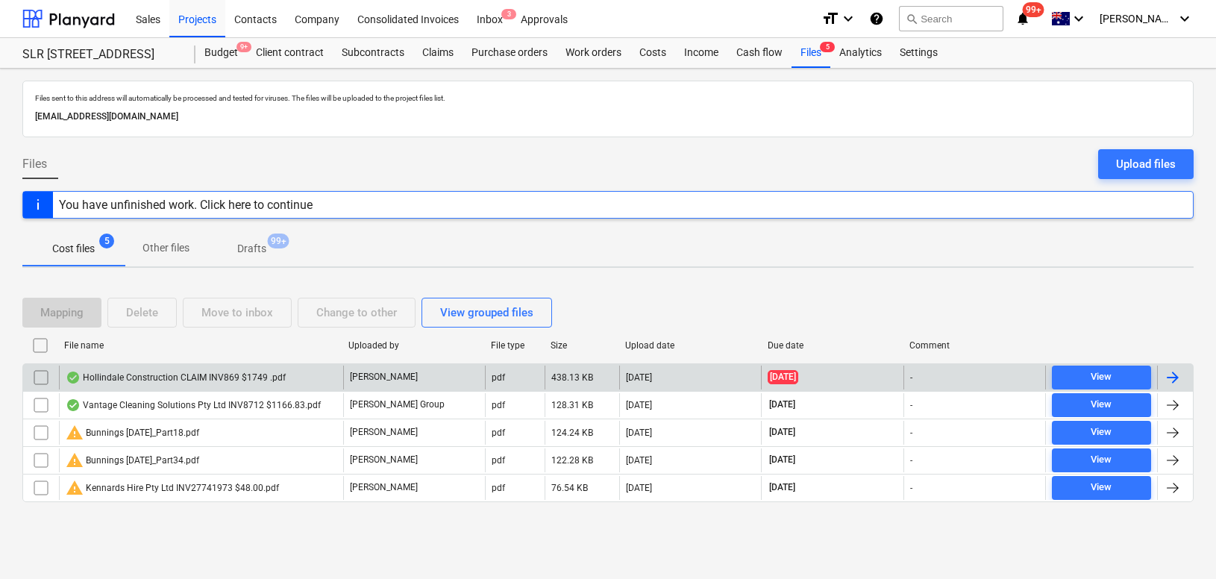
click at [151, 373] on div "Hollindale Construction CLAIM INV869 $1749 .pdf" at bounding box center [176, 378] width 220 height 12
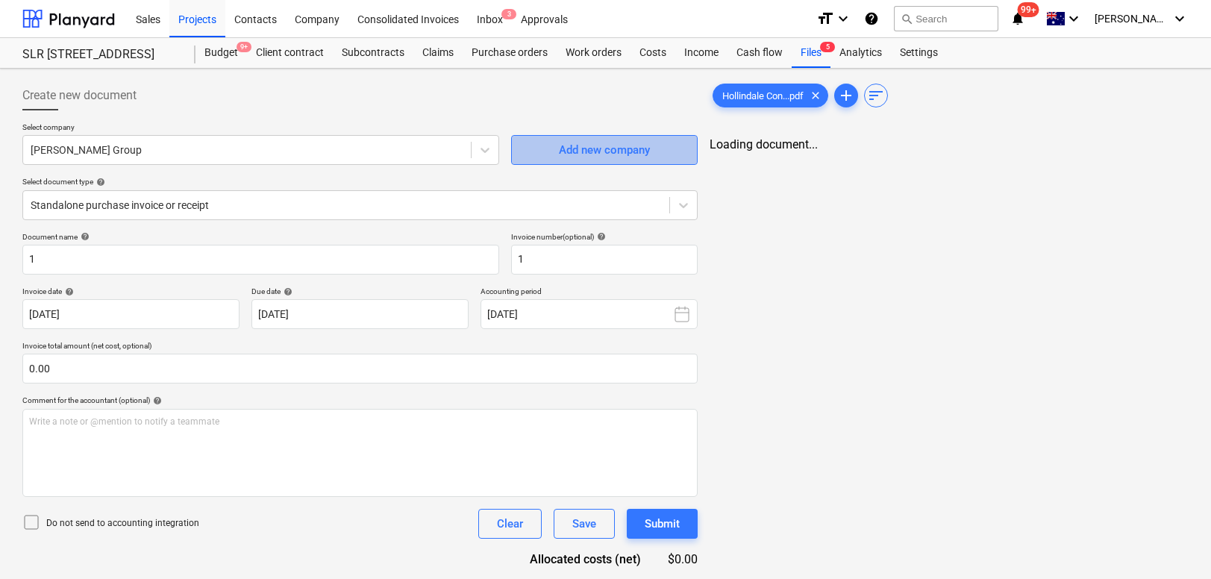
click at [576, 154] on div "Add new company" at bounding box center [604, 149] width 91 height 19
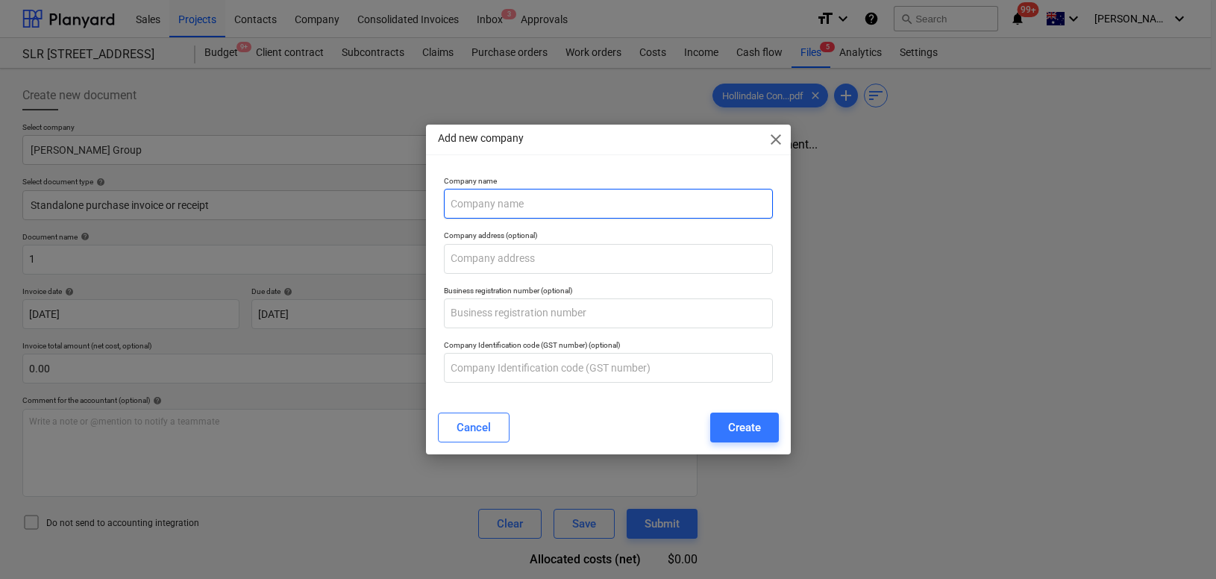
click at [478, 203] on input "text" at bounding box center [608, 204] width 329 height 30
type input "Hollindale Constructions"
click at [748, 428] on div "Create" at bounding box center [744, 427] width 33 height 19
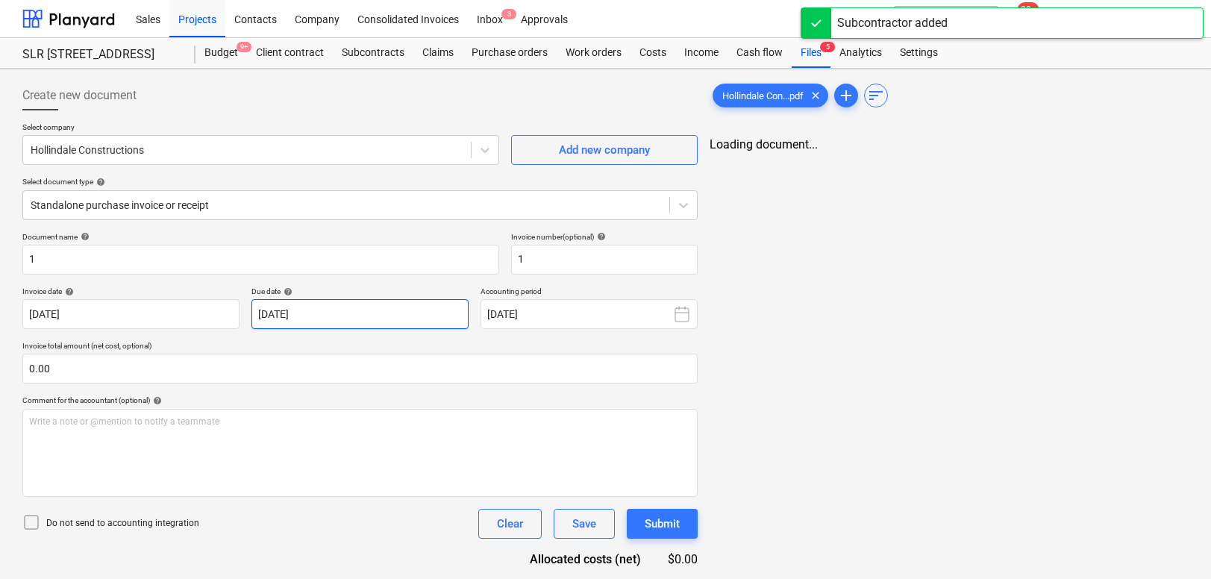
click at [323, 319] on body "Sales Projects Contacts Company Consolidated Invoices Inbox 3 Approvals format_…" at bounding box center [605, 289] width 1211 height 579
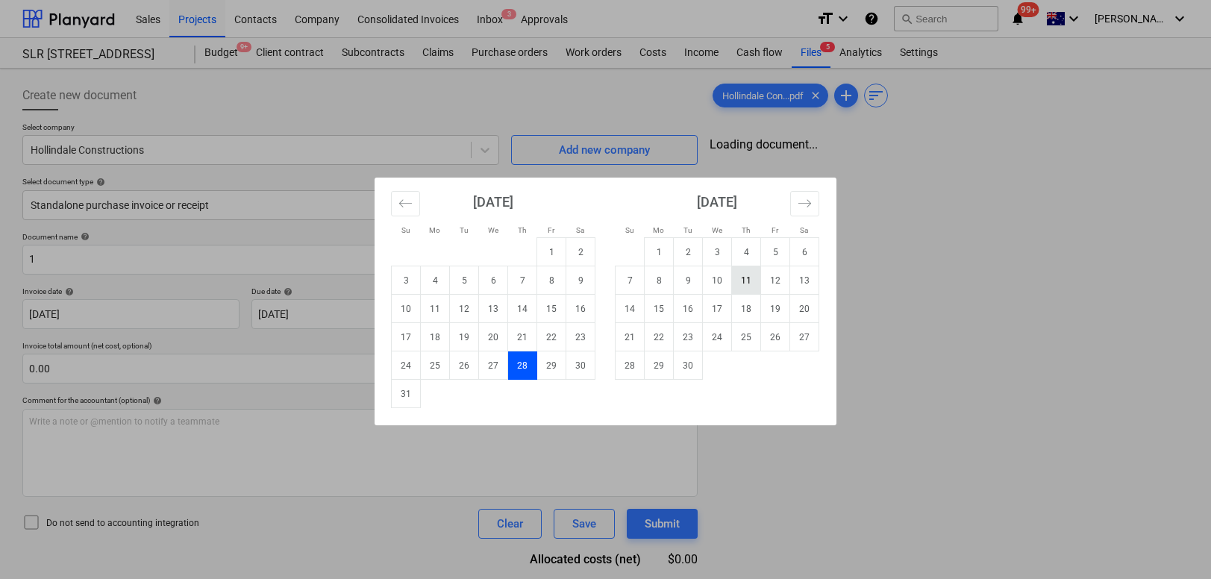
click at [746, 275] on td "11" at bounding box center [746, 280] width 29 height 28
type input "11 Sep 2025"
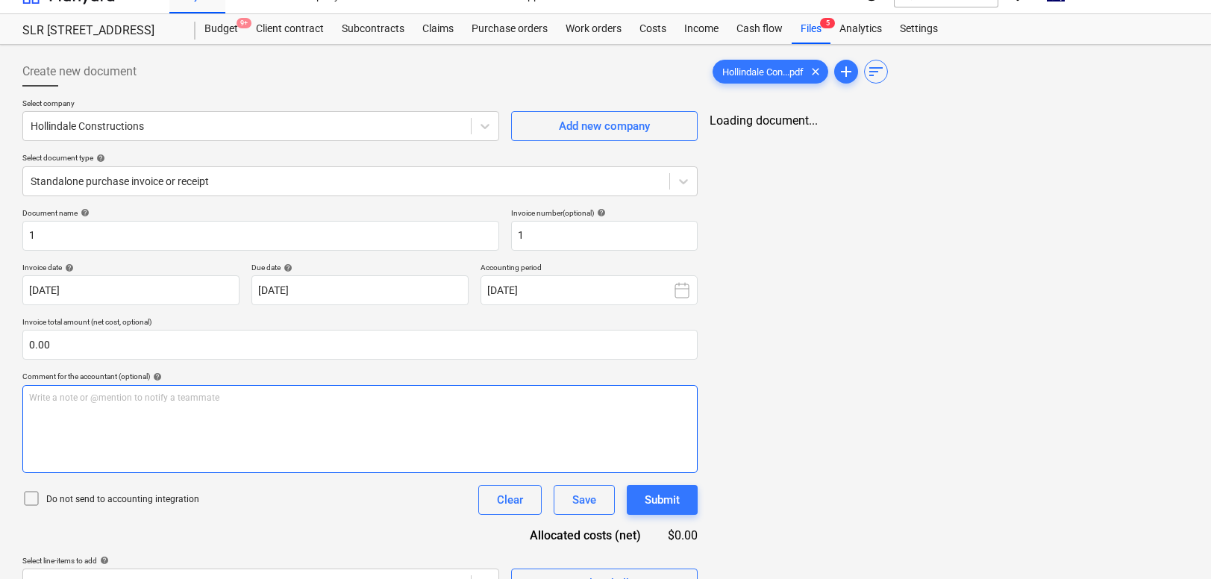
scroll to position [55, 0]
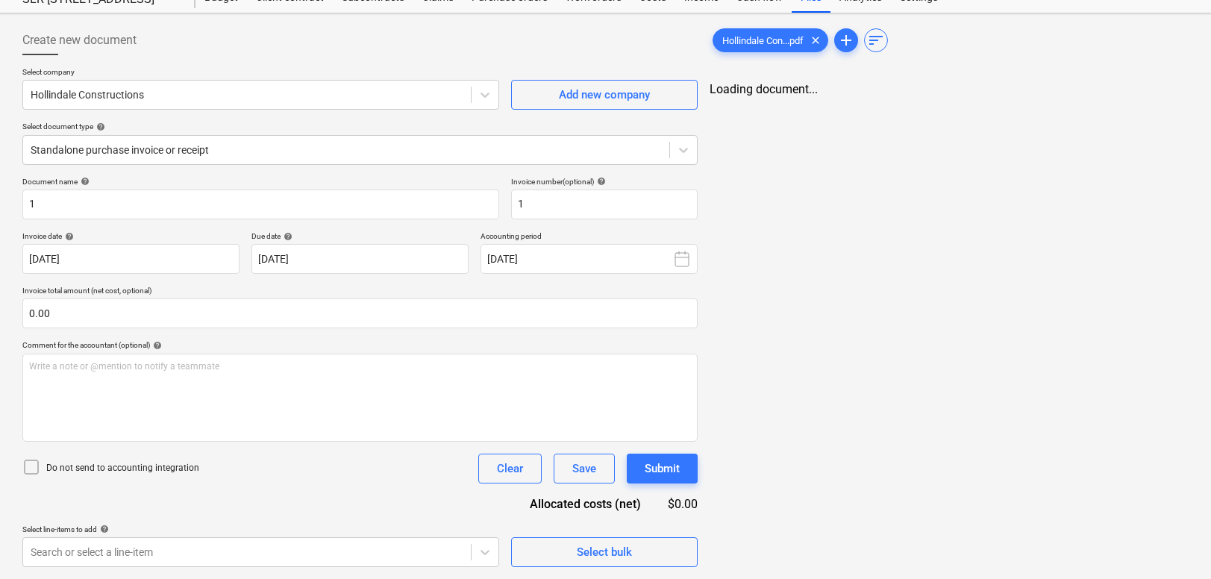
drag, startPoint x: 590, startPoint y: 472, endPoint x: 381, endPoint y: 509, distance: 212.8
click at [392, 512] on div "Document name help 1 Invoice number (optional) help 1 Invoice date help 28 Aug …" at bounding box center [359, 372] width 675 height 390
drag, startPoint x: 93, startPoint y: 208, endPoint x: -36, endPoint y: 194, distance: 129.9
click at [0, 194] on html "Sales Projects Contacts Company Consolidated Invoices Inbox 3 Approvals format_…" at bounding box center [605, 234] width 1211 height 579
type input "869"
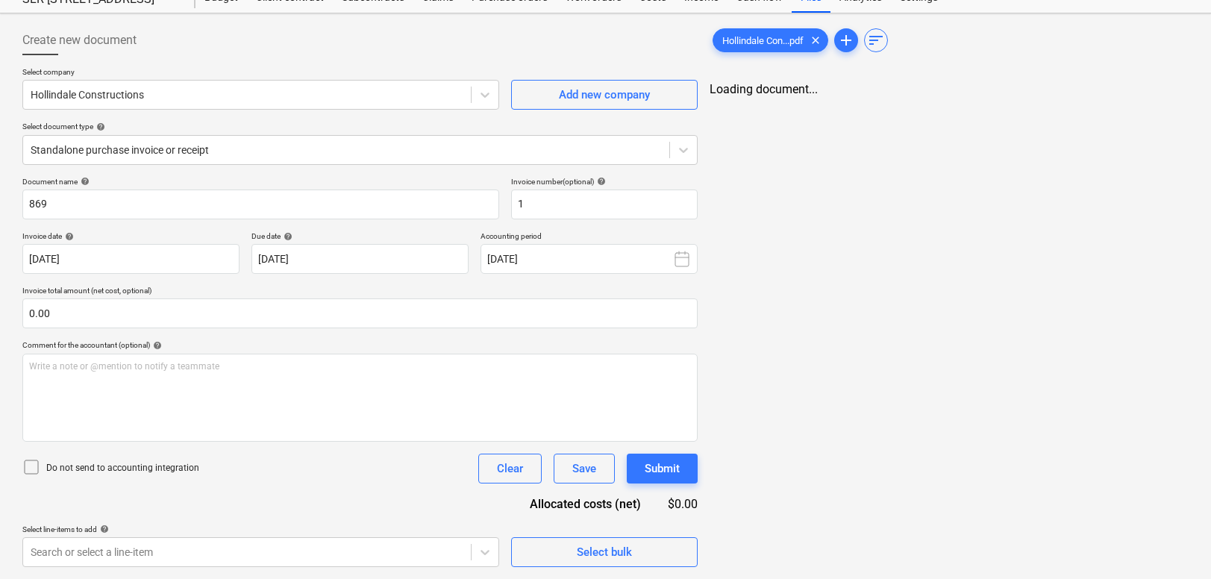
click at [303, 341] on div "Comment for the accountant (optional) help" at bounding box center [359, 345] width 675 height 10
click at [587, 472] on div "Save" at bounding box center [584, 468] width 24 height 19
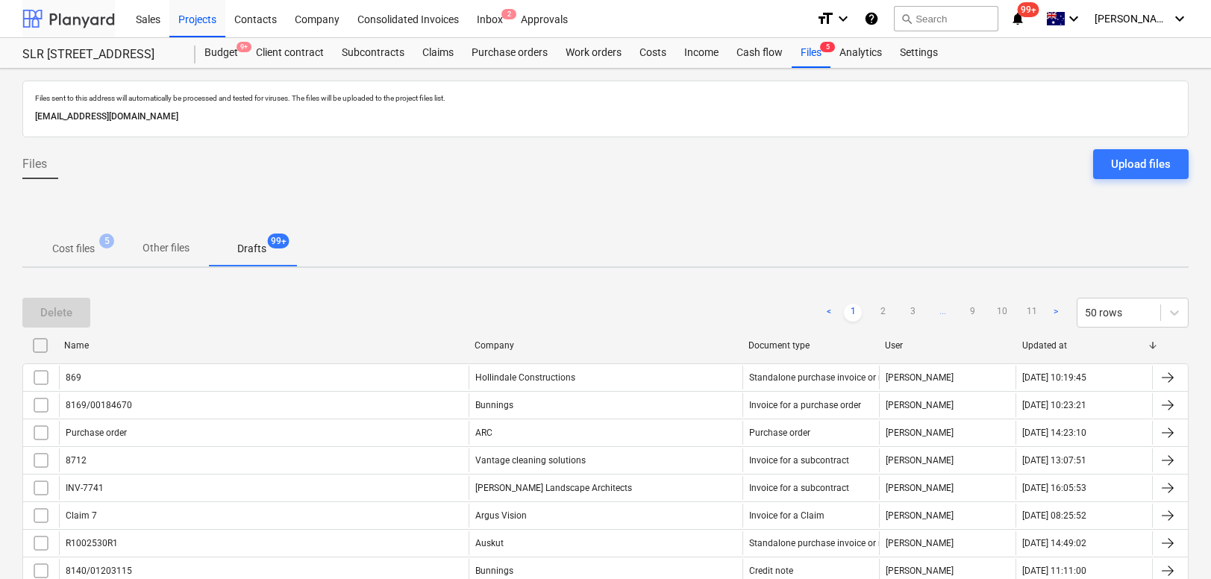
click at [75, 15] on div at bounding box center [68, 18] width 93 height 37
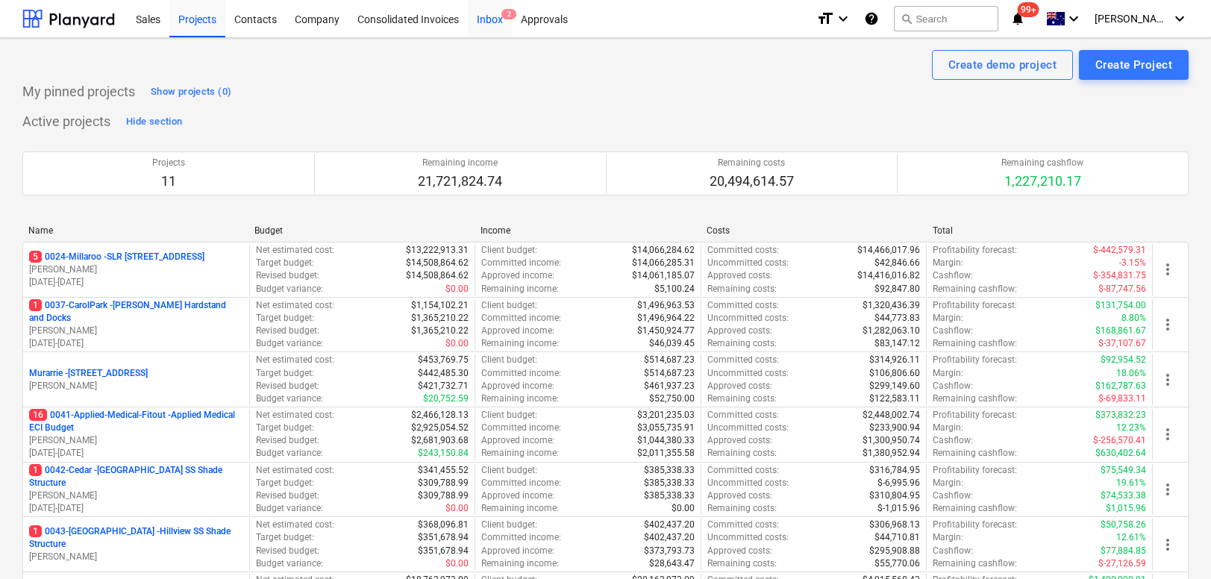
click at [492, 12] on div "Inbox 2" at bounding box center [490, 18] width 44 height 38
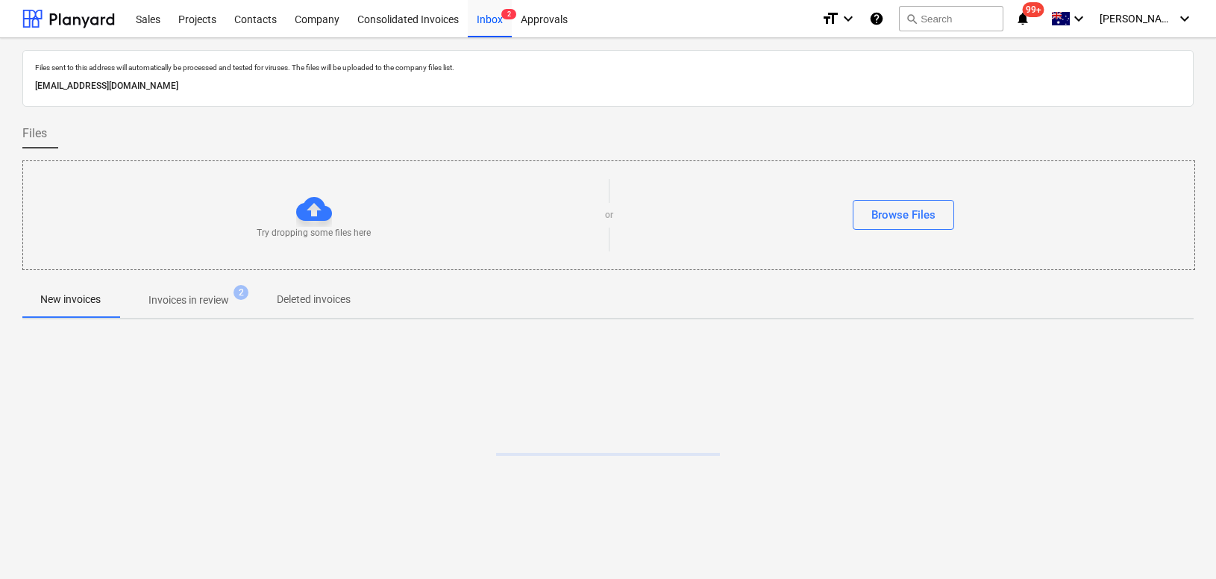
click at [183, 307] on p "Invoices in review" at bounding box center [188, 300] width 81 height 16
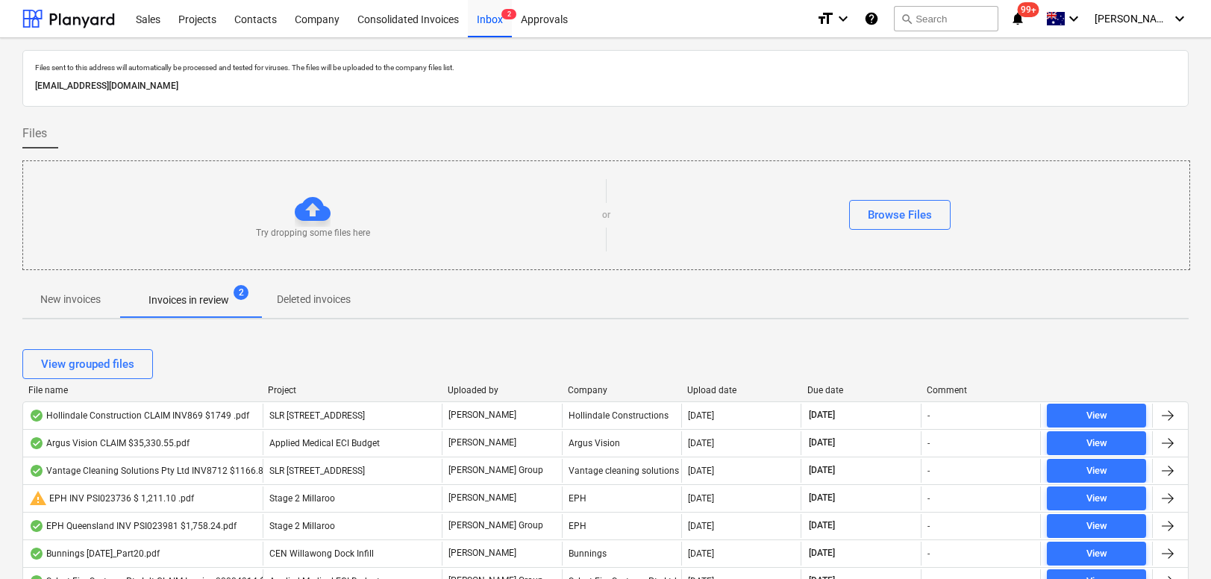
click at [703, 390] on div "Upload date" at bounding box center [741, 390] width 108 height 10
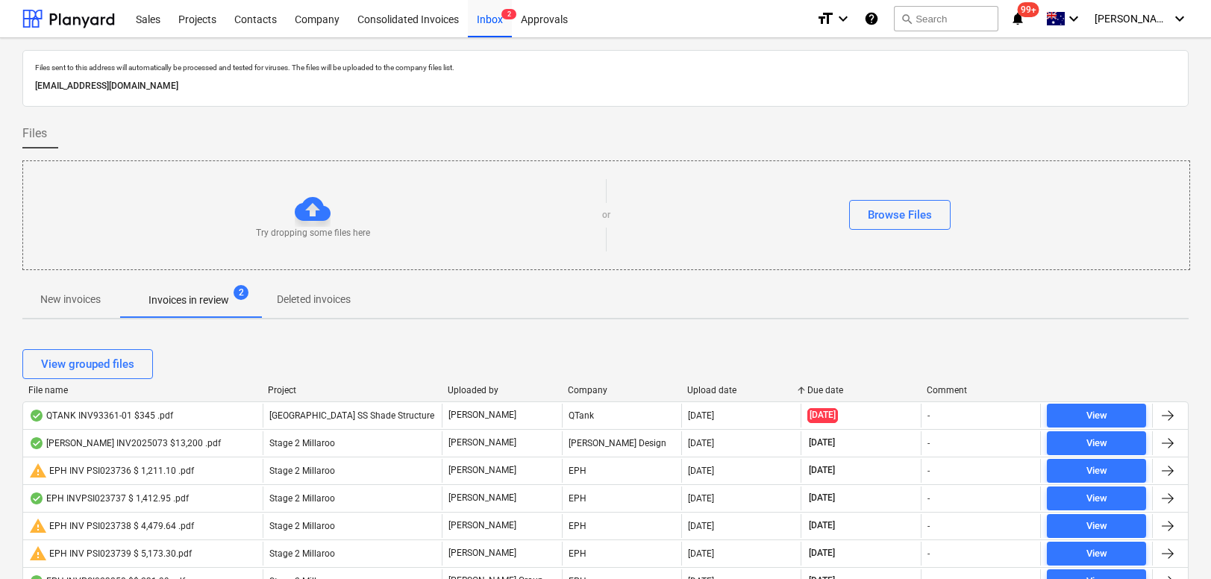
click at [703, 389] on div "Upload date" at bounding box center [741, 390] width 108 height 10
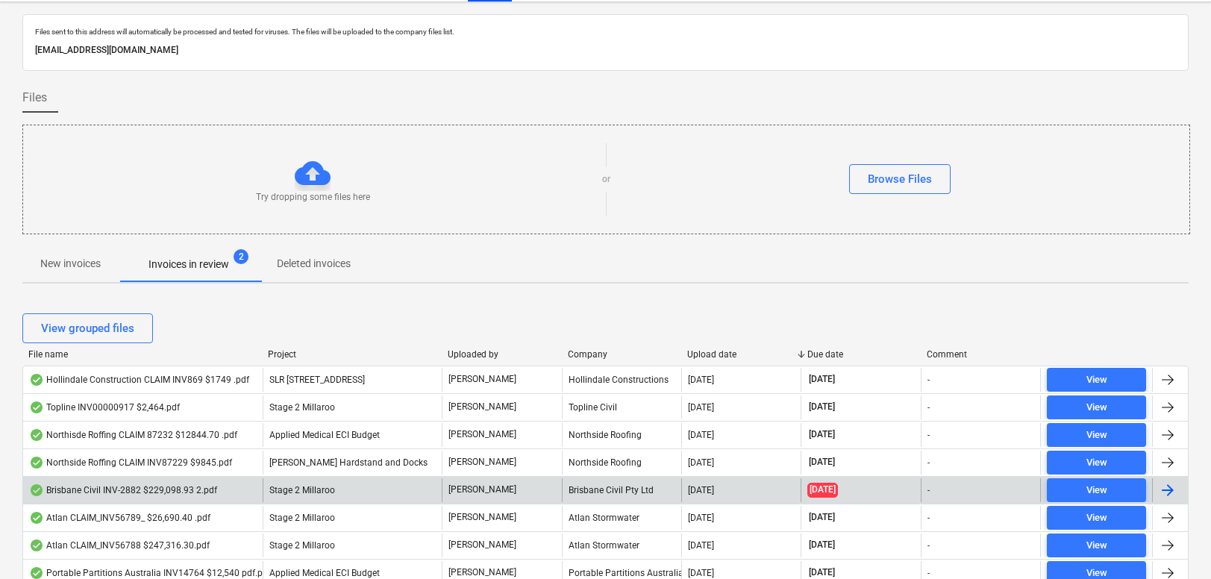
scroll to position [46, 0]
